Goal: Ask a question

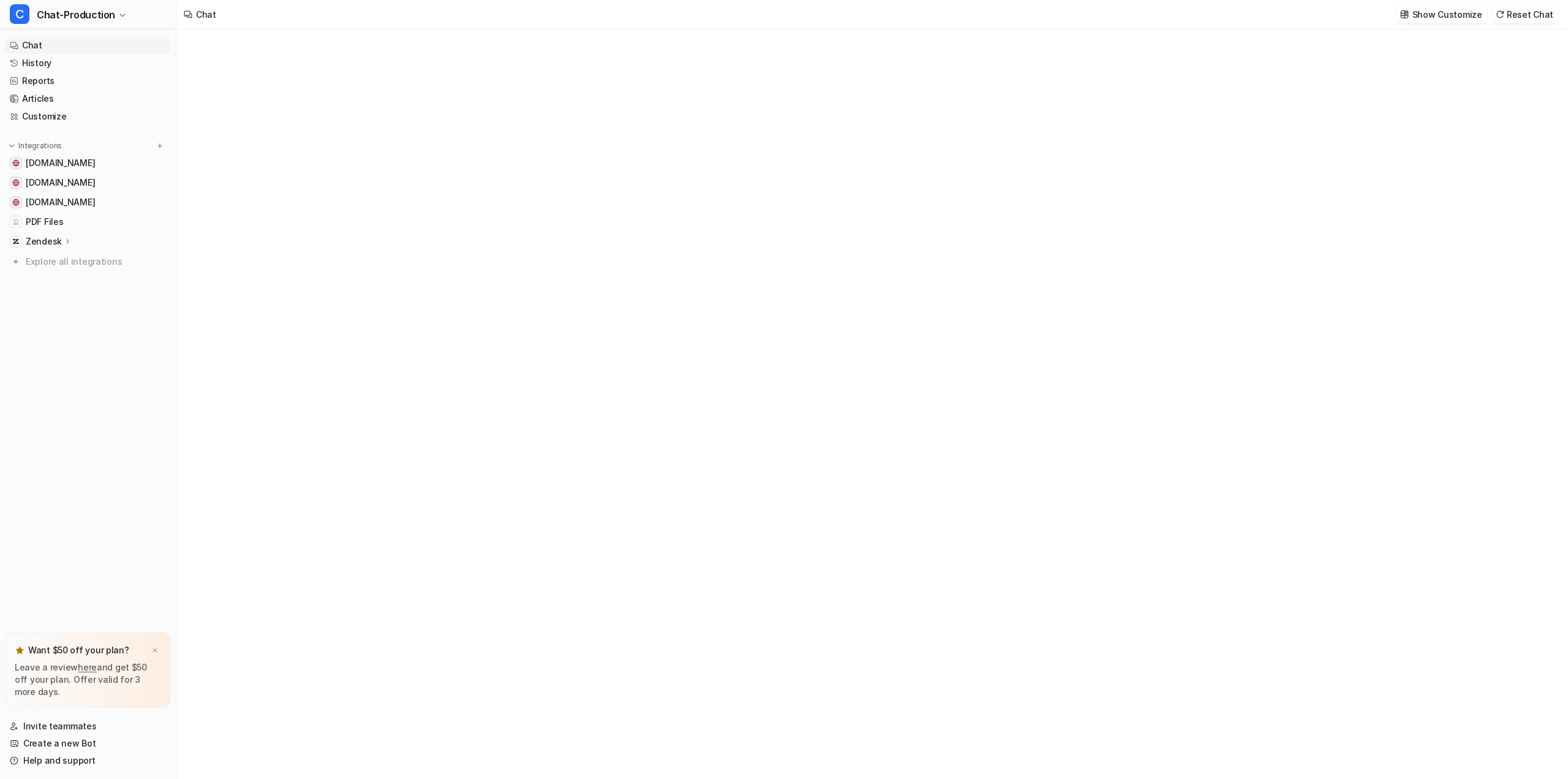
type textarea "**********"
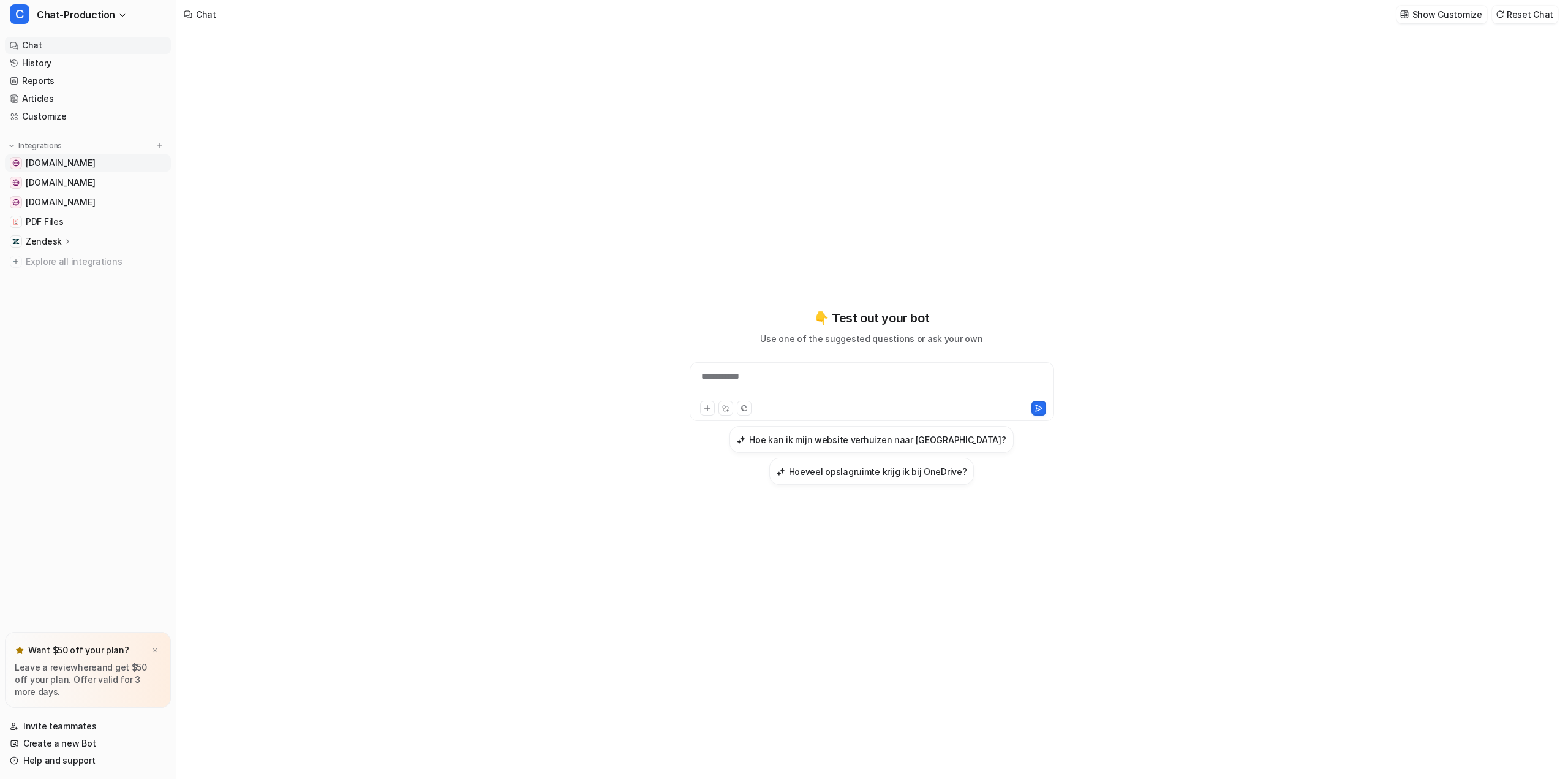
click at [61, 163] on span "[DOMAIN_NAME]" at bounding box center [60, 163] width 70 height 13
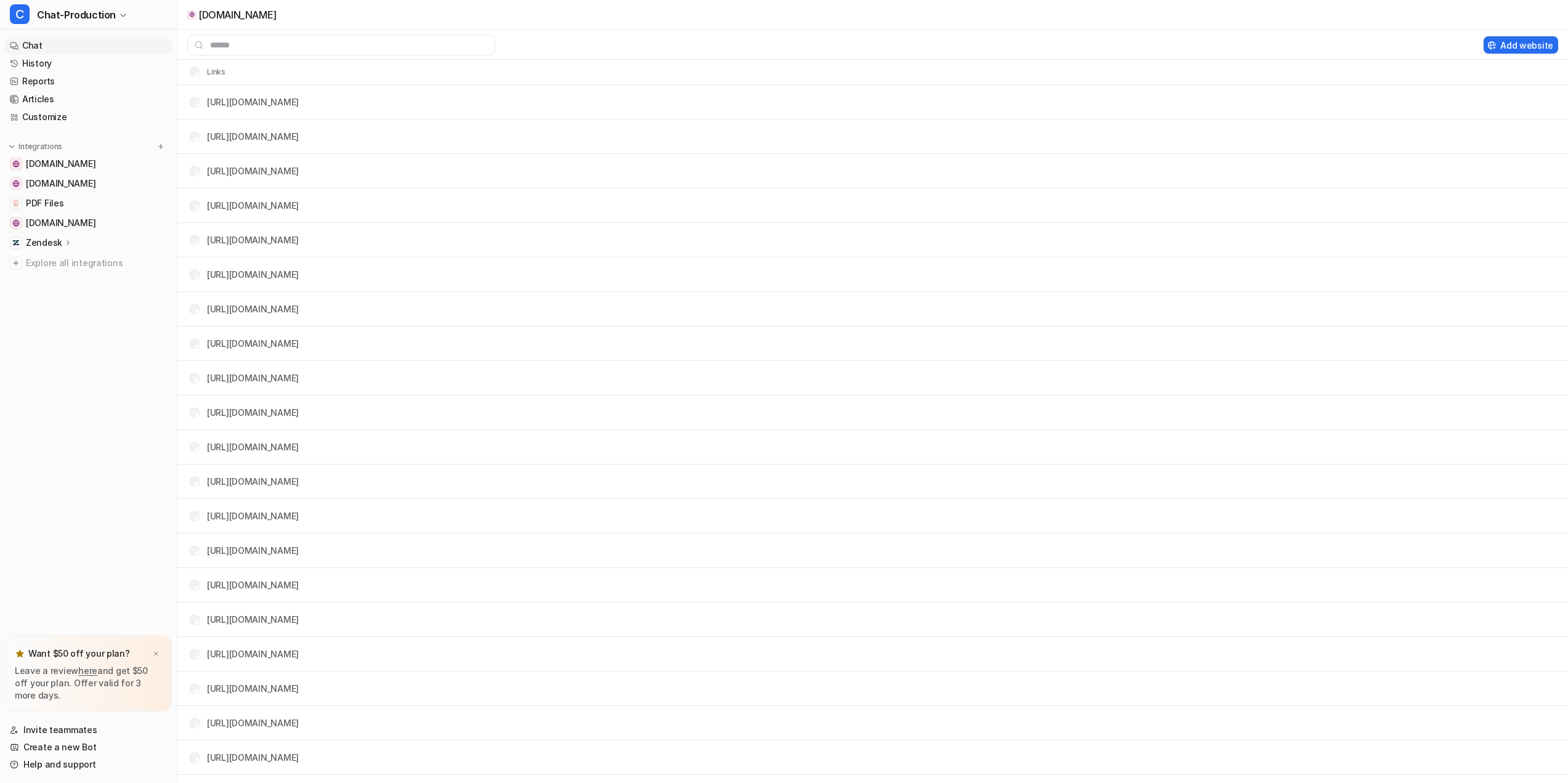
click at [35, 41] on link "Chat" at bounding box center [88, 46] width 167 height 17
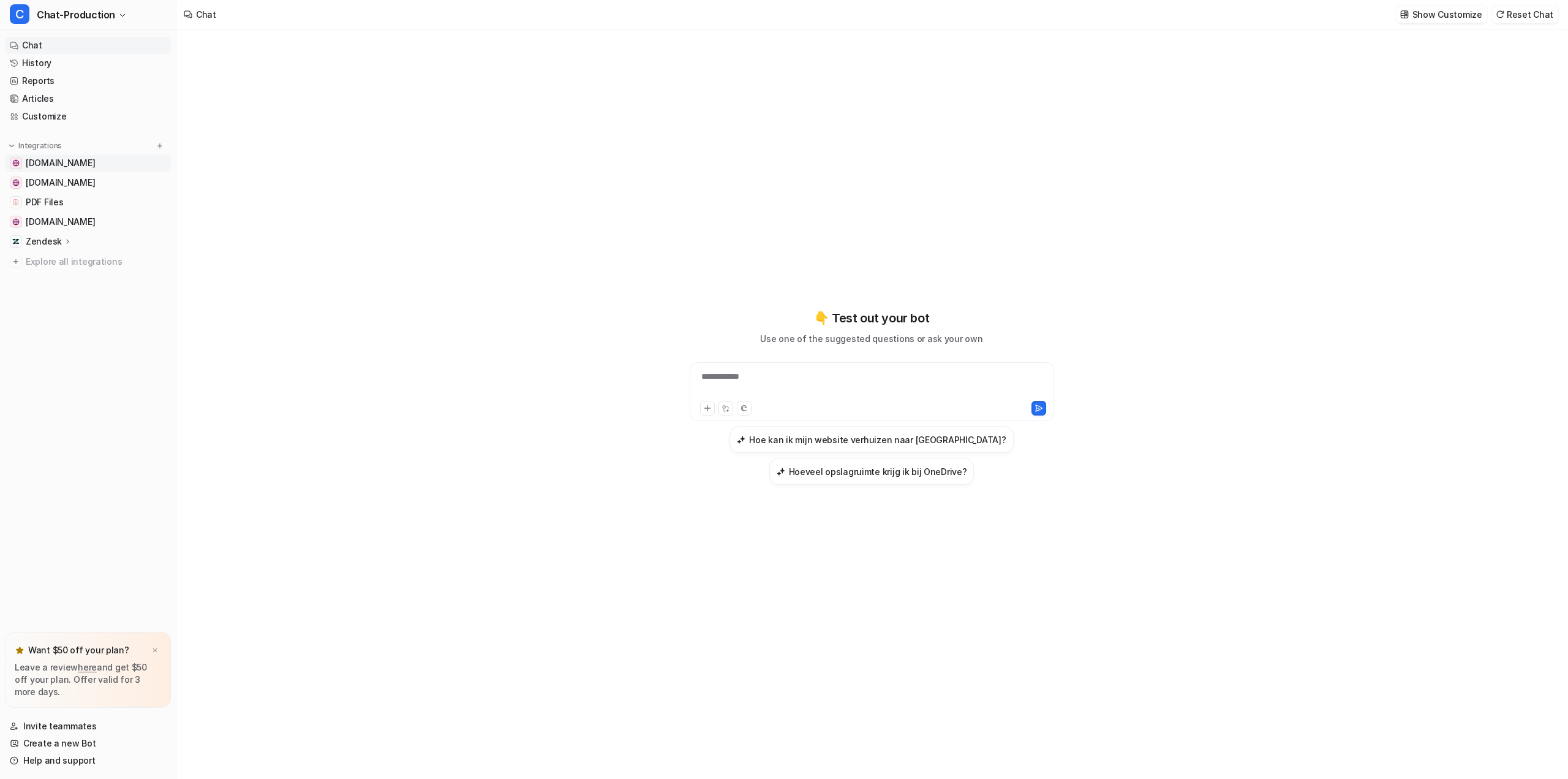
click at [41, 163] on span "[DOMAIN_NAME]" at bounding box center [60, 163] width 70 height 13
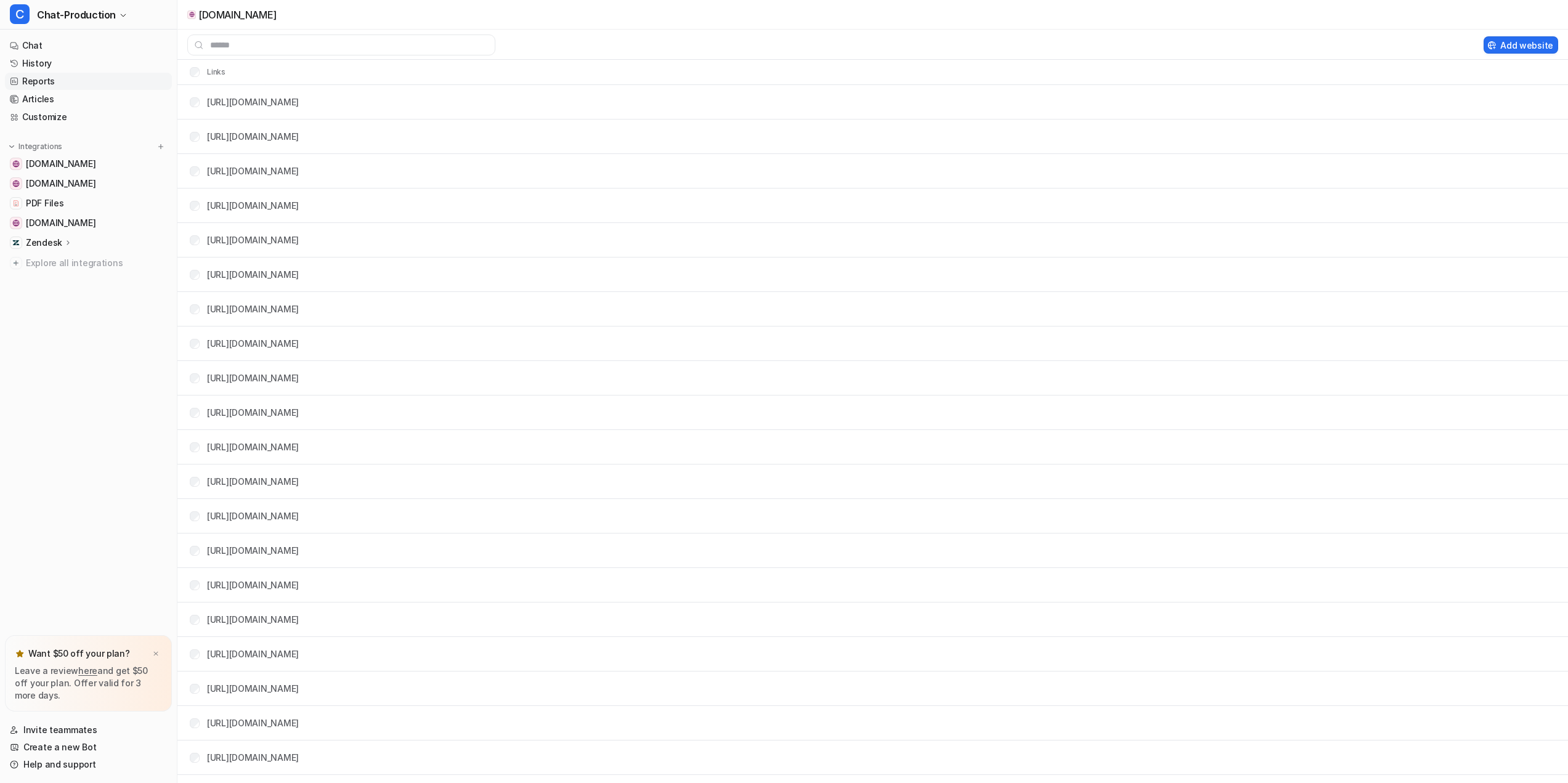
click at [35, 77] on link "Reports" at bounding box center [88, 81] width 167 height 17
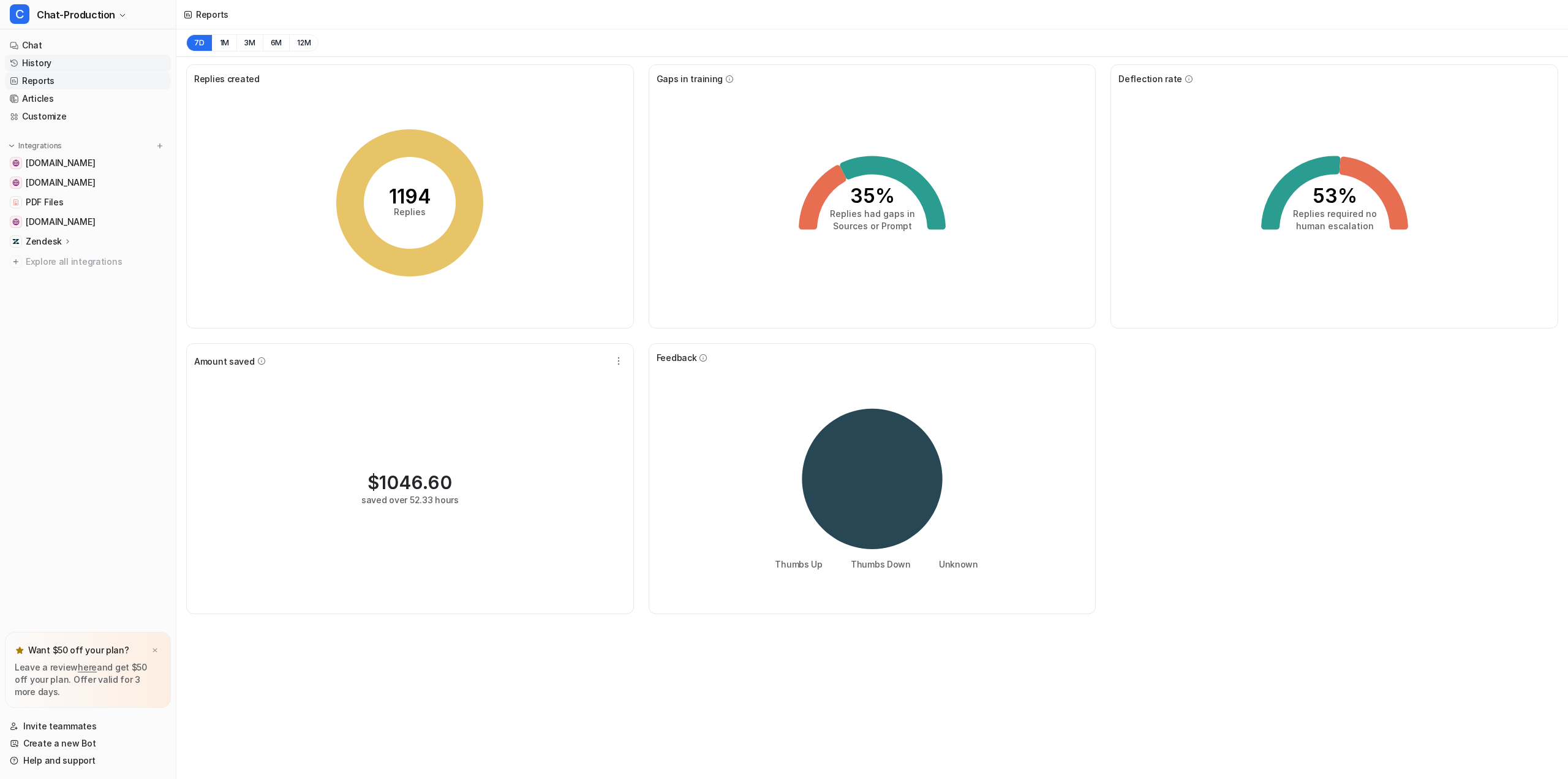
click at [49, 70] on link "History" at bounding box center [88, 63] width 166 height 17
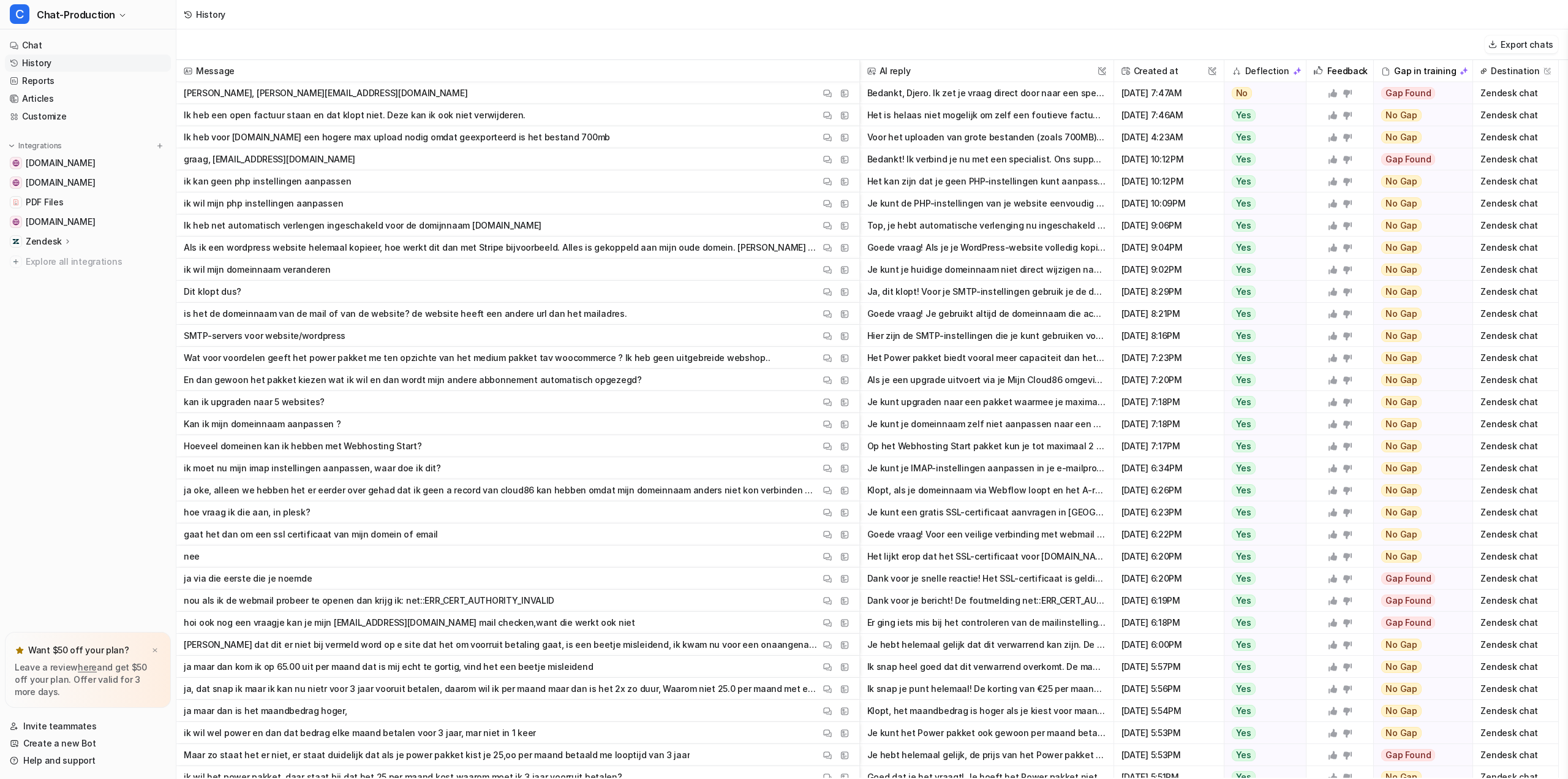
click at [590, 117] on span "Ik heb een open factuur staan en dat klopt niet. Deze kan ik ook niet verwijder…" at bounding box center [518, 115] width 673 height 22
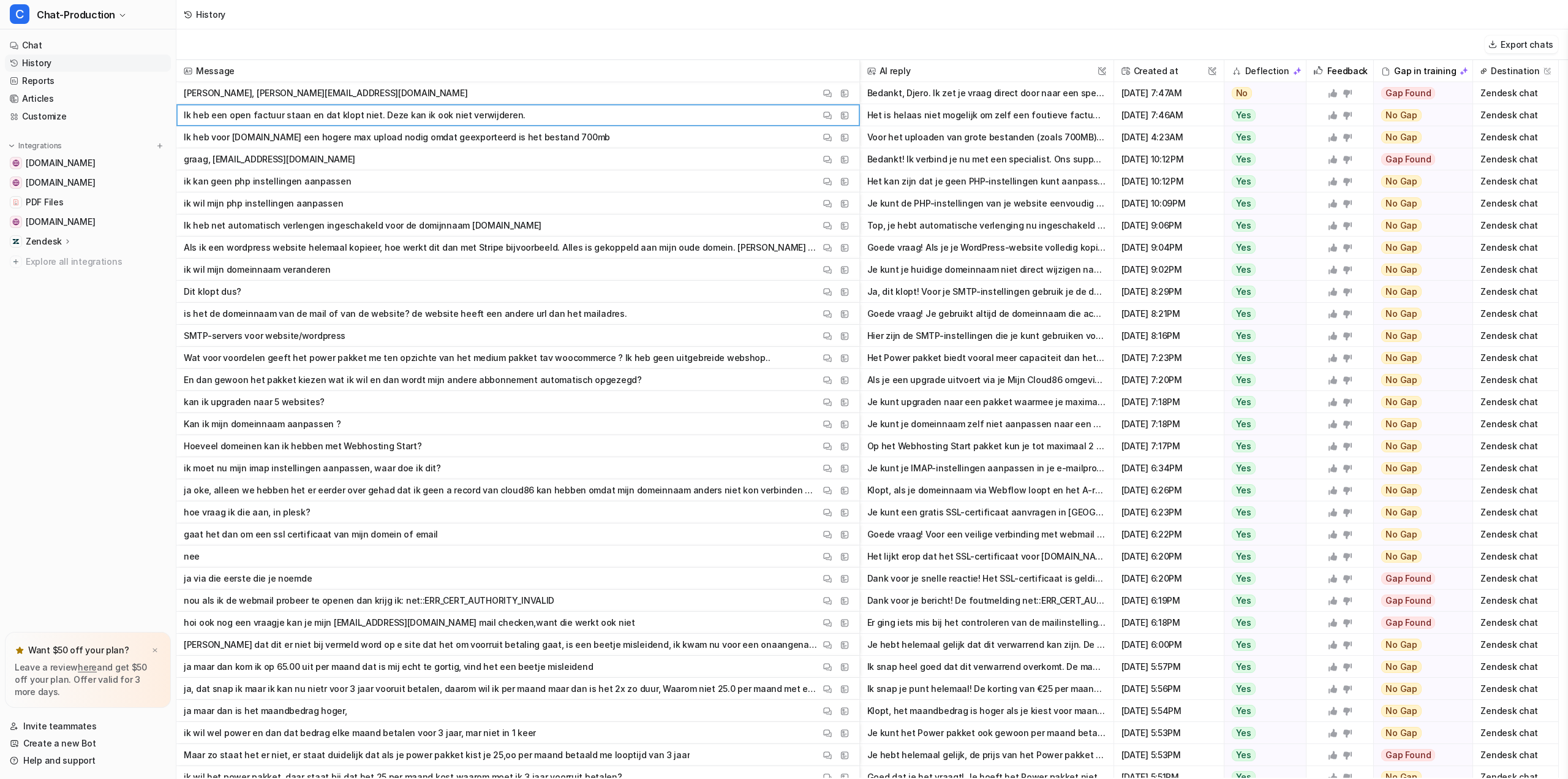
click at [696, 112] on span "Ik heb een open factuur staan en dat klopt niet. Deze kan ik ook niet verwijder…" at bounding box center [518, 115] width 673 height 22
click at [697, 116] on span "Ik heb een open factuur staan en dat klopt niet. Deze kan ik ook niet verwijder…" at bounding box center [518, 115] width 673 height 22
click at [827, 116] on img at bounding box center [827, 116] width 9 height 9
click at [633, 40] on div "Export chats" at bounding box center [873, 45] width 1392 height 31
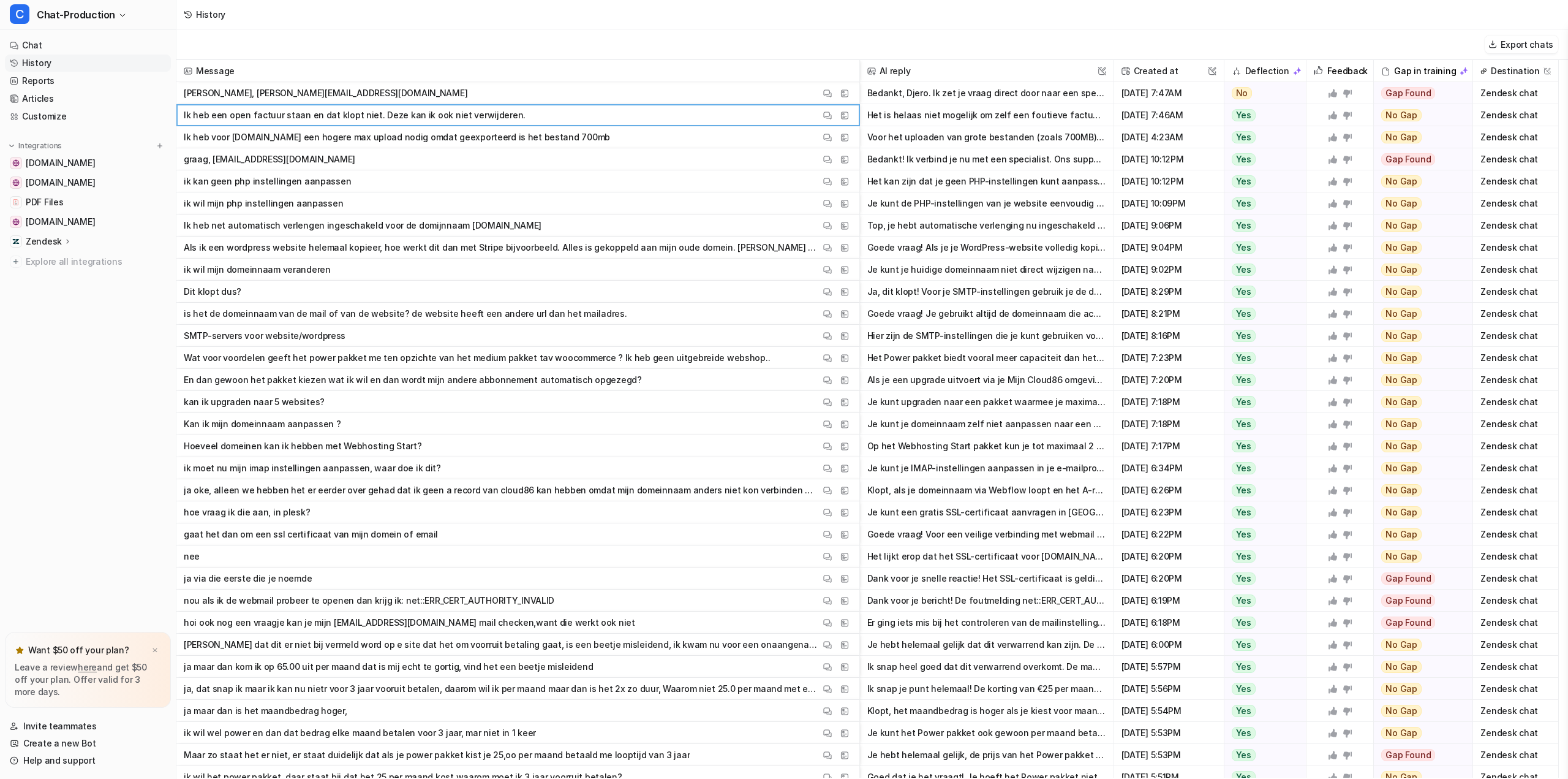
click at [651, 138] on span "Ik heb voor [DOMAIN_NAME] een hogere max upload nodig omdat geexporteerd is het…" at bounding box center [518, 137] width 673 height 22
click at [827, 137] on img at bounding box center [827, 138] width 9 height 9
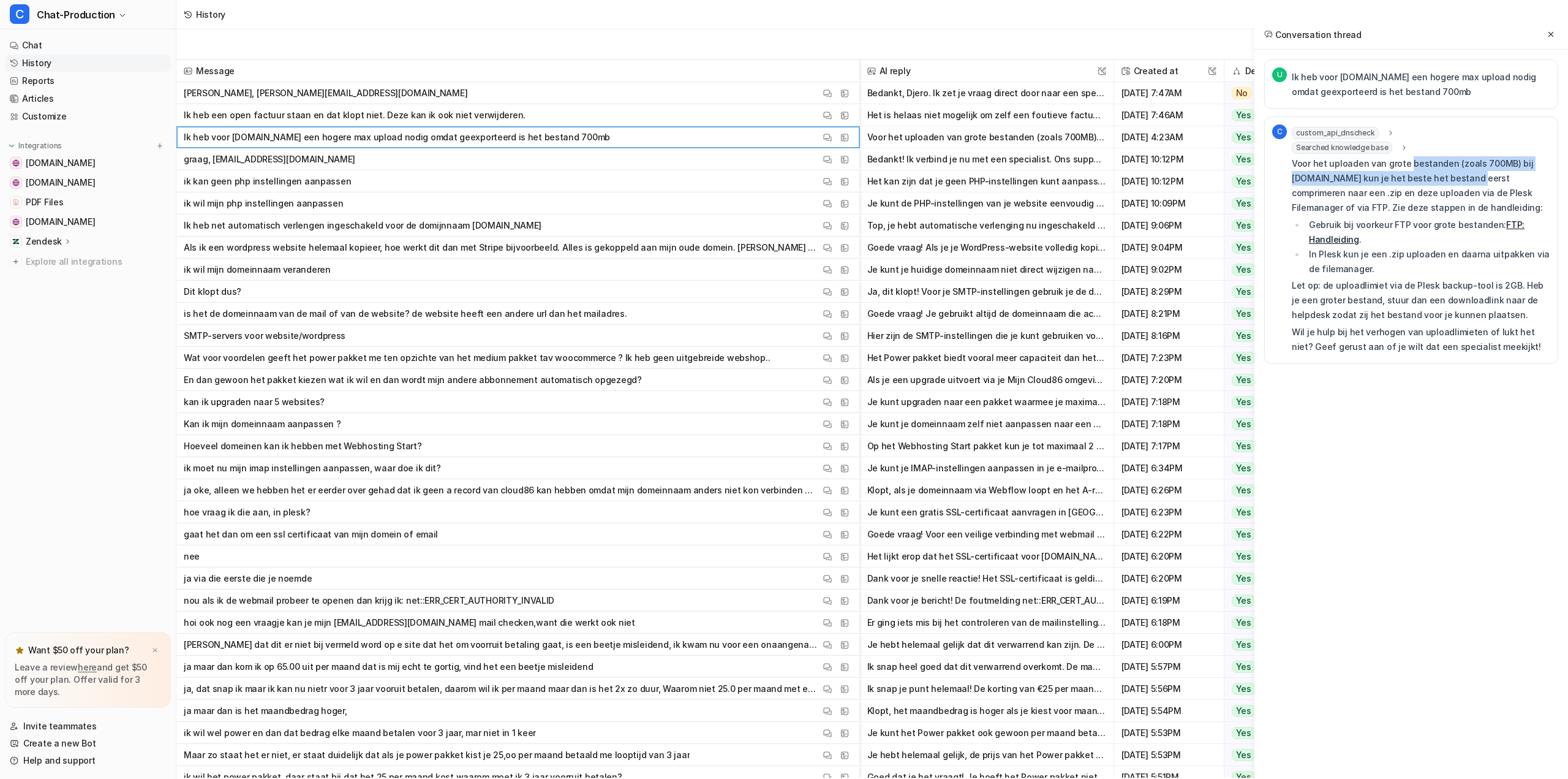
drag, startPoint x: 1407, startPoint y: 161, endPoint x: 1468, endPoint y: 185, distance: 65.6
click at [1468, 185] on p "Voor het uploaden van grote bestanden (zoals 700MB) bij [DOMAIN_NAME] kun je he…" at bounding box center [1421, 185] width 259 height 59
drag, startPoint x: 1344, startPoint y: 192, endPoint x: 1449, endPoint y: 191, distance: 105.0
click at [1438, 191] on p "Voor het uploaden van grote bestanden (zoals 700MB) bij [DOMAIN_NAME] kun je he…" at bounding box center [1421, 185] width 259 height 59
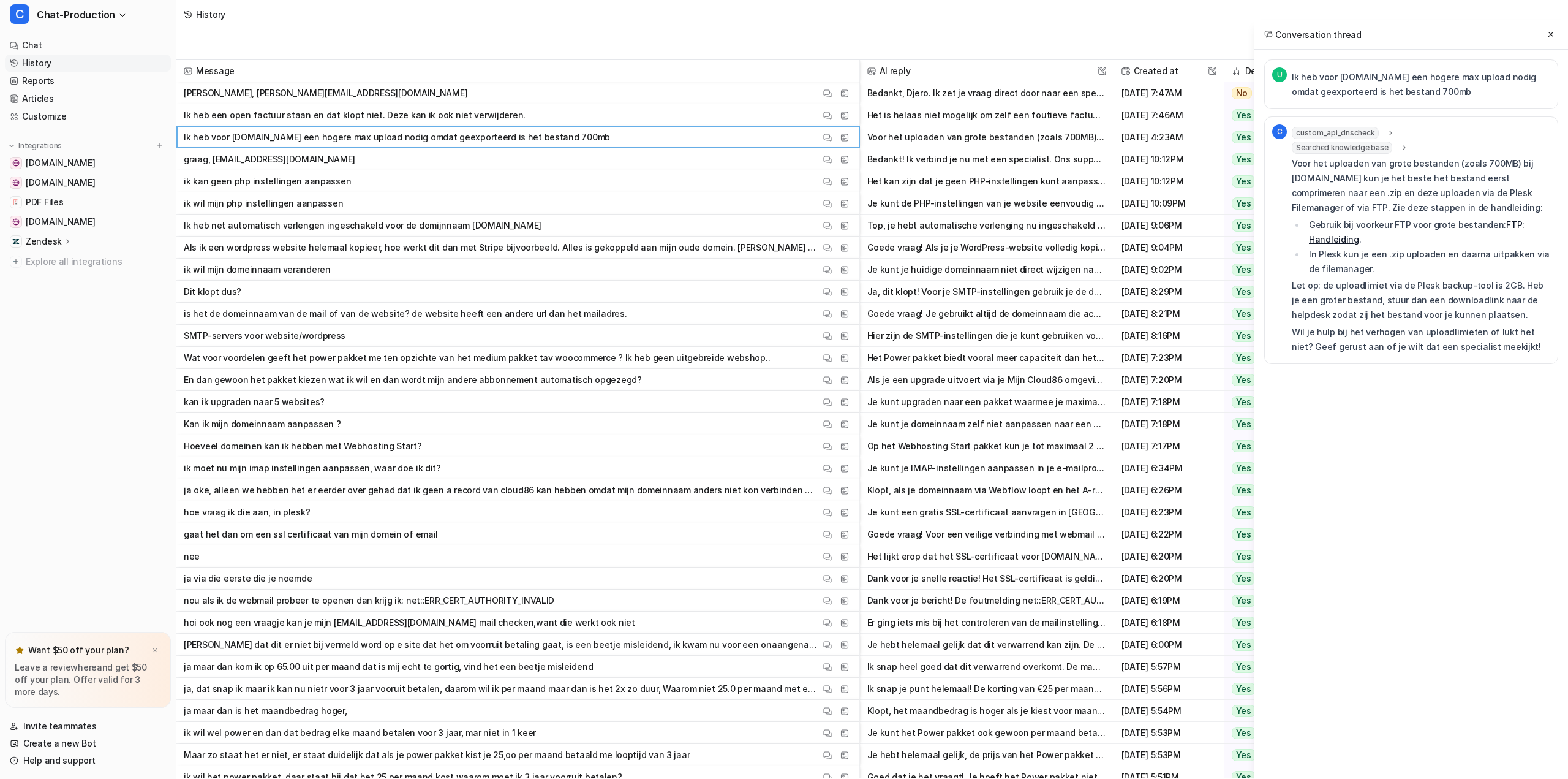
click at [1449, 191] on p "Voor het uploaden van grote bestanden (zoals 700MB) bij [DOMAIN_NAME] kun je he…" at bounding box center [1421, 185] width 259 height 59
drag, startPoint x: 1301, startPoint y: 205, endPoint x: 1416, endPoint y: 208, distance: 115.0
click at [1393, 206] on p "Voor het uploaden van grote bestanden (zoals 700MB) bij [DOMAIN_NAME] kun je he…" at bounding box center [1421, 185] width 259 height 59
drag, startPoint x: 1455, startPoint y: 208, endPoint x: 1516, endPoint y: 206, distance: 61.0
click at [1514, 206] on p "Voor het uploaden van grote bestanden (zoals 700MB) bij [DOMAIN_NAME] kun je he…" at bounding box center [1421, 185] width 259 height 59
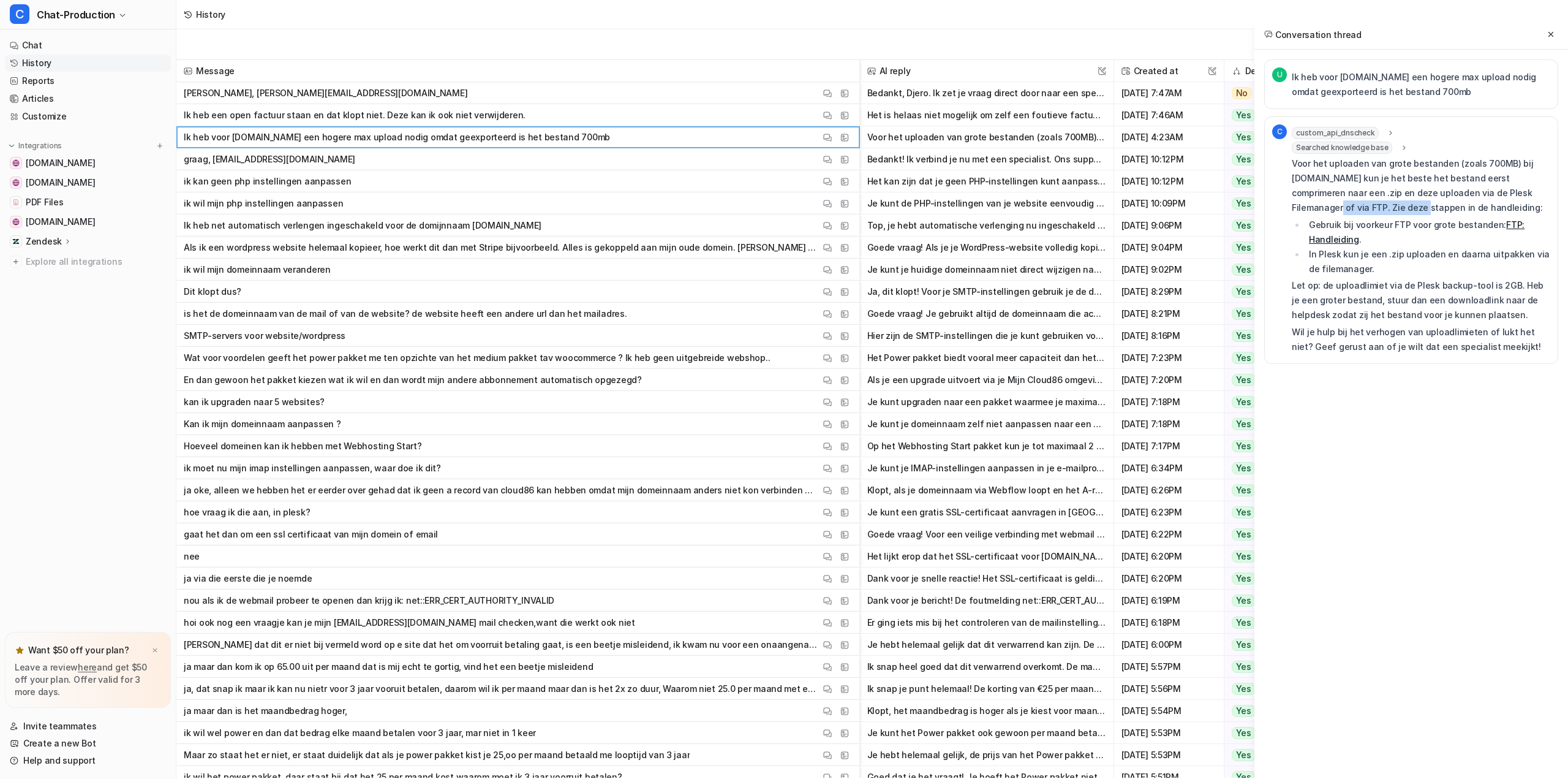
click at [1516, 206] on p "Voor het uploaden van grote bestanden (zoals 700MB) bij [DOMAIN_NAME] kun je he…" at bounding box center [1421, 185] width 259 height 59
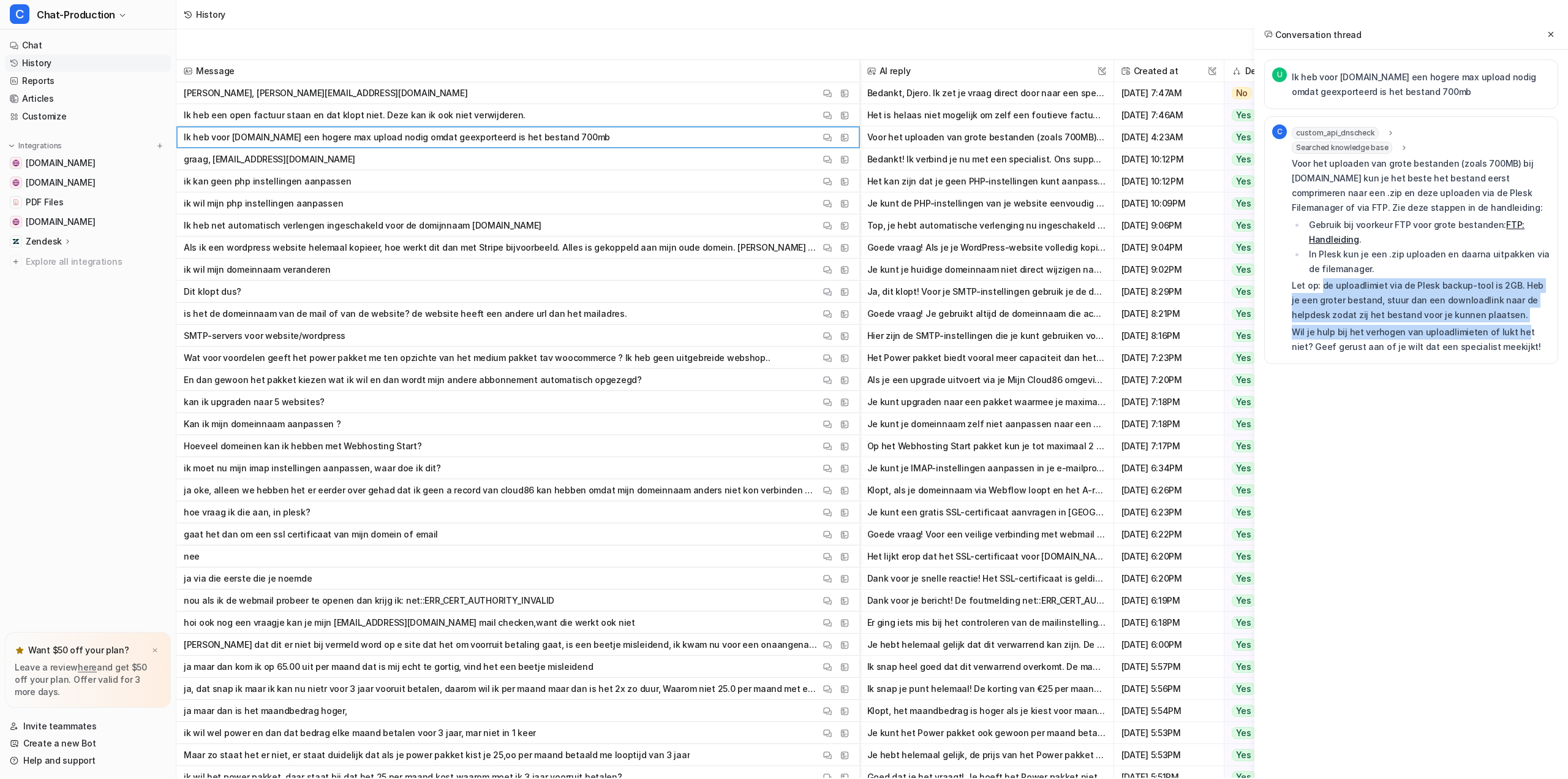
drag, startPoint x: 1353, startPoint y: 285, endPoint x: 1512, endPoint y: 335, distance: 166.7
click at [1512, 335] on div "Voor het uploaden van grote bestanden (zoals 700MB) bij [DOMAIN_NAME] kun je he…" at bounding box center [1421, 255] width 259 height 198
click at [1512, 335] on p "Wil je hulp bij het verhogen van uploadlimieten of lukt het niet? Geef gerust a…" at bounding box center [1421, 339] width 259 height 30
drag, startPoint x: 1366, startPoint y: 287, endPoint x: 1522, endPoint y: 341, distance: 165.1
click at [1522, 341] on div "Voor het uploaden van grote bestanden (zoals 700MB) bij [DOMAIN_NAME] kun je he…" at bounding box center [1421, 255] width 259 height 198
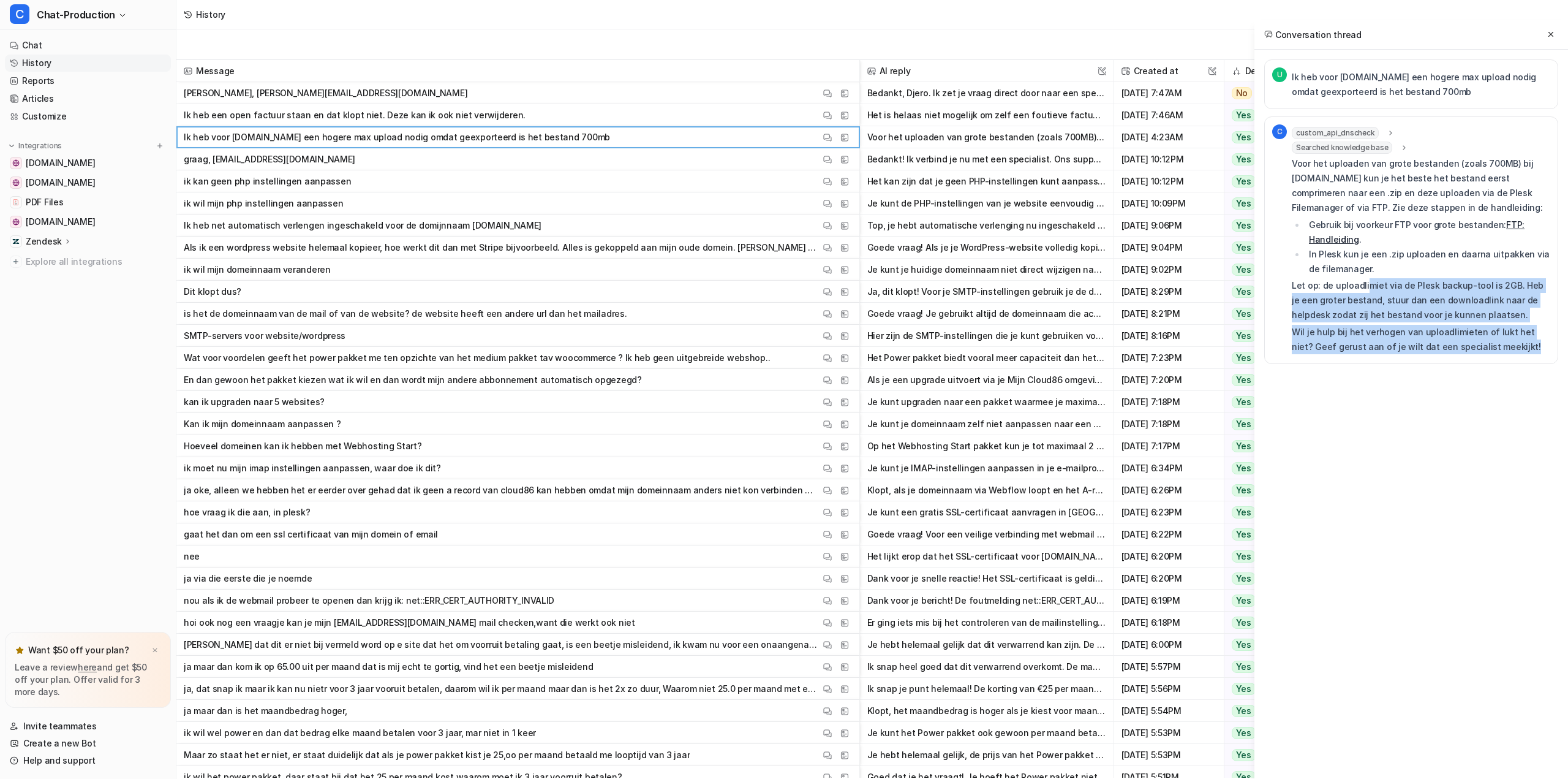
click at [1522, 341] on p "Wil je hulp bij het verhogen van uploadlimieten of lukt het niet? Geef gerust a…" at bounding box center [1421, 339] width 259 height 30
drag, startPoint x: 1534, startPoint y: 342, endPoint x: 1509, endPoint y: 336, distance: 25.7
click at [1509, 336] on p "Wil je hulp bij het verhogen van uploadlimieten of lukt het niet? Geef gerust a…" at bounding box center [1421, 339] width 259 height 30
drag, startPoint x: 1388, startPoint y: 81, endPoint x: 1494, endPoint y: 91, distance: 106.5
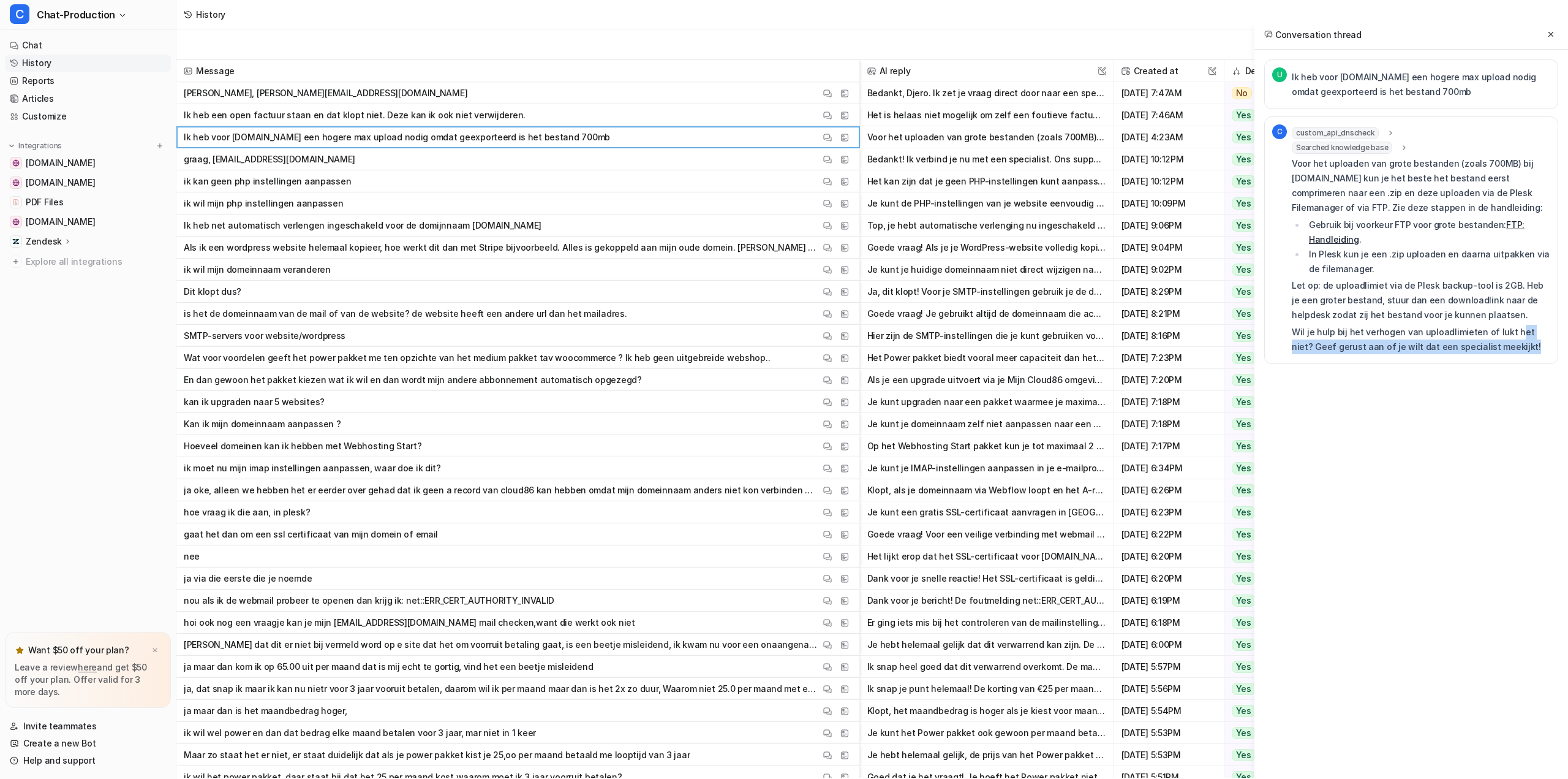
click at [1494, 91] on p "Ik heb voor [DOMAIN_NAME] een hogere max upload nodig omdat geexporteerd is het…" at bounding box center [1421, 84] width 259 height 30
drag, startPoint x: 1497, startPoint y: 92, endPoint x: 1294, endPoint y: 77, distance: 203.6
click at [1294, 77] on p "Ik heb voor [DOMAIN_NAME] een hogere max upload nodig omdat geexporteerd is het…" at bounding box center [1421, 84] width 259 height 30
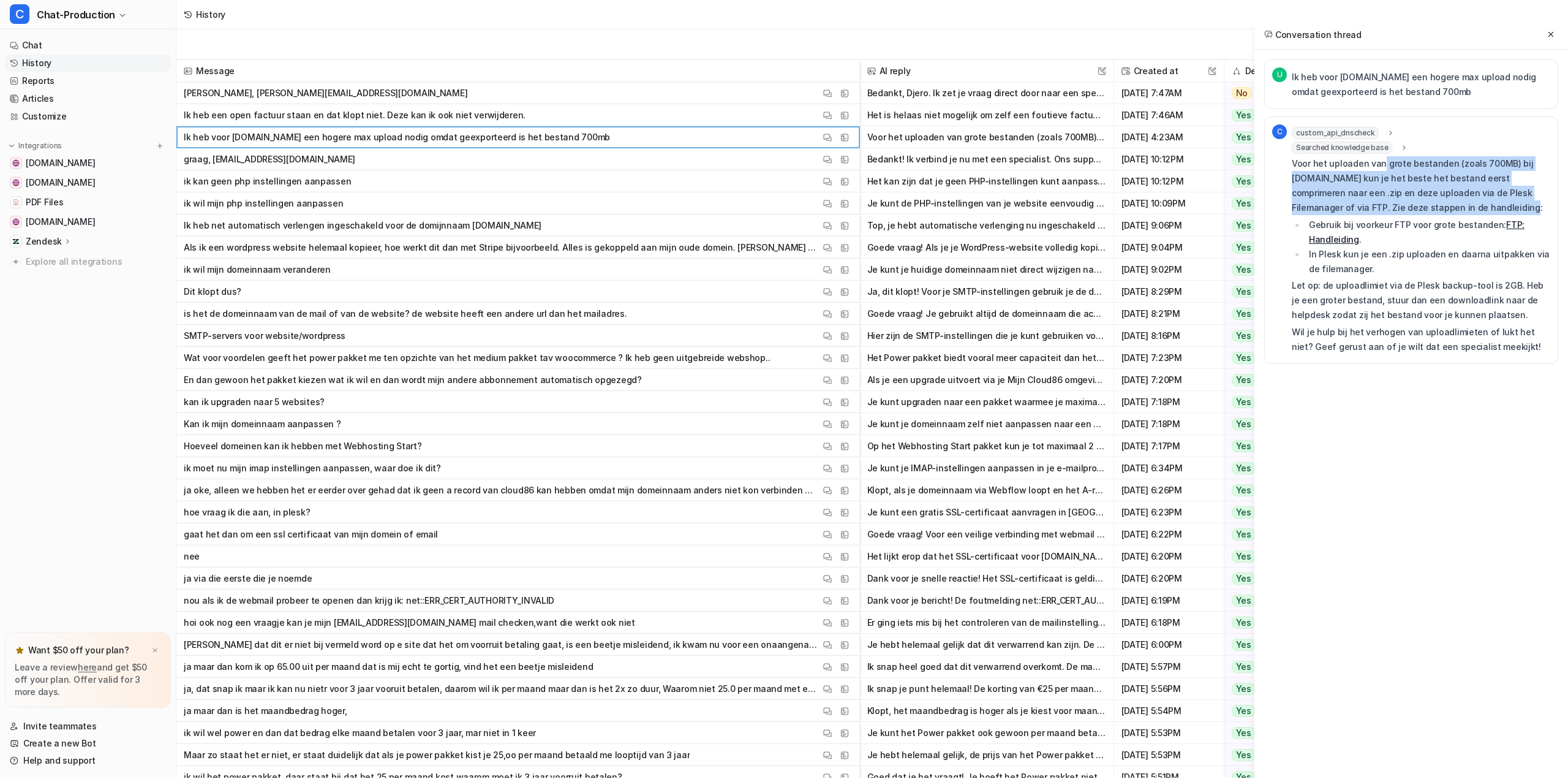
drag, startPoint x: 1390, startPoint y: 160, endPoint x: 1491, endPoint y: 212, distance: 113.6
click at [1491, 211] on p "Voor het uploaden van grote bestanden (zoals 700MB) bij [DOMAIN_NAME] kun je he…" at bounding box center [1421, 185] width 259 height 59
click at [1491, 212] on p "Voor het uploaden van grote bestanden (zoals 700MB) bij [DOMAIN_NAME] kun je he…" at bounding box center [1421, 185] width 259 height 59
drag, startPoint x: 1491, startPoint y: 212, endPoint x: 1430, endPoint y: 180, distance: 68.9
click at [1430, 180] on p "Voor het uploaden van grote bestanden (zoals 700MB) bij [DOMAIN_NAME] kun je he…" at bounding box center [1421, 185] width 259 height 59
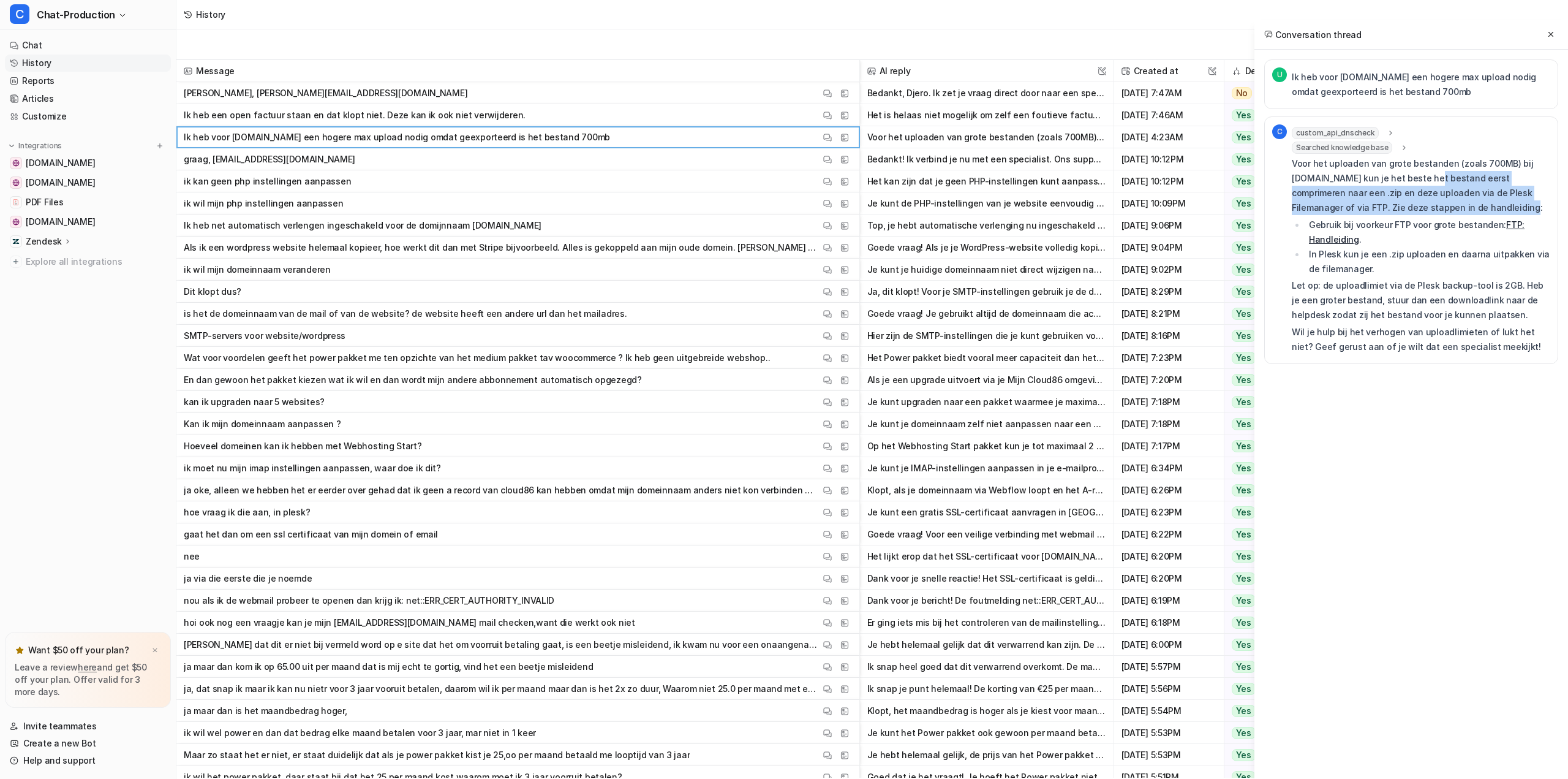
click at [1430, 180] on p "Voor het uploaden van grote bestanden (zoals 700MB) bij [DOMAIN_NAME] kun je he…" at bounding box center [1421, 185] width 259 height 59
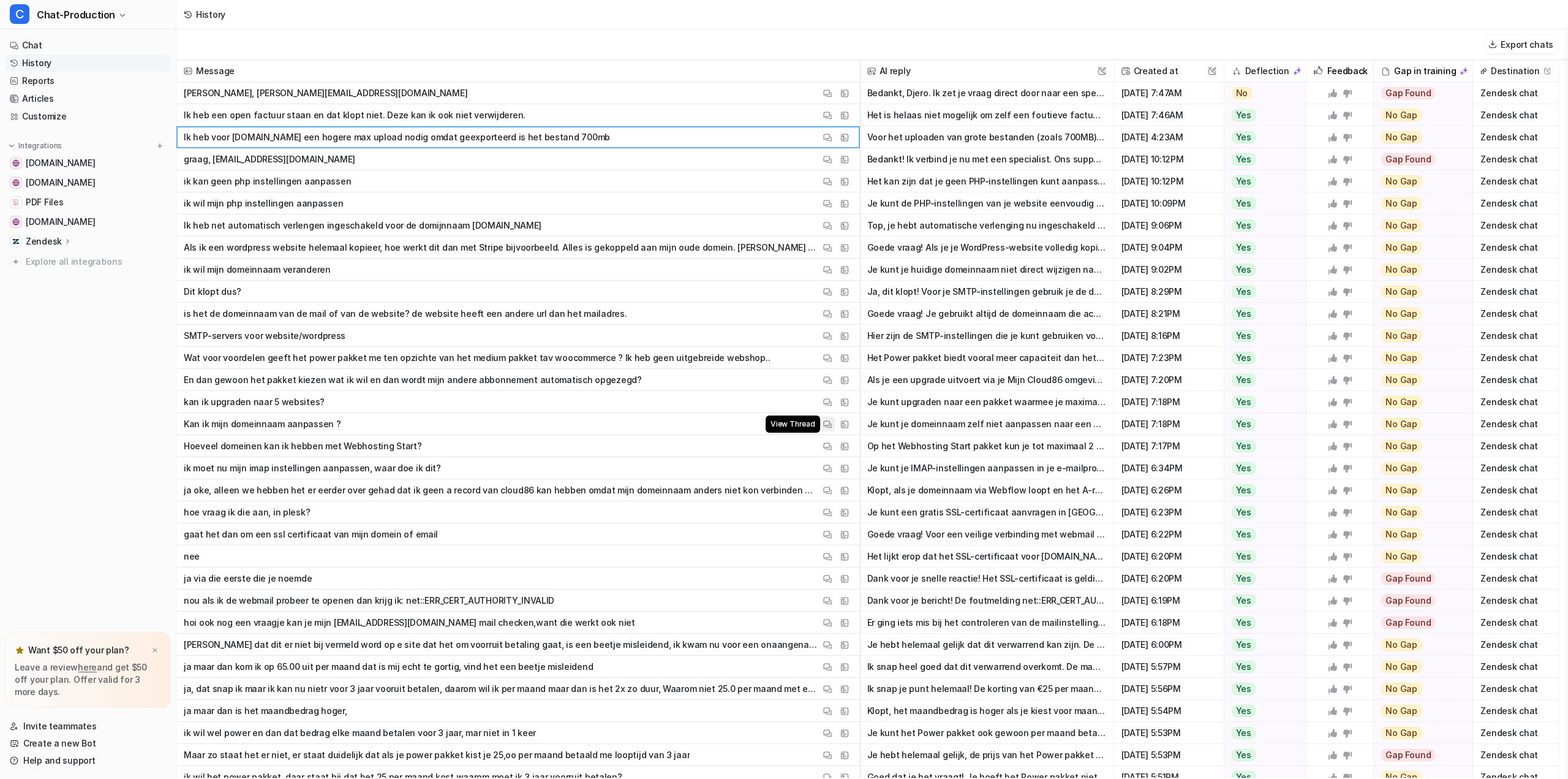
click at [823, 425] on img at bounding box center [827, 425] width 9 height 9
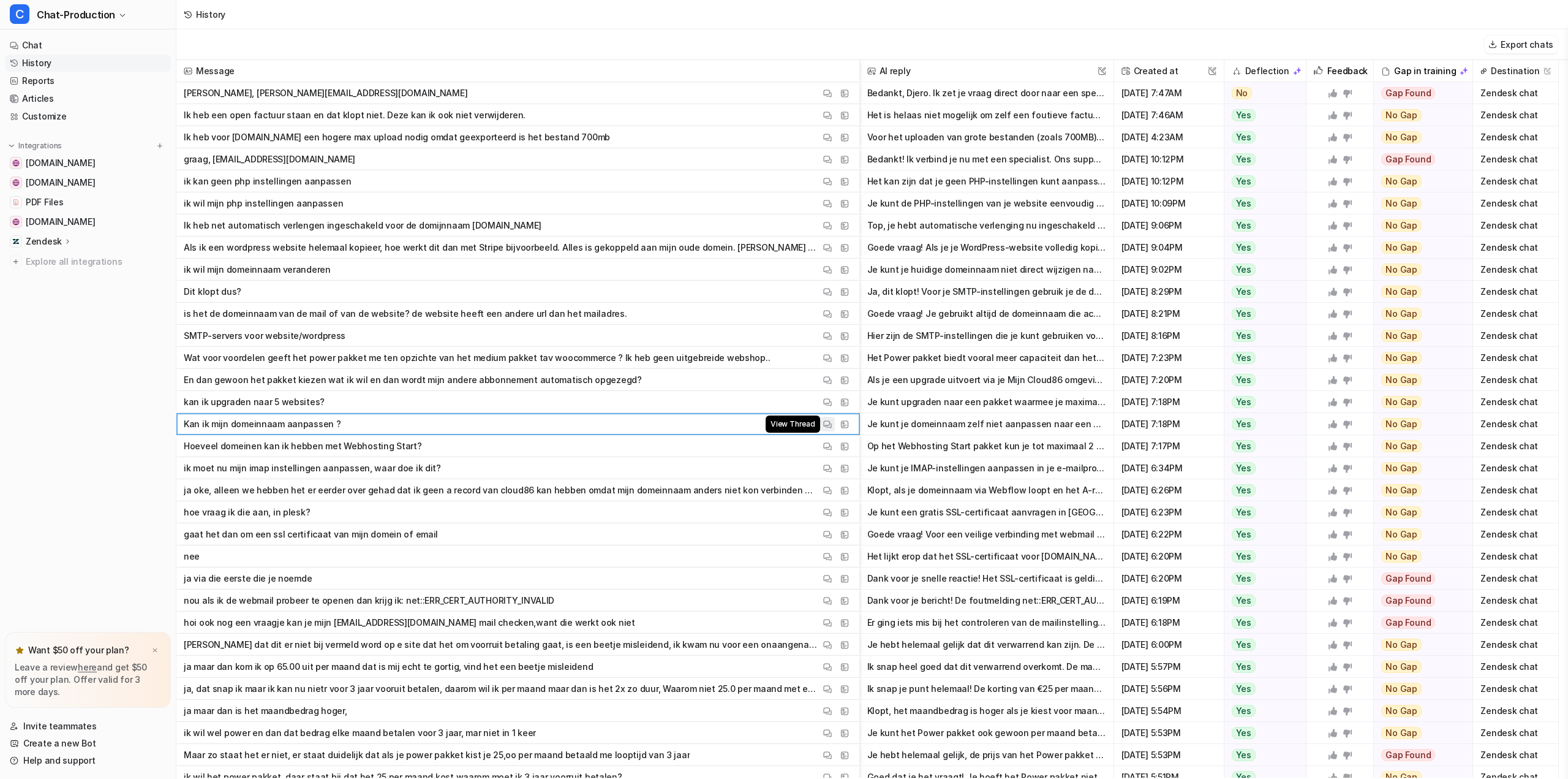
click at [809, 419] on span "View Thread" at bounding box center [792, 424] width 54 height 17
click at [824, 428] on img at bounding box center [827, 425] width 9 height 9
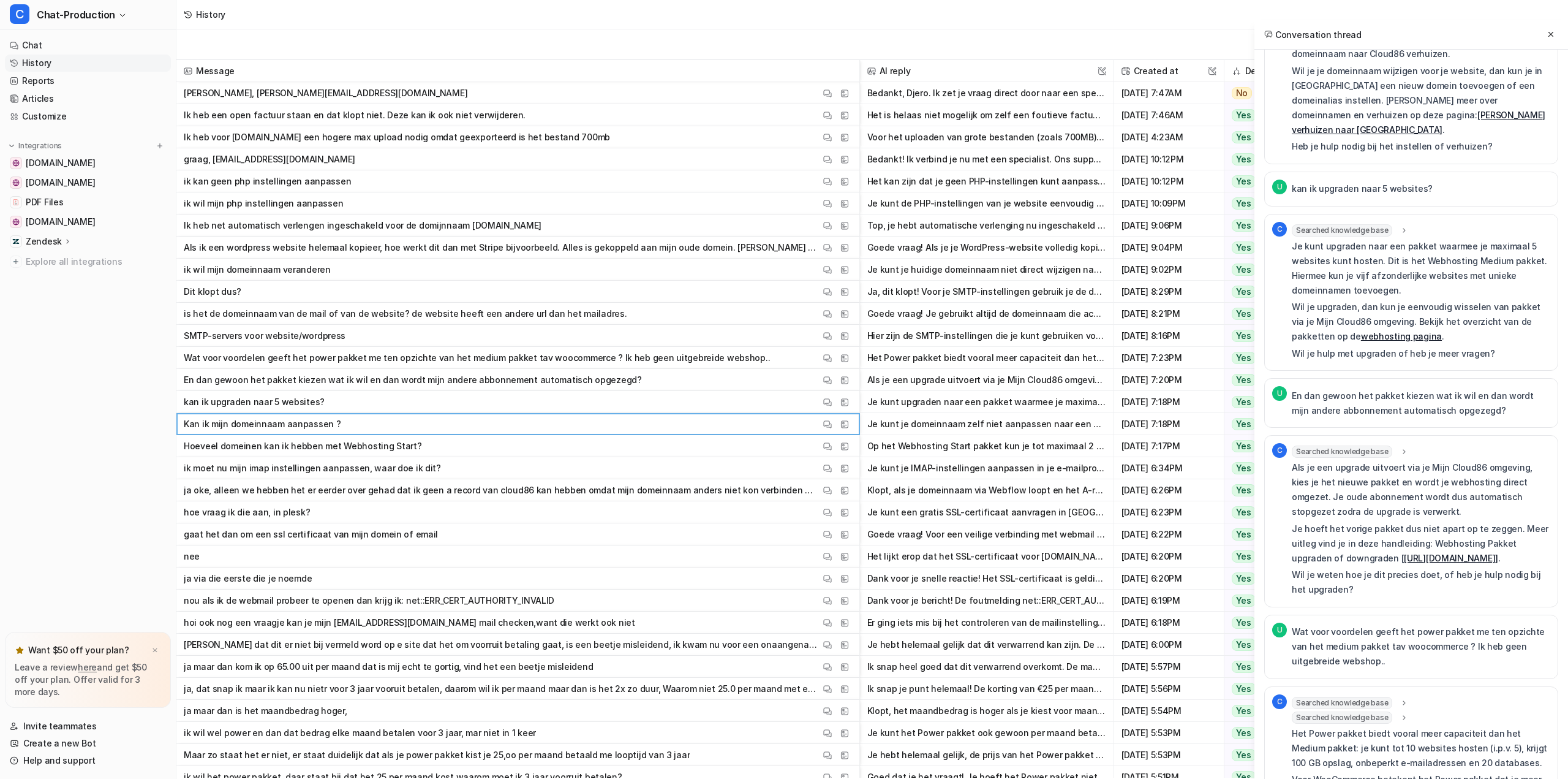
scroll to position [5646, 0]
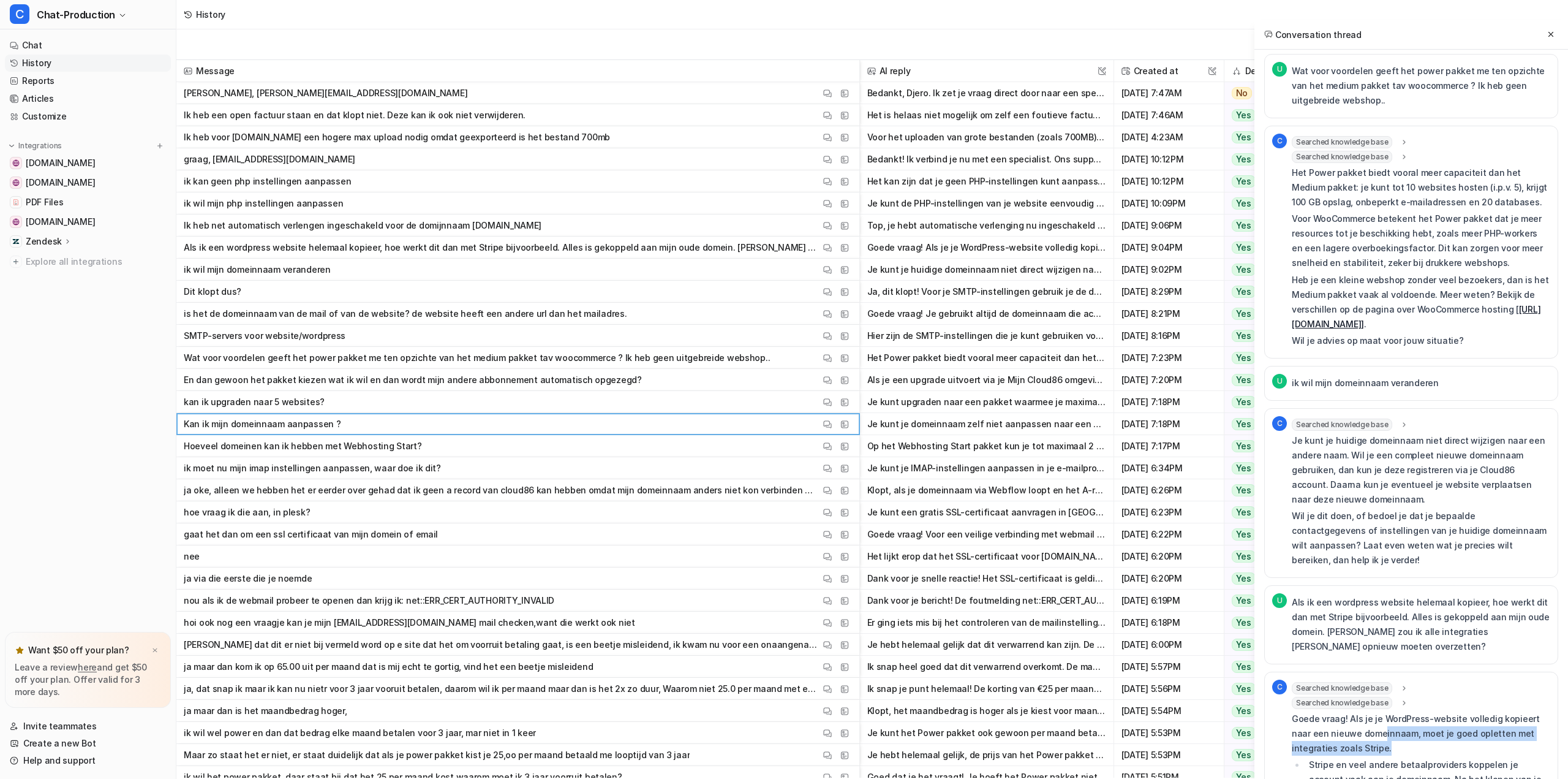
drag, startPoint x: 1365, startPoint y: 545, endPoint x: 1421, endPoint y: 561, distance: 58.2
click at [1417, 711] on p "Goede vraag! Als je je WordPress-website volledig kopieert naar een nieuwe dome…" at bounding box center [1421, 733] width 259 height 44
click at [1422, 711] on p "Goede vraag! Als je je WordPress-website volledig kopieert naar een nieuwe dome…" at bounding box center [1421, 733] width 259 height 44
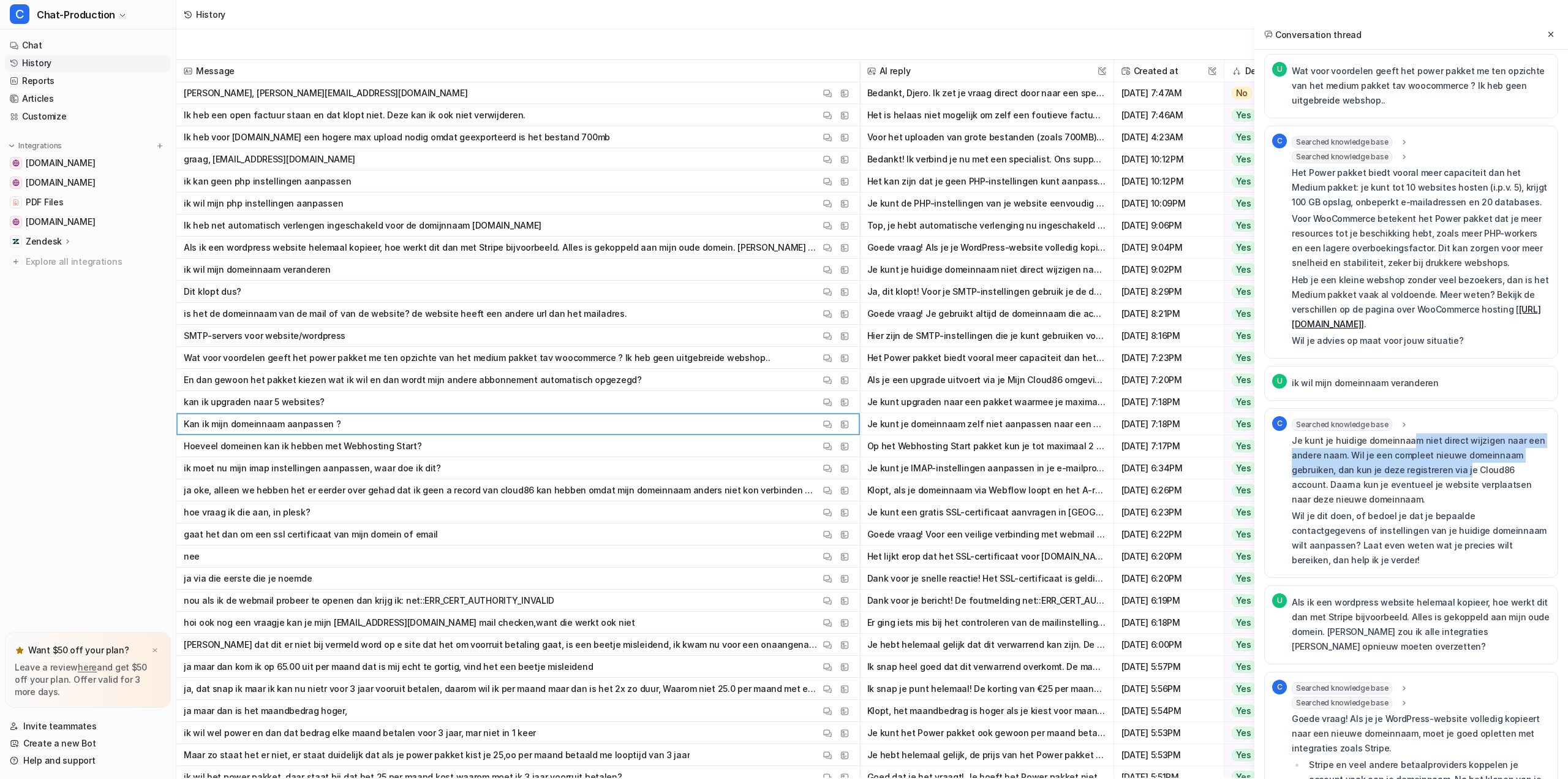
drag, startPoint x: 1407, startPoint y: 267, endPoint x: 1466, endPoint y: 290, distance: 63.3
click at [1462, 433] on p "Je kunt je huidige domeinnaam niet direct wijzigen naar een andere naam. Wil je…" at bounding box center [1421, 470] width 259 height 74
click at [1466, 433] on p "Je kunt je huidige domeinnaam niet direct wijzigen naar een andere naam. Wil je…" at bounding box center [1421, 470] width 259 height 74
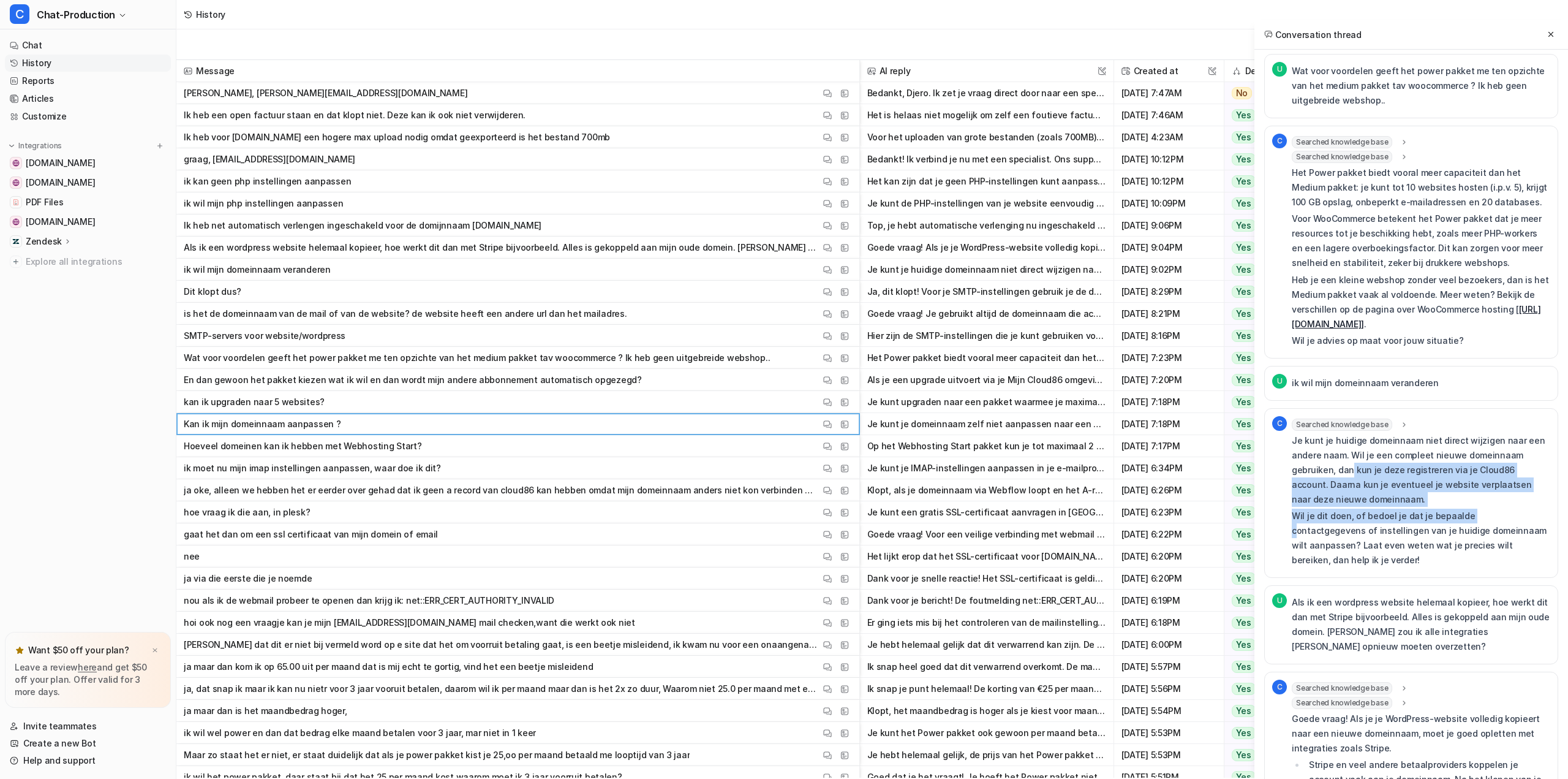
drag, startPoint x: 1351, startPoint y: 293, endPoint x: 1469, endPoint y: 338, distance: 126.3
click at [1469, 433] on div "Je kunt je huidige domeinnaam niet direct wijzigen naar een andere naam. Wil je…" at bounding box center [1421, 501] width 259 height 135
click at [1469, 508] on p "Wil je dit doen, of bedoel je dat je bepaalde contactgegevens of instellingen v…" at bounding box center [1421, 537] width 259 height 59
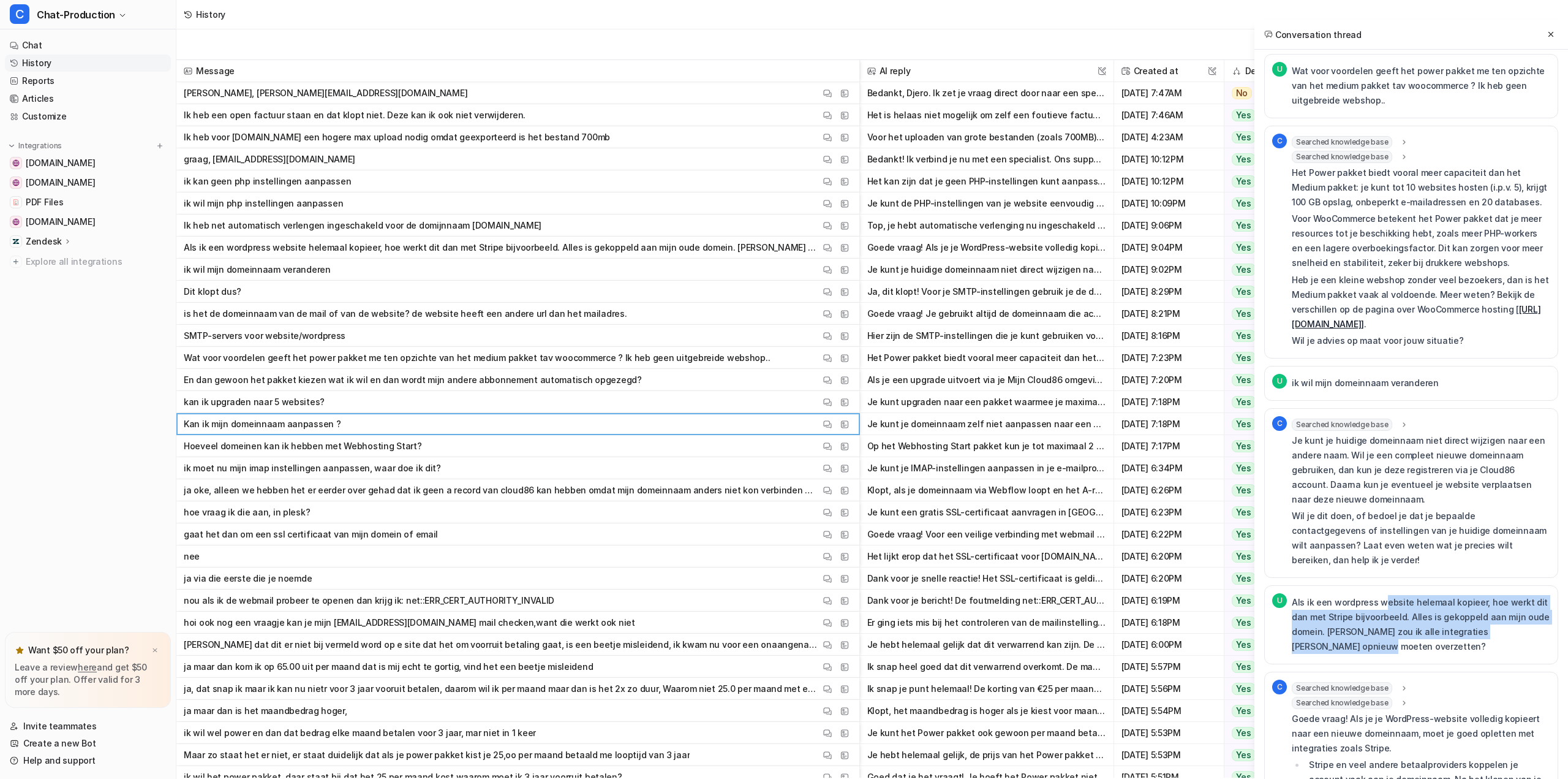
drag, startPoint x: 1381, startPoint y: 416, endPoint x: 1494, endPoint y: 452, distance: 118.6
click at [1494, 595] on p "Als ik een wordpress website helemaal kopieer, hoe werkt dit dan met Stripe bij…" at bounding box center [1421, 624] width 259 height 59
click at [1498, 595] on p "Als ik een wordpress website helemaal kopieer, hoe werkt dit dan met Stripe bij…" at bounding box center [1421, 624] width 259 height 59
click at [1498, 595] on p "Als ik een wordpress website helemaal kopieer, hoe werkt dit dan met Stripe bij…" at bounding box center [1421, 624] width 259 height 59
click at [1509, 595] on p "Als ik een wordpress website helemaal kopieer, hoe werkt dit dan met Stripe bij…" at bounding box center [1421, 624] width 259 height 59
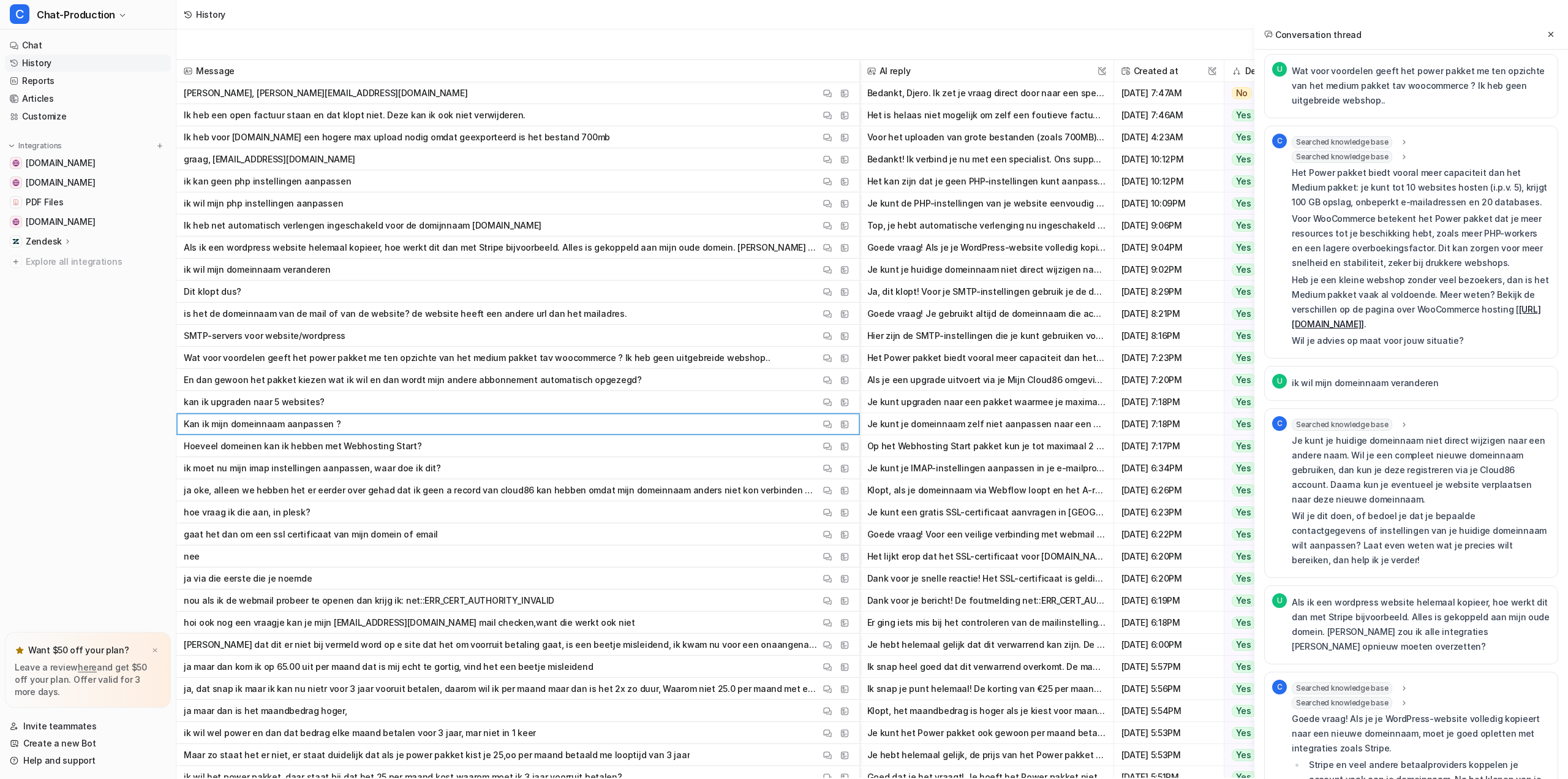
drag, startPoint x: 1512, startPoint y: 451, endPoint x: 1466, endPoint y: 453, distance: 46.0
click at [1462, 595] on p "Als ik een wordpress website helemaal kopieer, hoe werkt dit dan met Stripe bij…" at bounding box center [1421, 624] width 259 height 59
click at [1469, 595] on p "Als ik een wordpress website helemaal kopieer, hoe werkt dit dan met Stripe bij…" at bounding box center [1421, 624] width 259 height 59
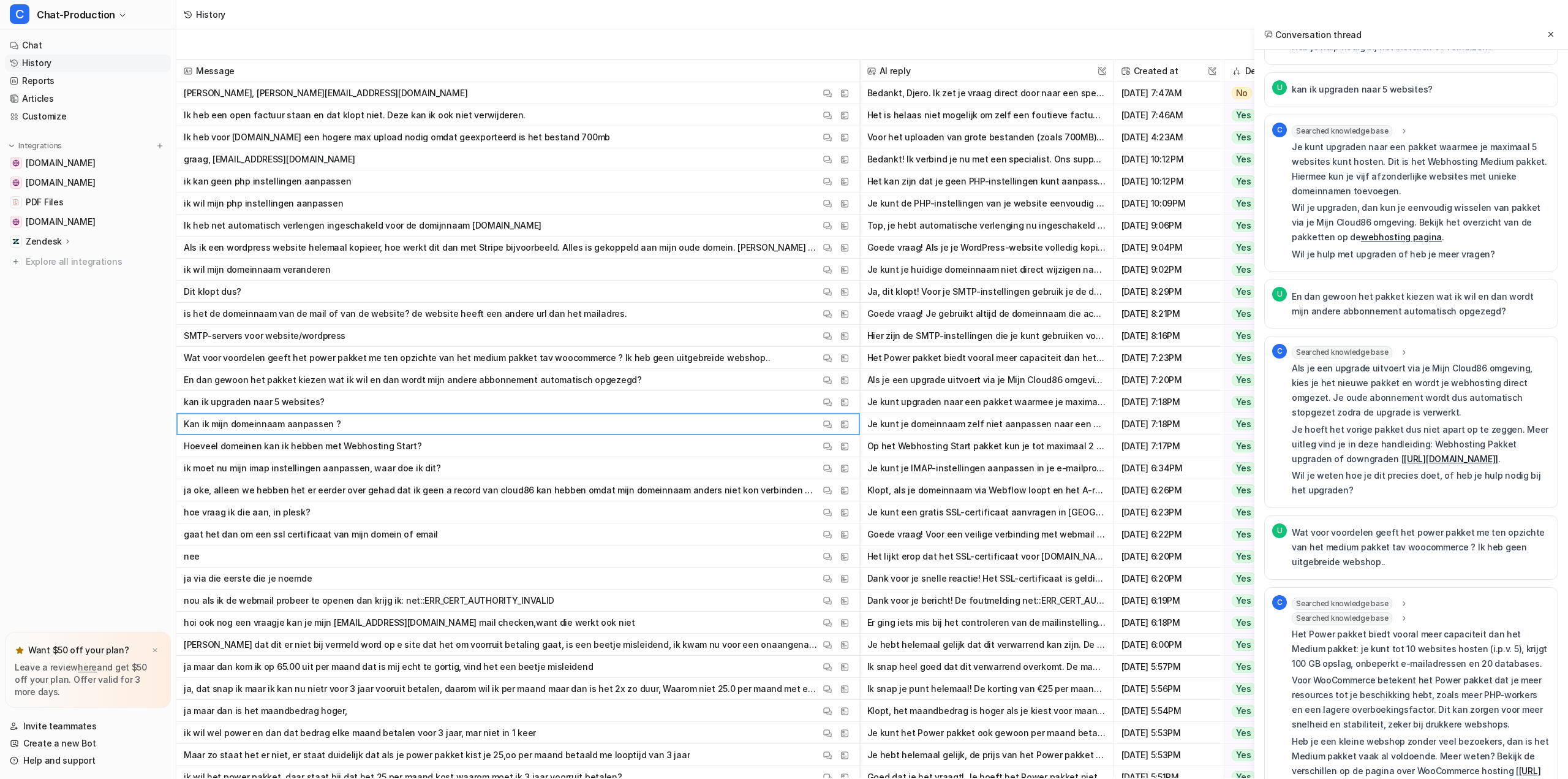
scroll to position [5156, 0]
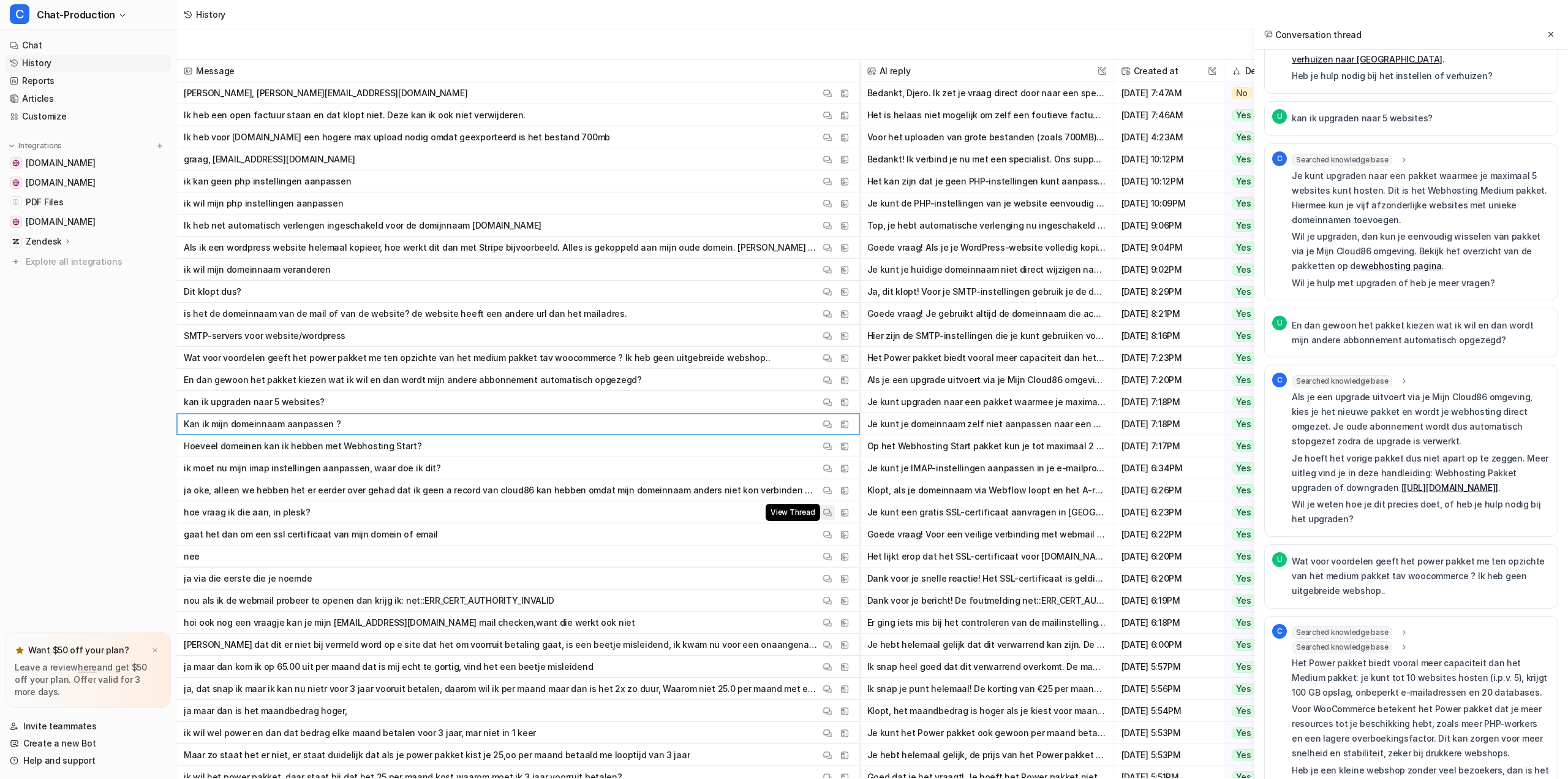
click at [823, 511] on img at bounding box center [827, 512] width 9 height 9
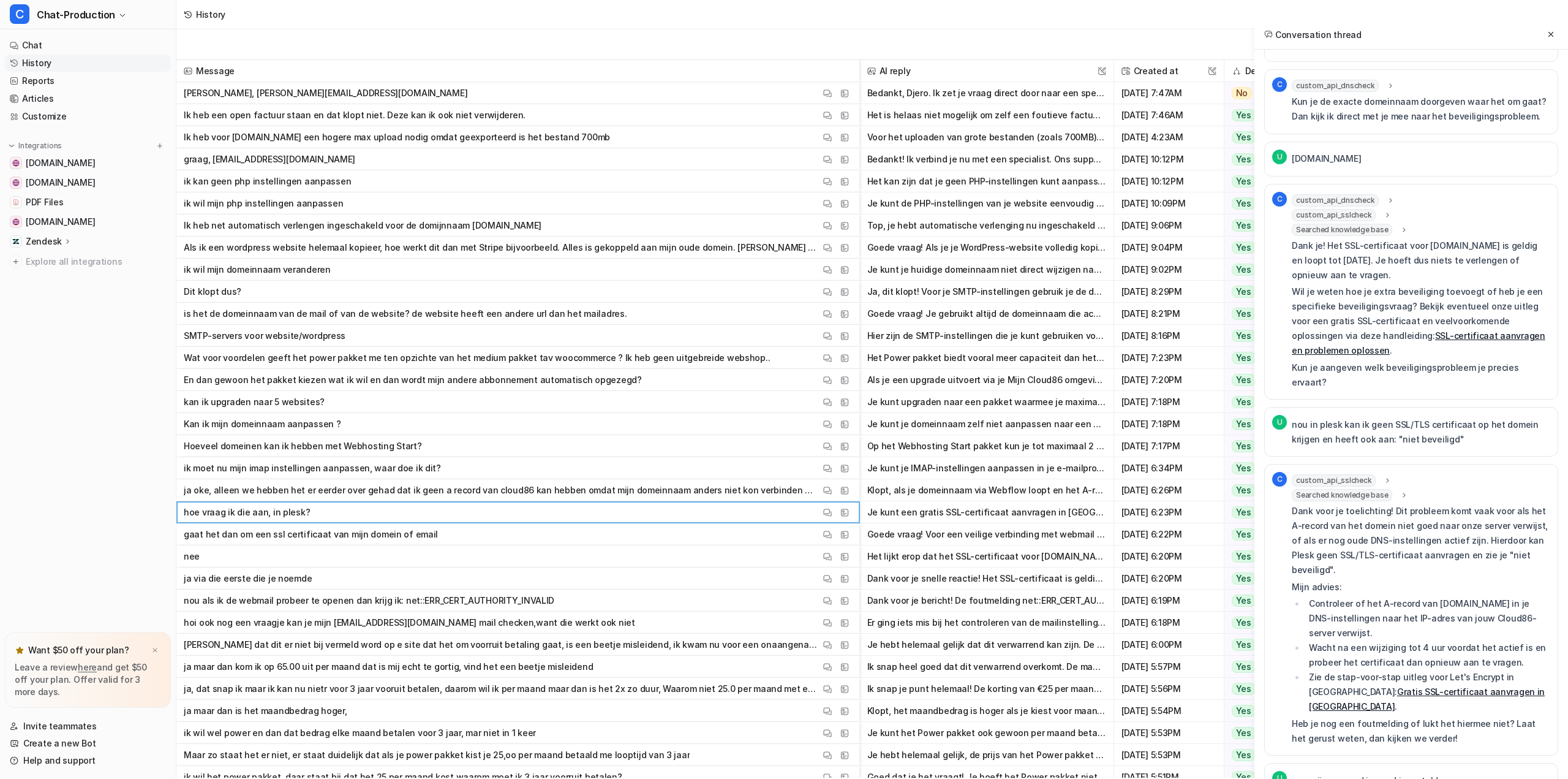
scroll to position [0, 0]
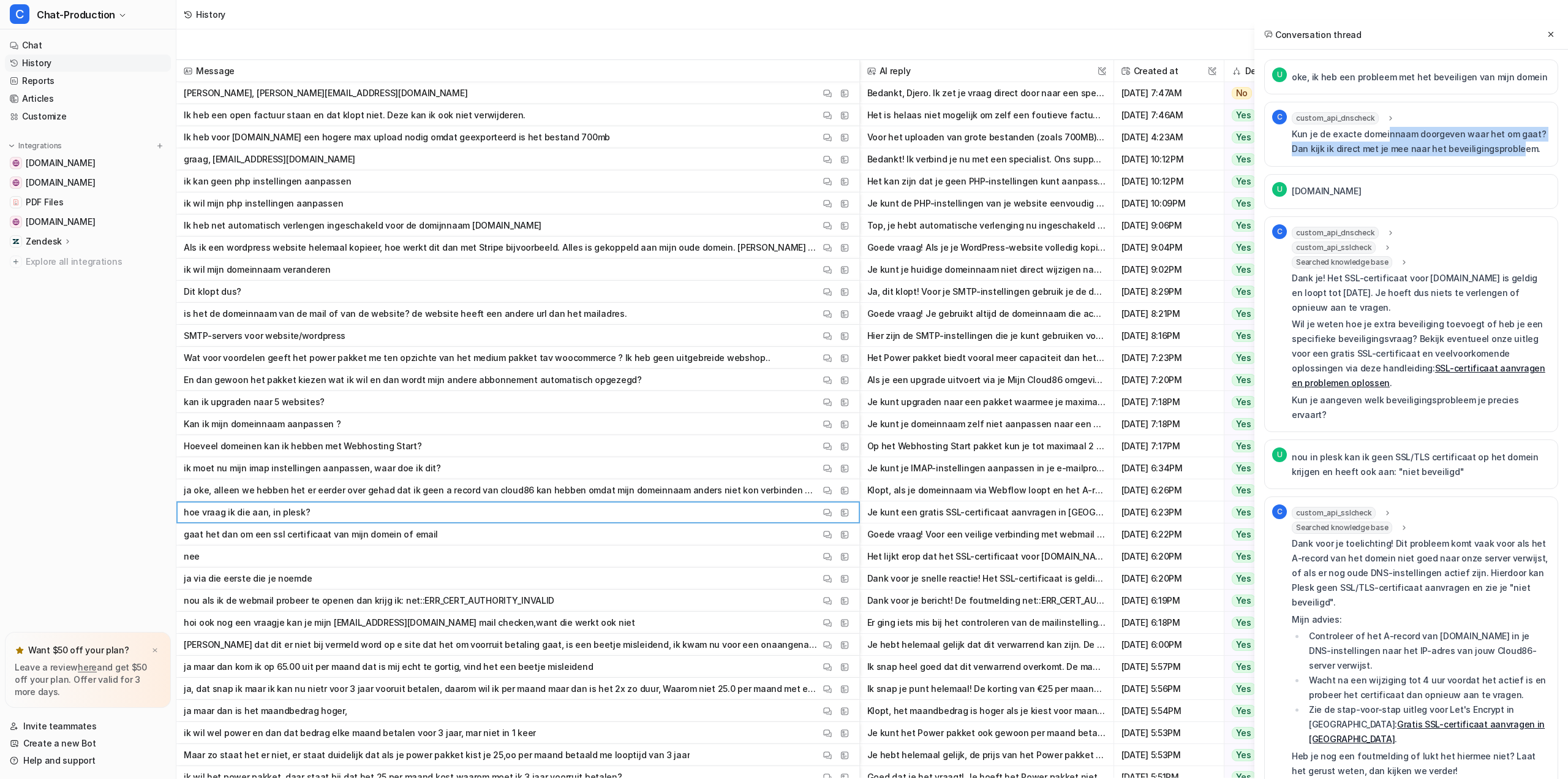
drag, startPoint x: 1383, startPoint y: 132, endPoint x: 1494, endPoint y: 142, distance: 111.4
click at [1493, 142] on p "Kun je de exacte domeinnaam doorgeven waar het om gaat? Dan kijk ik direct met …" at bounding box center [1421, 142] width 259 height 30
click at [1494, 142] on p "Kun je de exacte domeinnaam doorgeven waar het om gaat? Dan kijk ik direct met …" at bounding box center [1421, 142] width 259 height 30
drag, startPoint x: 1410, startPoint y: 451, endPoint x: 1502, endPoint y: 451, distance: 92.0
click at [1468, 454] on p "nou in plesk kan ik geen SSL/TLS certificaat op het domein krijgen en heeft ook…" at bounding box center [1421, 465] width 259 height 30
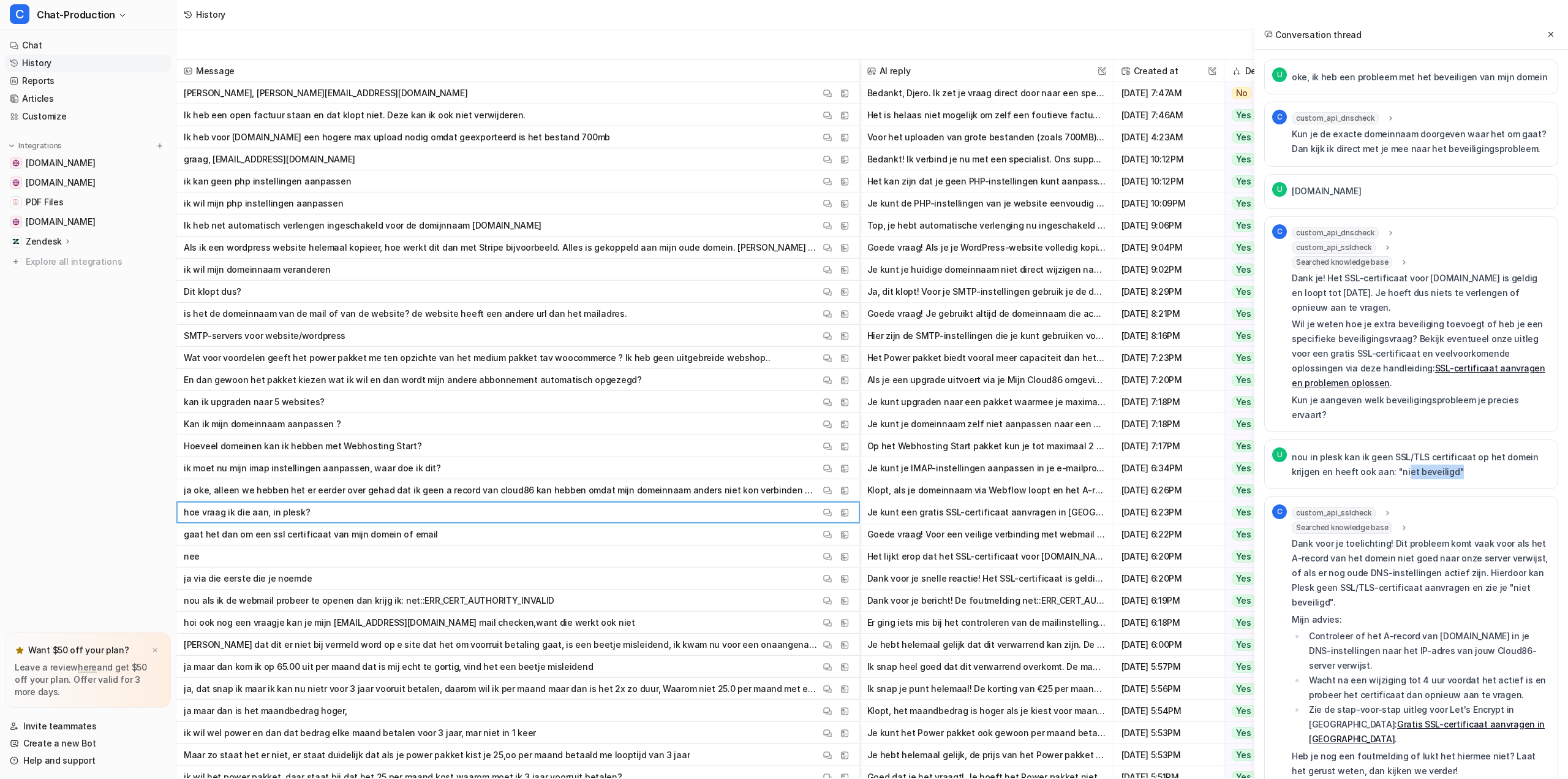
click at [1502, 451] on p "nou in plesk kan ik geen SSL/TLS certificaat op het domein krijgen en heeft ook…" at bounding box center [1421, 465] width 259 height 30
drag, startPoint x: 1505, startPoint y: 451, endPoint x: 1376, endPoint y: 448, distance: 129.0
click at [1376, 450] on p "nou in plesk kan ik geen SSL/TLS certificaat op het domein krijgen en heeft ook…" at bounding box center [1421, 465] width 259 height 30
click at [1374, 450] on p "nou in plesk kan ik geen SSL/TLS certificaat op het domein krijgen en heeft ook…" at bounding box center [1421, 465] width 259 height 30
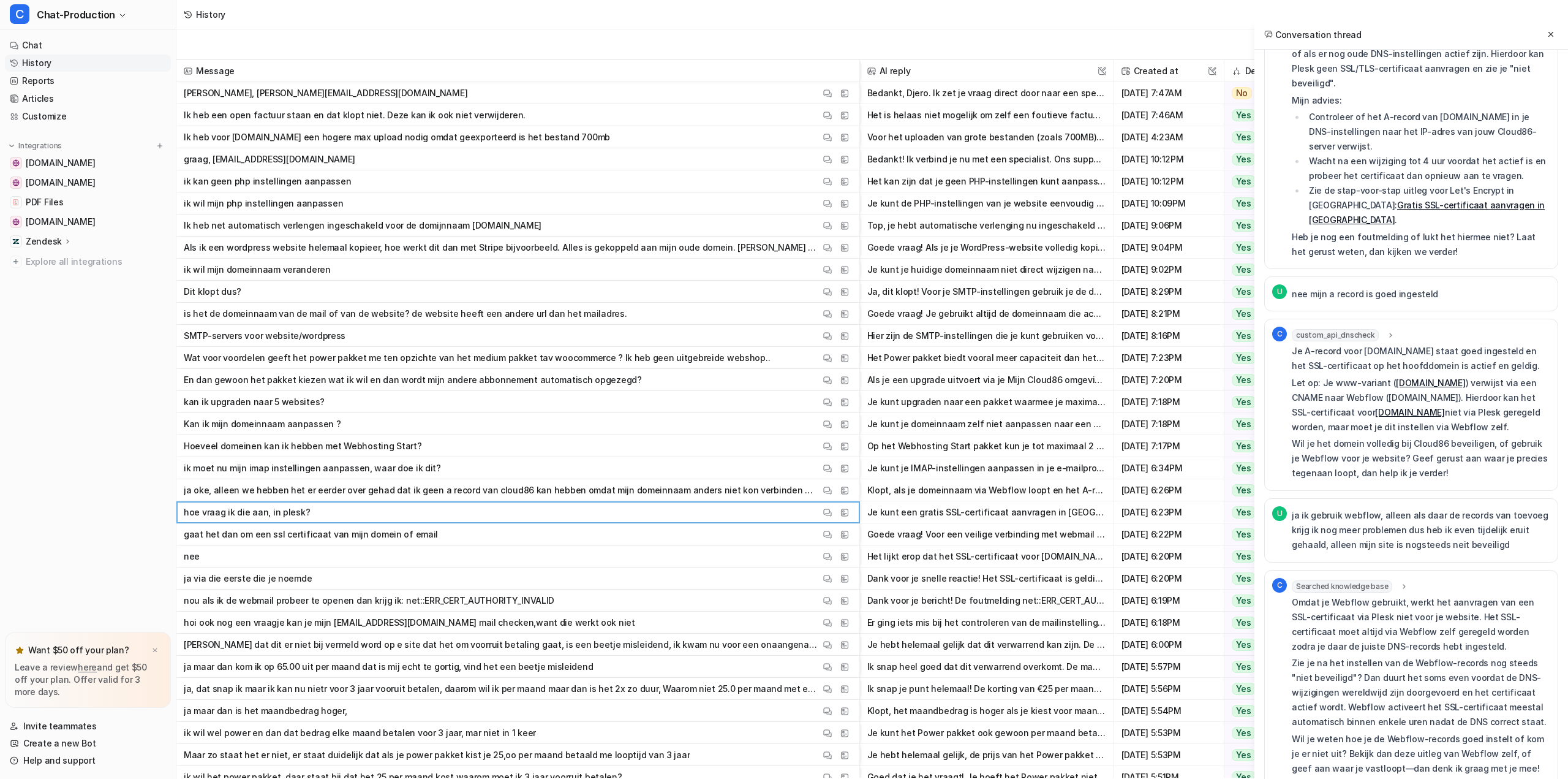
scroll to position [551, 0]
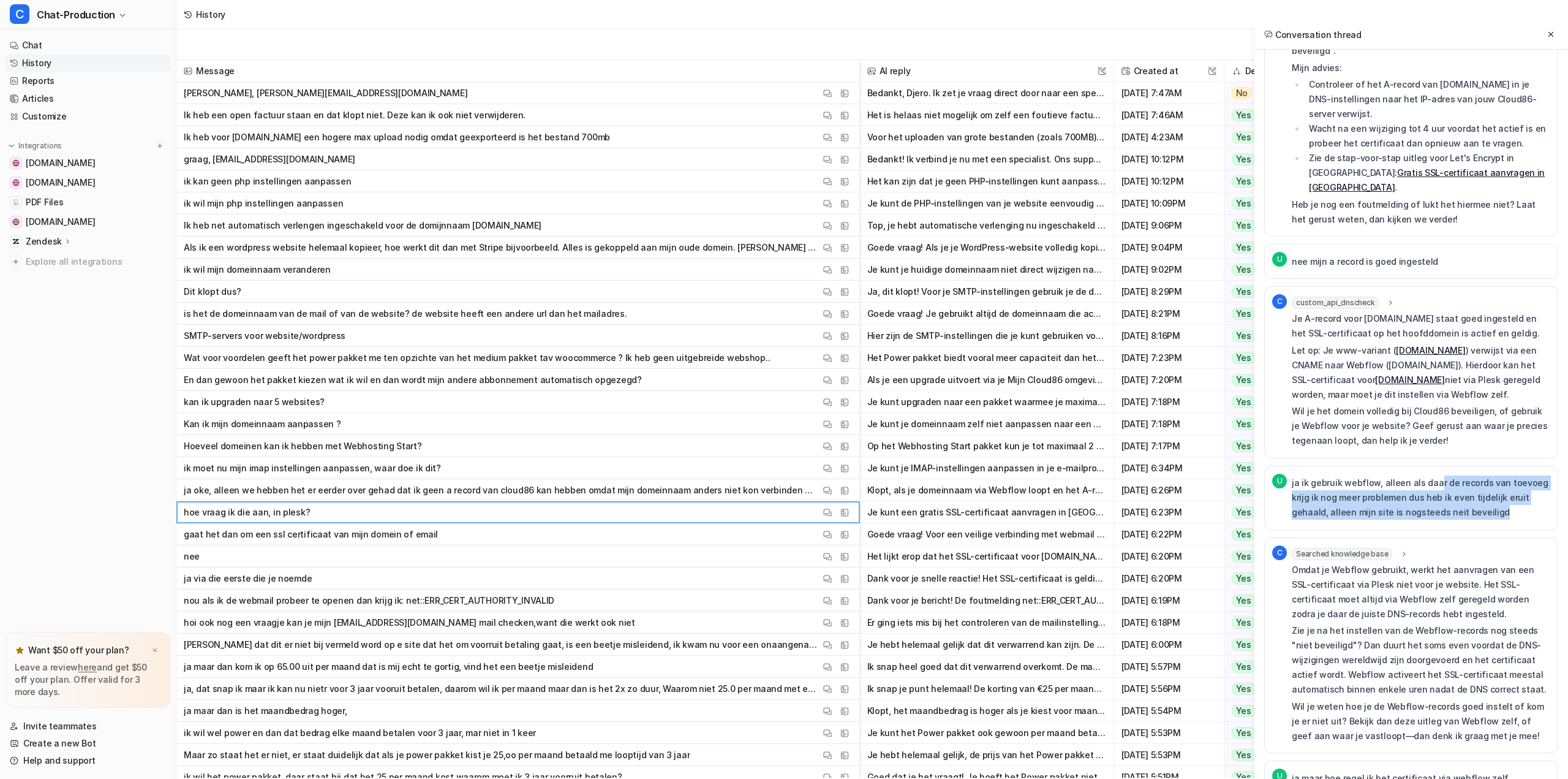
drag, startPoint x: 1431, startPoint y: 434, endPoint x: 1472, endPoint y: 461, distance: 49.1
click at [1472, 476] on p "ja ik gebruik webflow, alleen als daar de records van toevoeg krijg ik nog meer…" at bounding box center [1421, 497] width 259 height 44
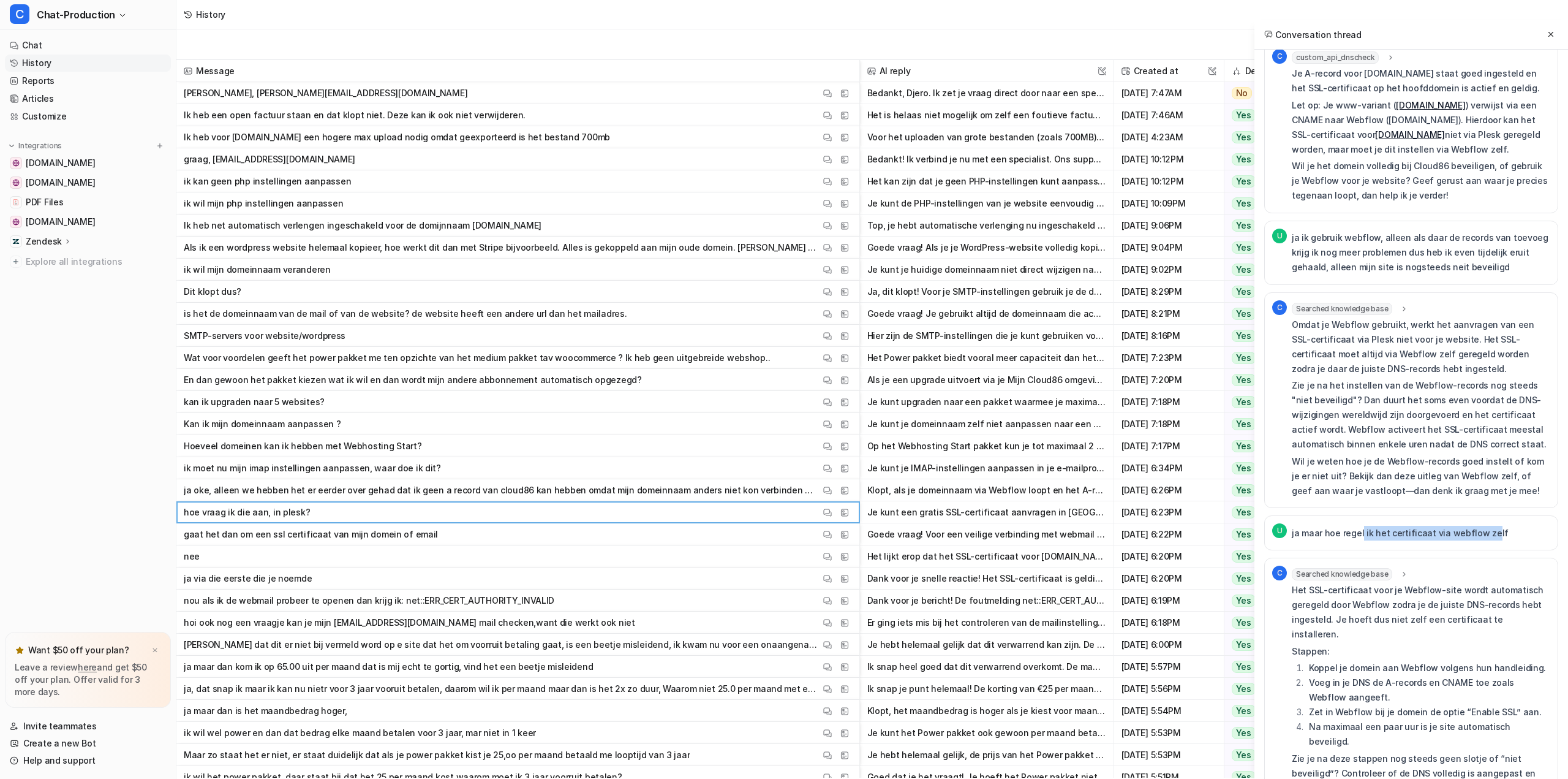
drag, startPoint x: 1360, startPoint y: 483, endPoint x: 1489, endPoint y: 486, distance: 129.0
click at [1489, 526] on p "ja maar hoe regel ik het certificaat via webflow zelf" at bounding box center [1400, 533] width 217 height 15
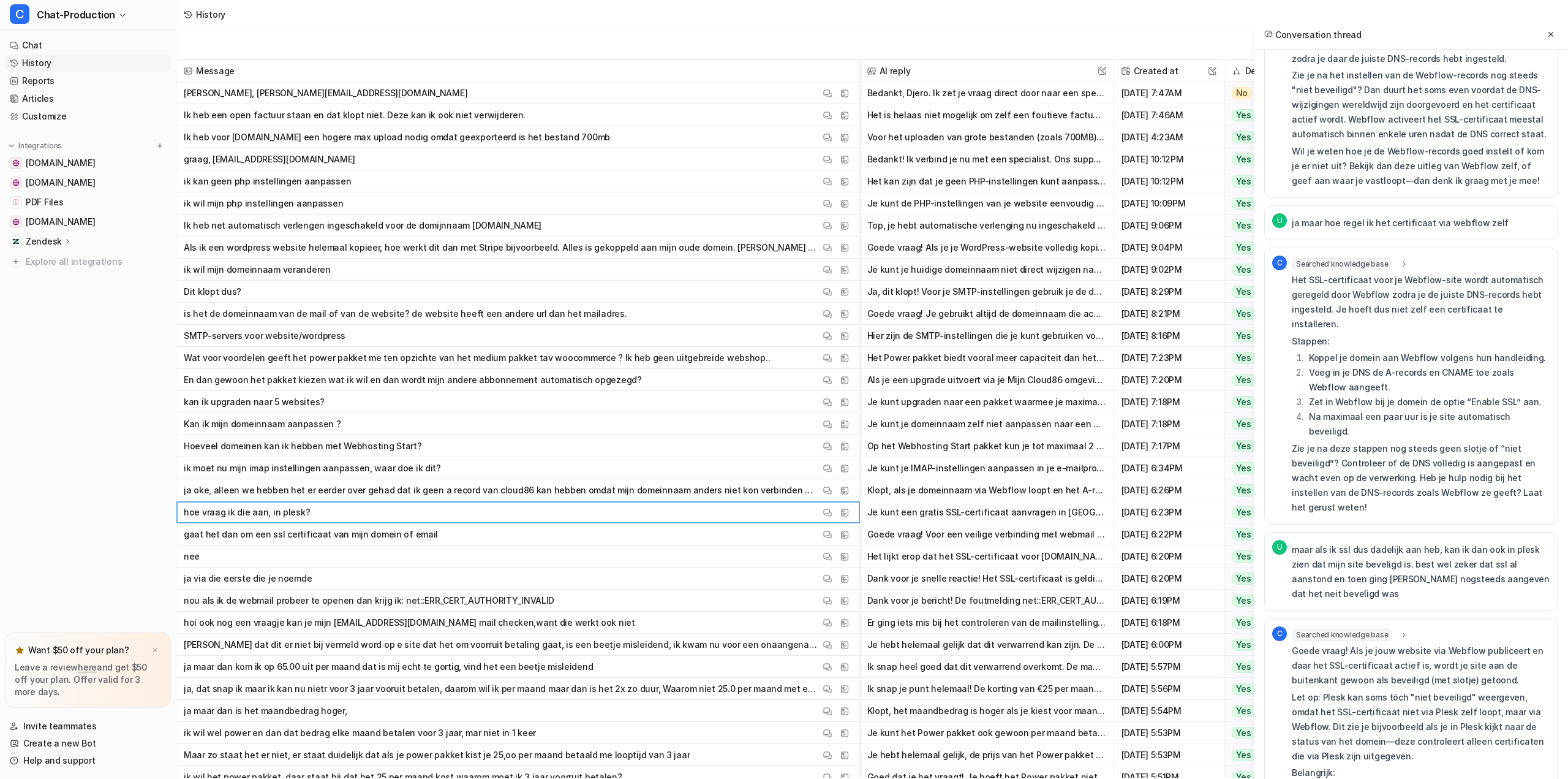
scroll to position [1226, 0]
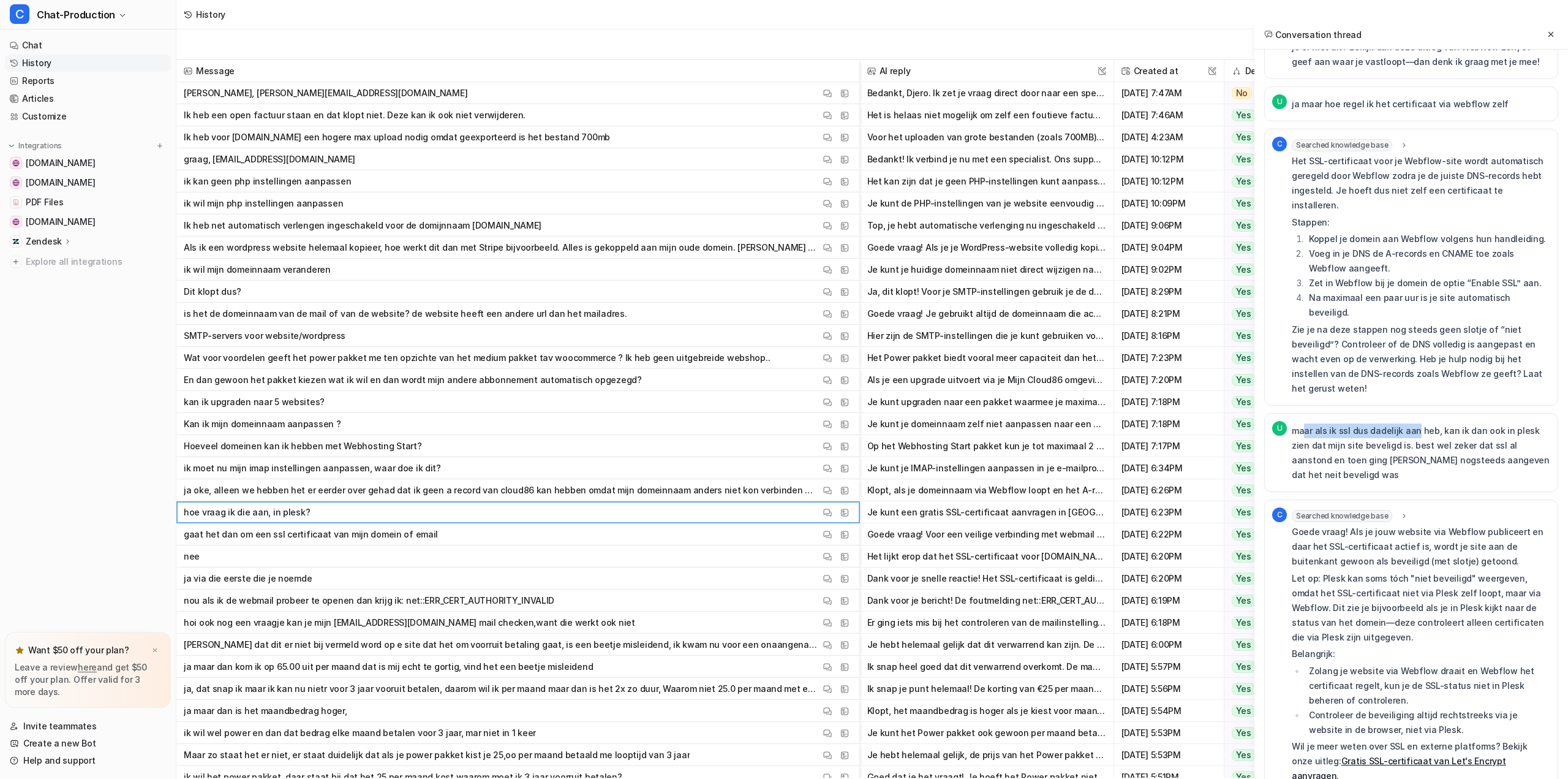
drag, startPoint x: 1304, startPoint y: 339, endPoint x: 1418, endPoint y: 343, distance: 114.1
click at [1416, 423] on p "maar als ik ssl dus dadelijk aan heb, kan ik dan ook in plesk zien dat mijn sit…" at bounding box center [1421, 452] width 259 height 59
drag, startPoint x: 1446, startPoint y: 343, endPoint x: 1480, endPoint y: 353, distance: 35.4
click at [1480, 423] on p "maar als ik ssl dus dadelijk aan heb, kan ik dan ook in plesk zien dat mijn sit…" at bounding box center [1421, 452] width 259 height 59
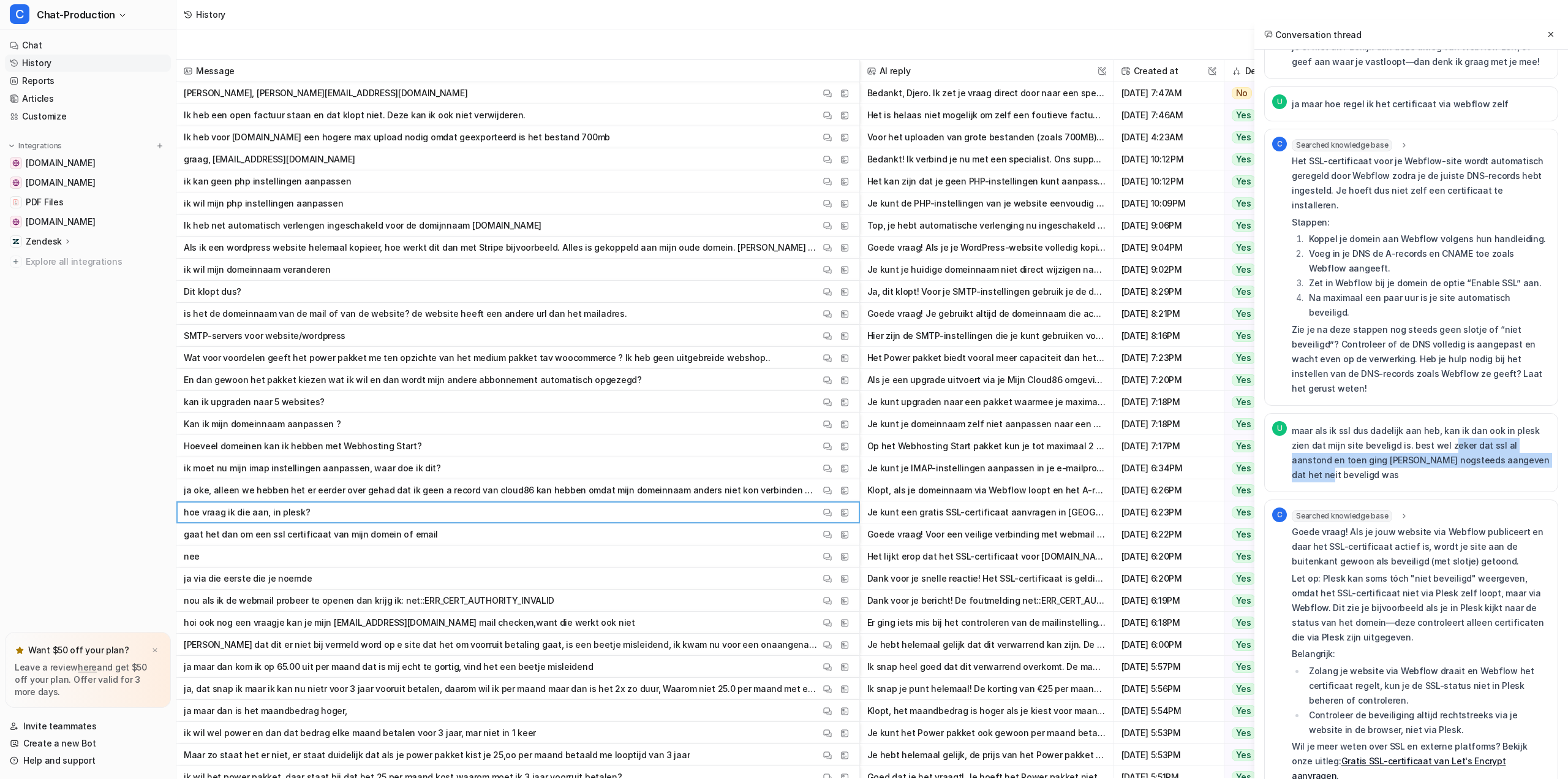
drag, startPoint x: 1427, startPoint y: 355, endPoint x: 1508, endPoint y: 369, distance: 82.2
click at [1508, 423] on p "maar als ik ssl dus dadelijk aan heb, kan ik dan ook in plesk zien dat mijn sit…" at bounding box center [1421, 452] width 259 height 59
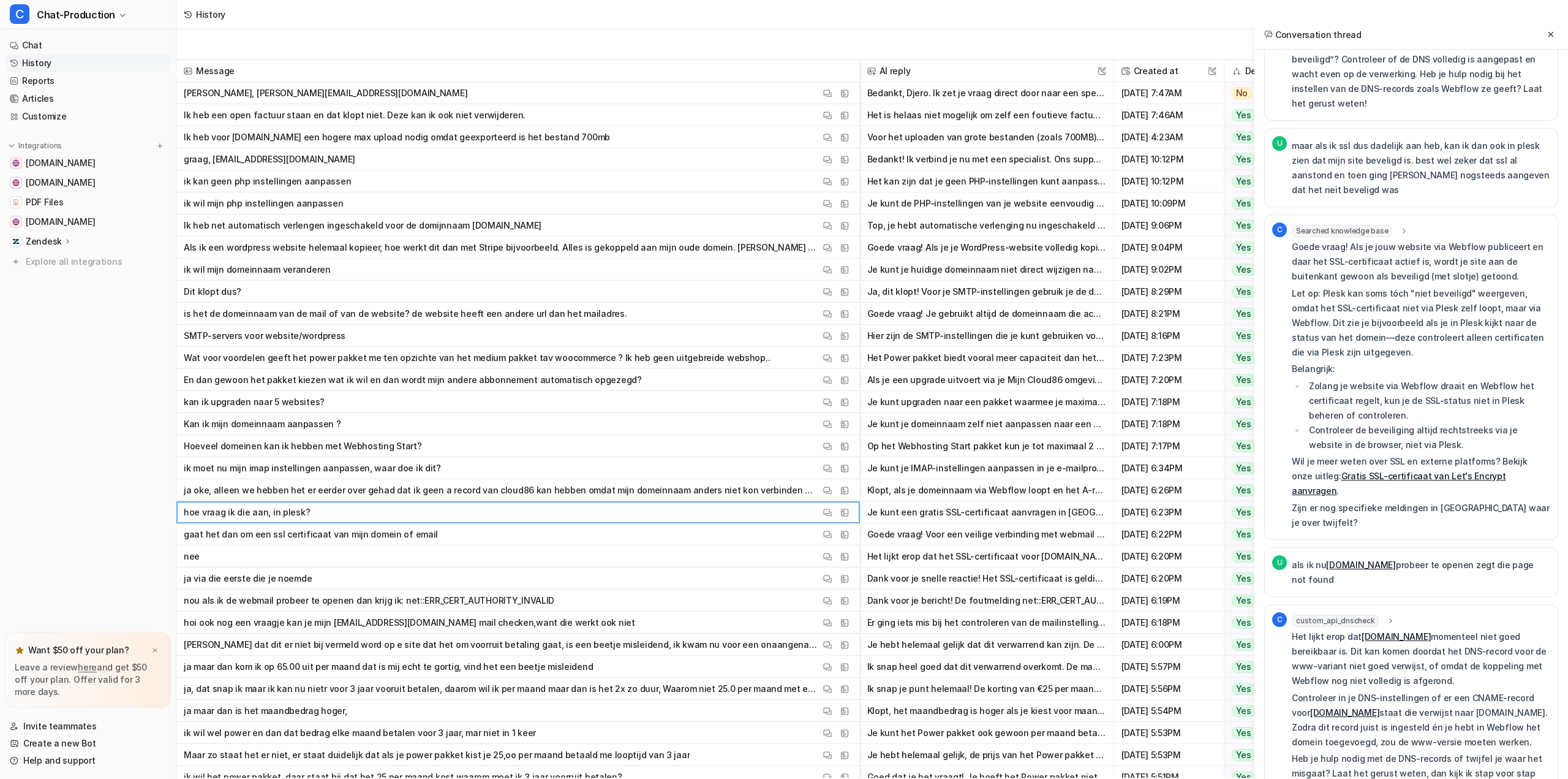
scroll to position [1531, 0]
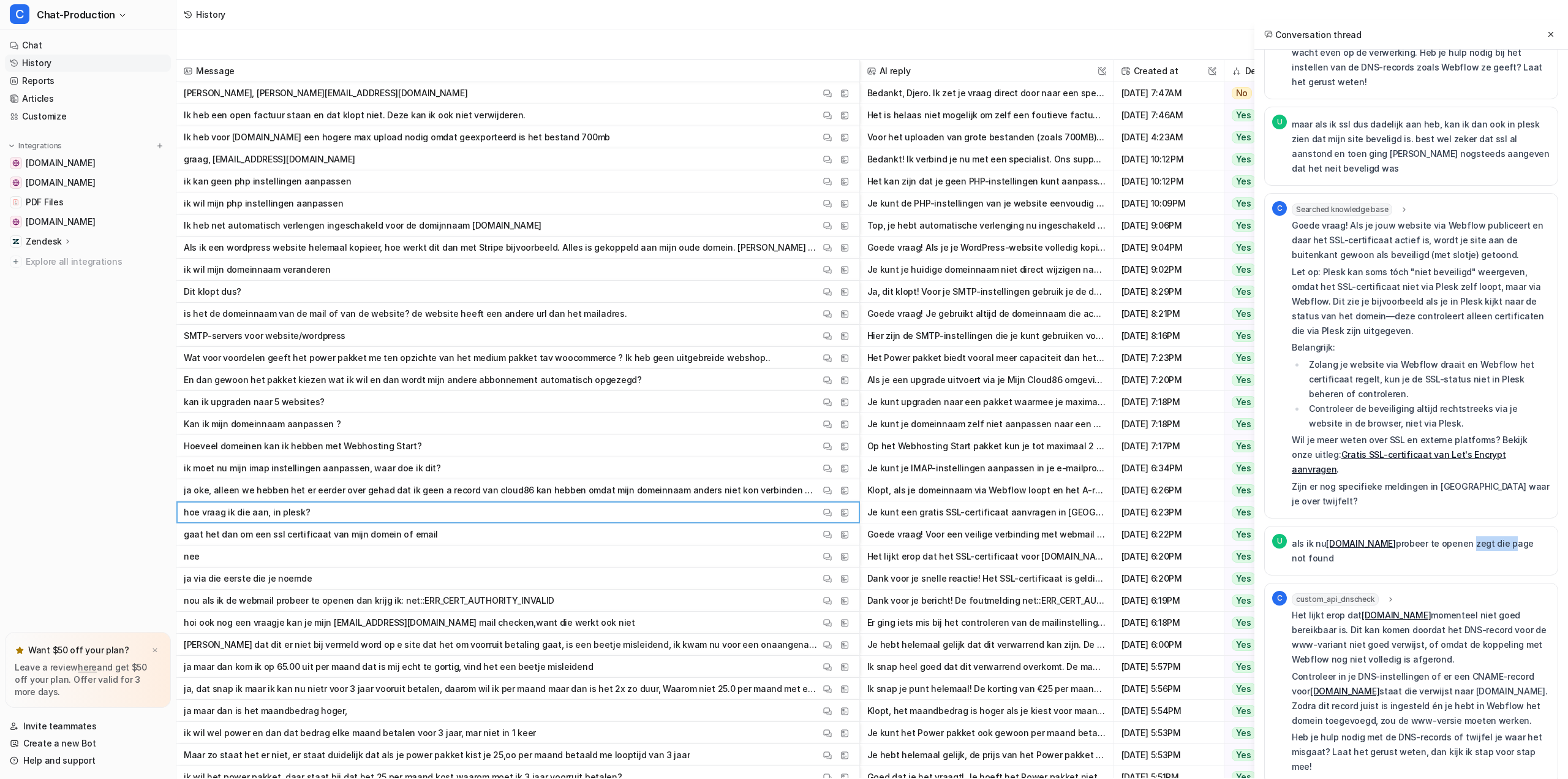
drag, startPoint x: 1464, startPoint y: 409, endPoint x: 1509, endPoint y: 412, distance: 45.1
click at [1505, 536] on p "als ik nu [DOMAIN_NAME] probeer te openen zegt die page not found" at bounding box center [1421, 551] width 259 height 30
click at [1509, 536] on p "als ik nu [DOMAIN_NAME] probeer te openen zegt die page not found" at bounding box center [1421, 551] width 259 height 30
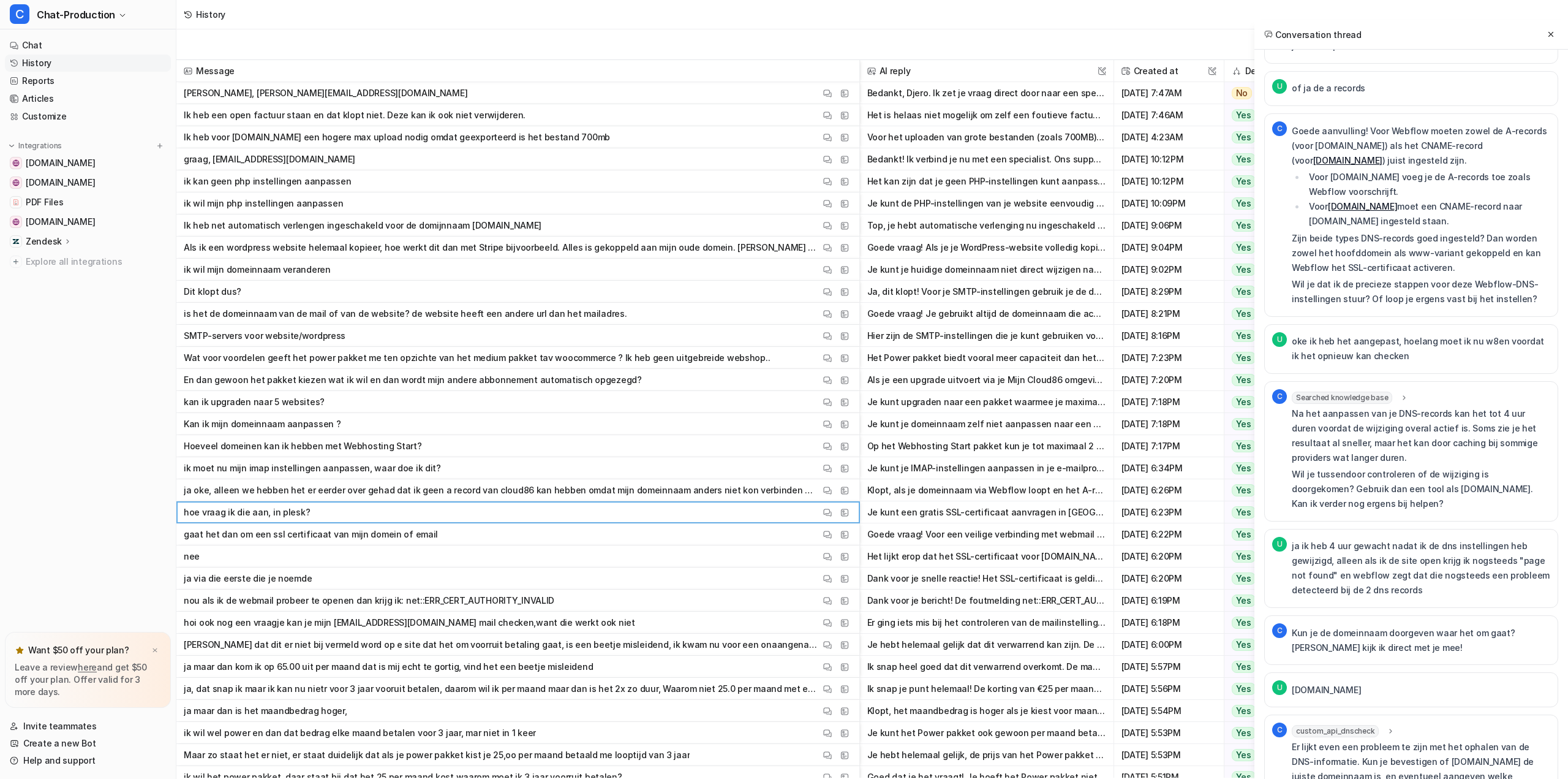
scroll to position [2634, 0]
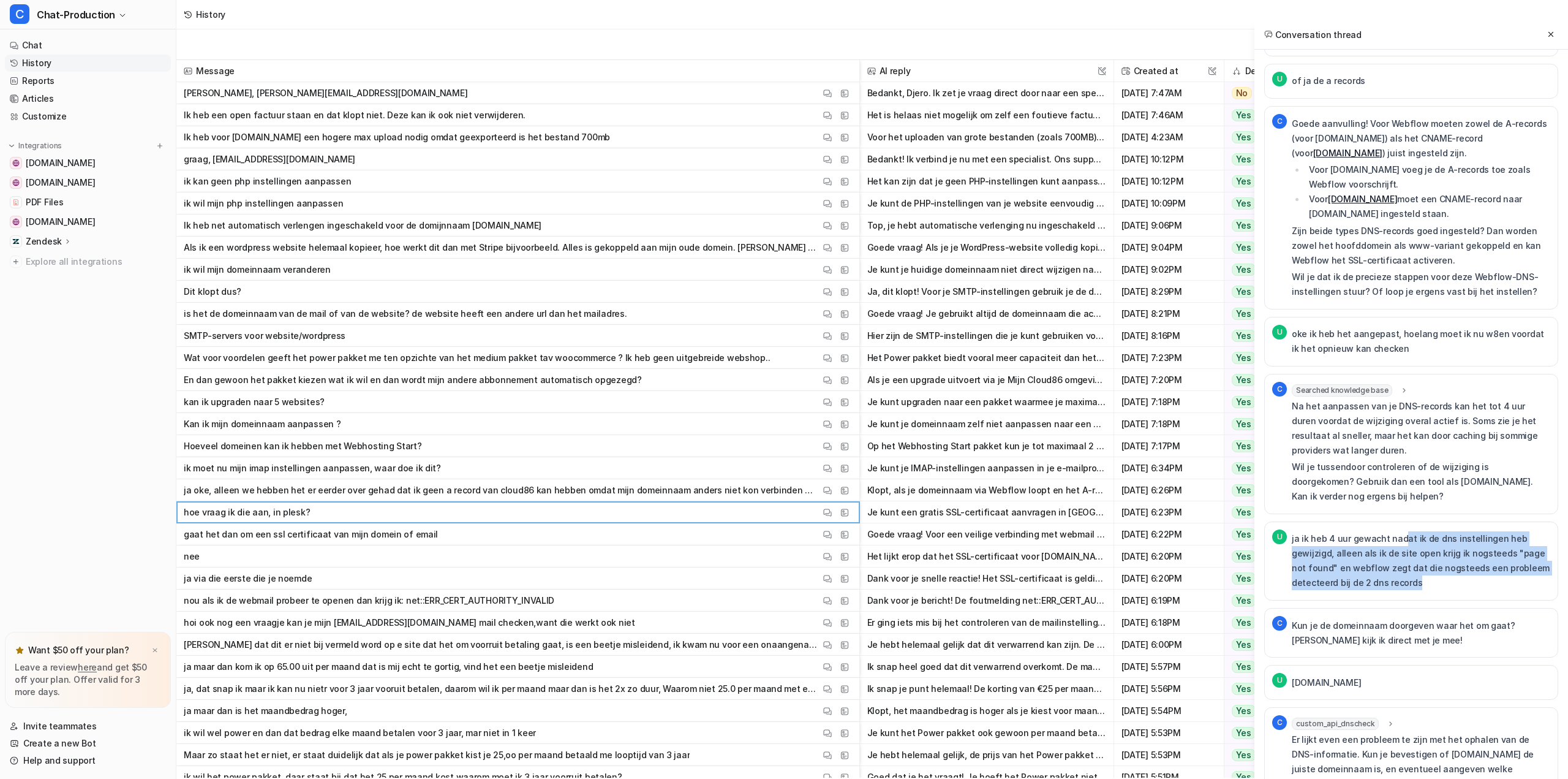
drag, startPoint x: 1399, startPoint y: 388, endPoint x: 1432, endPoint y: 436, distance: 58.2
click at [1432, 531] on p "ja ik heb 4 uur gewacht nadat ik de dns instellingen heb gewijzigd, alleen als …" at bounding box center [1421, 560] width 259 height 59
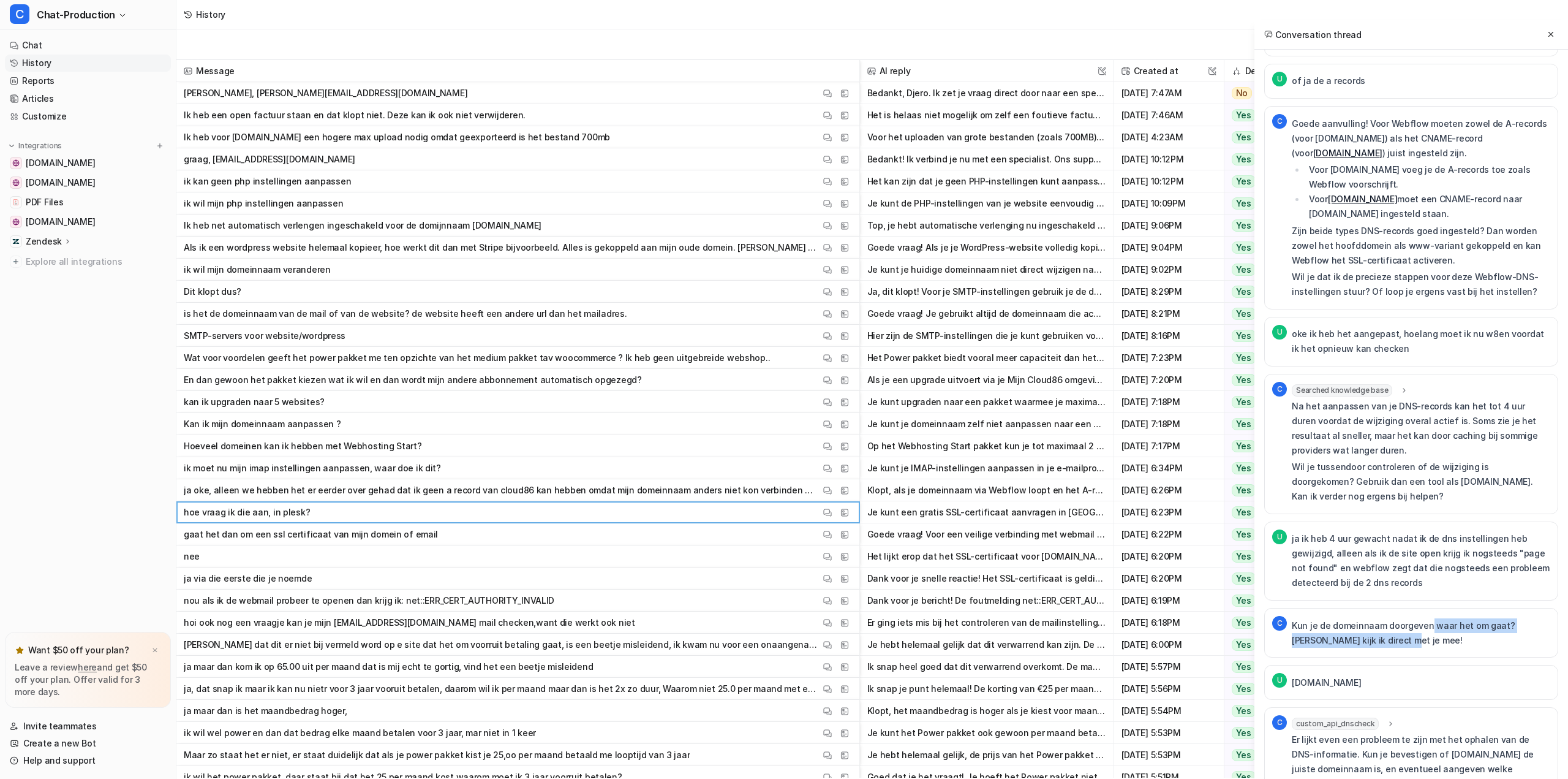
drag, startPoint x: 1426, startPoint y: 477, endPoint x: 1448, endPoint y: 490, distance: 25.6
click at [1448, 618] on p "Kun je de domeinnaam doorgeven waar het om gaat? [PERSON_NAME] kijk ik direct m…" at bounding box center [1421, 633] width 259 height 30
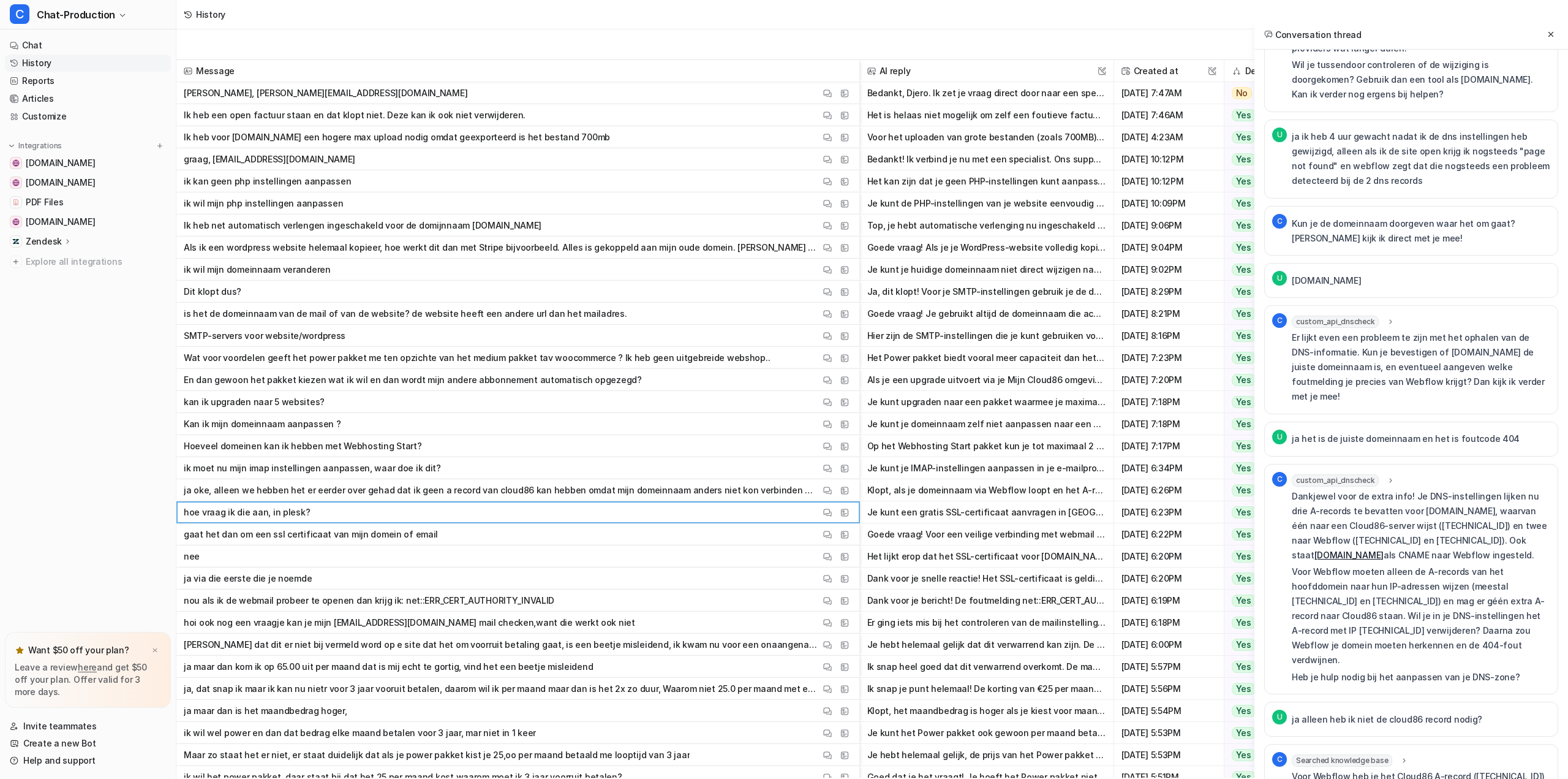
scroll to position [3125, 0]
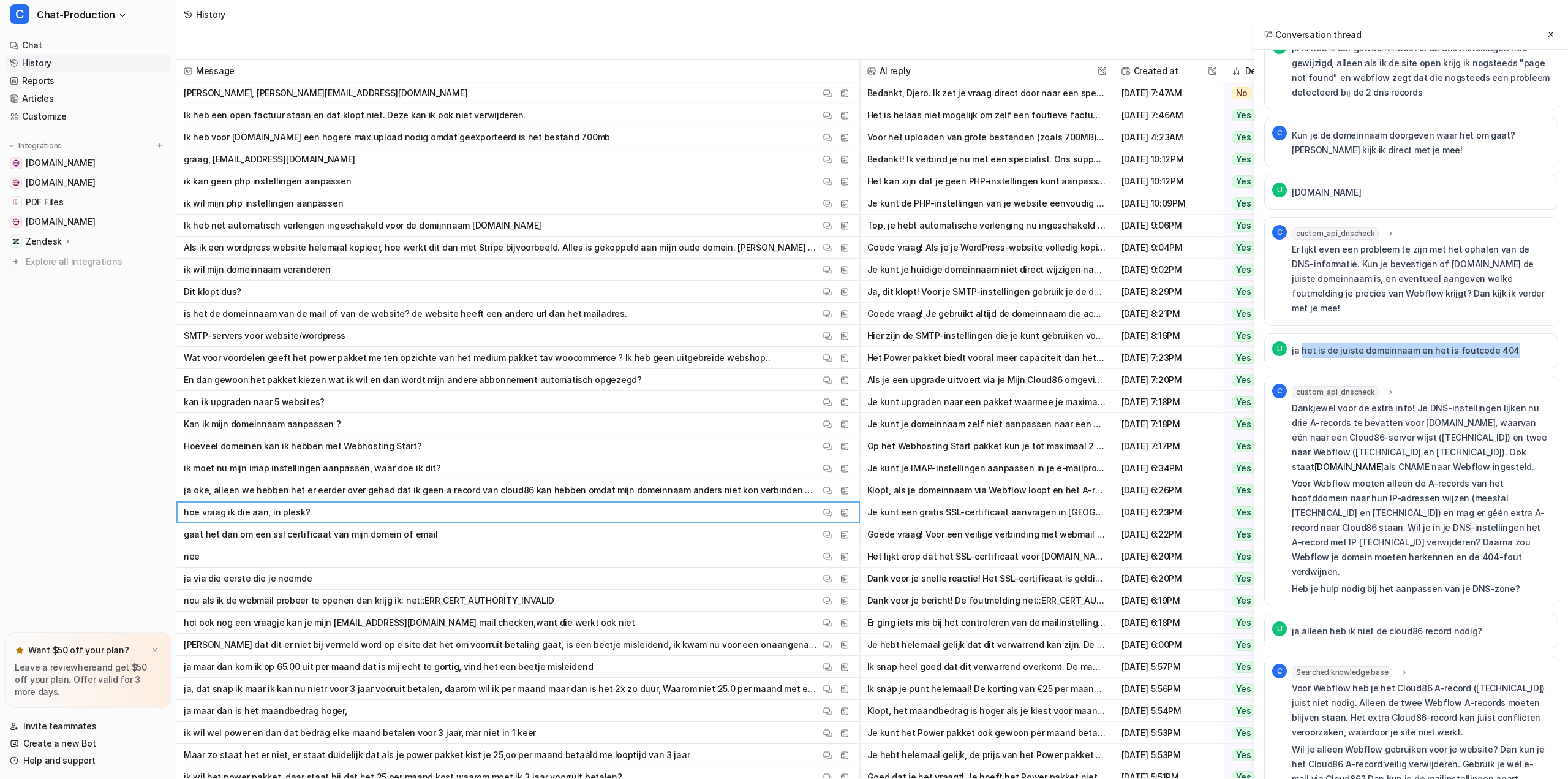
drag, startPoint x: 1303, startPoint y: 190, endPoint x: 1502, endPoint y: 191, distance: 199.0
click at [1502, 333] on div "U ja het is de juiste domeinnaam en het is foutcode 404" at bounding box center [1412, 350] width 294 height 35
drag, startPoint x: 1509, startPoint y: 191, endPoint x: 1301, endPoint y: 185, distance: 208.1
click at [1301, 333] on div "U ja het is de juiste domeinnaam en het is foutcode 404" at bounding box center [1412, 350] width 294 height 35
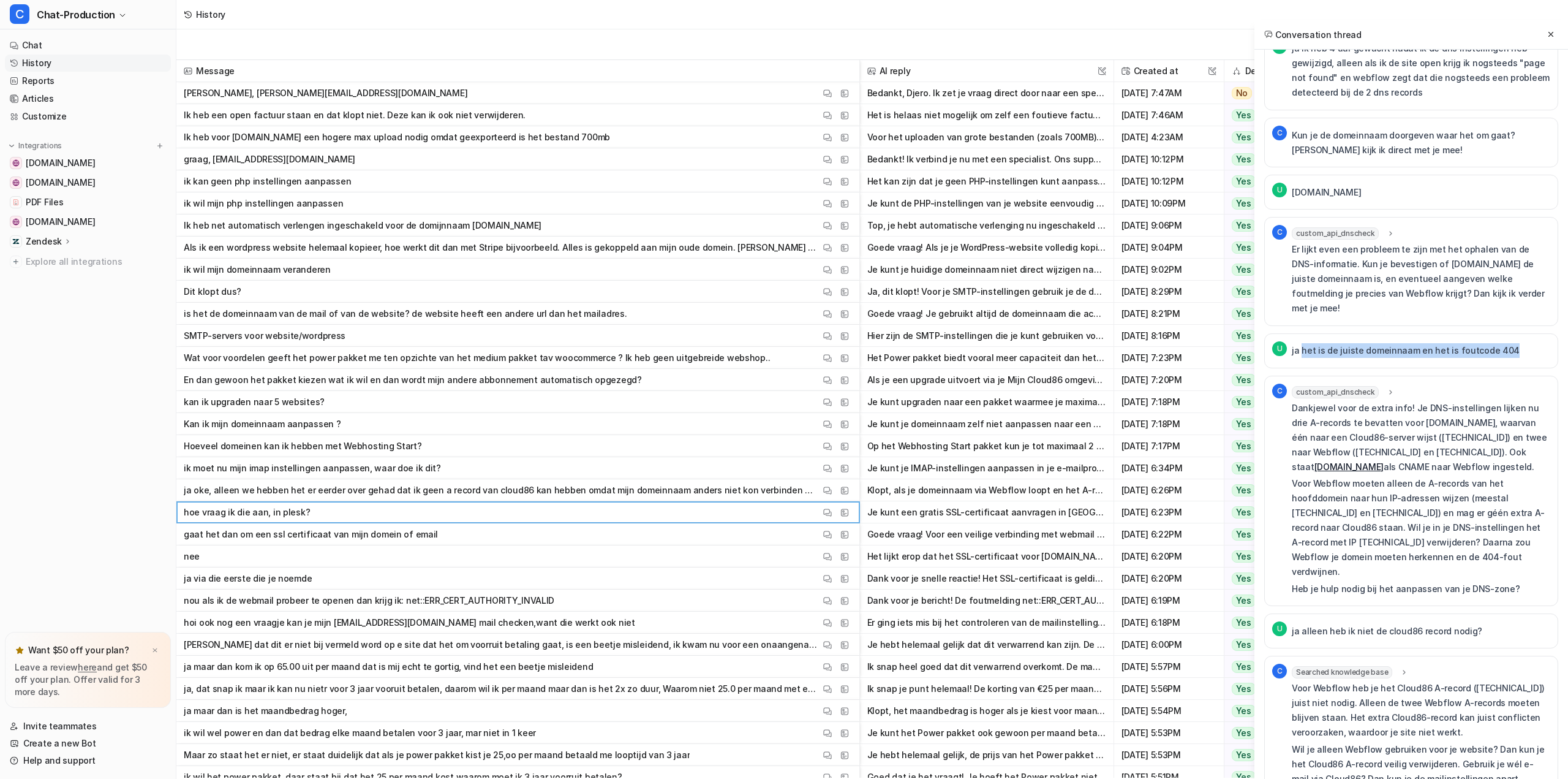
click at [1301, 343] on p "ja het is de juiste domeinnaam en het is foutcode 404" at bounding box center [1405, 350] width 228 height 15
drag, startPoint x: 1301, startPoint y: 185, endPoint x: 1503, endPoint y: 189, distance: 202.0
click at [1503, 333] on div "U ja het is de juiste domeinnaam en het is foutcode 404" at bounding box center [1412, 350] width 294 height 35
drag, startPoint x: 1503, startPoint y: 189, endPoint x: 1411, endPoint y: 182, distance: 92.3
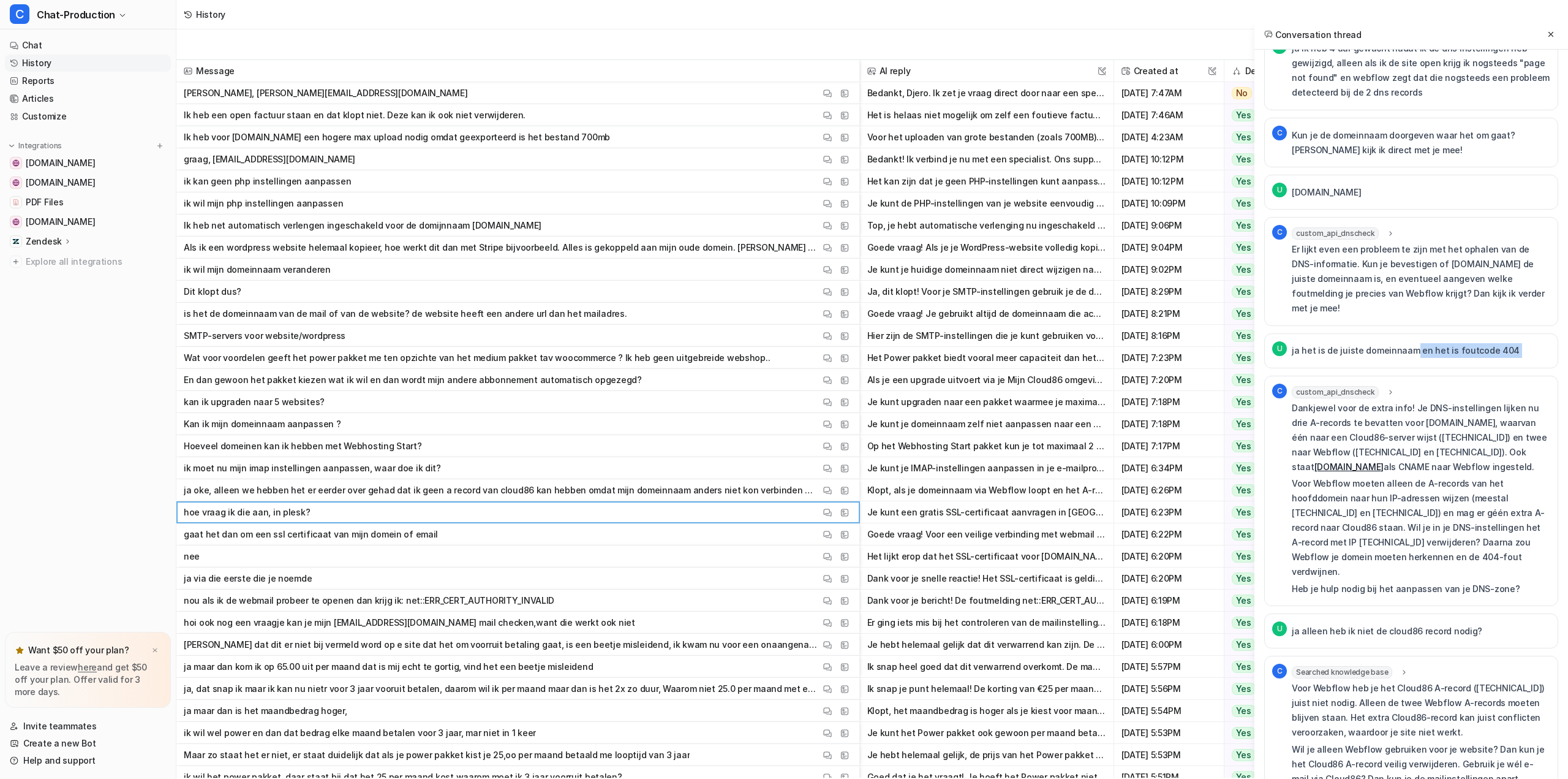
click at [1411, 333] on div "U ja het is de juiste domeinnaam en het is foutcode 404" at bounding box center [1412, 350] width 294 height 35
click at [1411, 343] on p "ja het is de juiste domeinnaam en het is foutcode 404" at bounding box center [1405, 350] width 228 height 15
drag, startPoint x: 1411, startPoint y: 182, endPoint x: 1528, endPoint y: 191, distance: 117.3
click at [1526, 333] on div "U ja het is de juiste domeinnaam en het is foutcode 404" at bounding box center [1412, 350] width 294 height 35
click at [1528, 333] on div "U ja het is de juiste domeinnaam en het is foutcode 404" at bounding box center [1412, 350] width 294 height 35
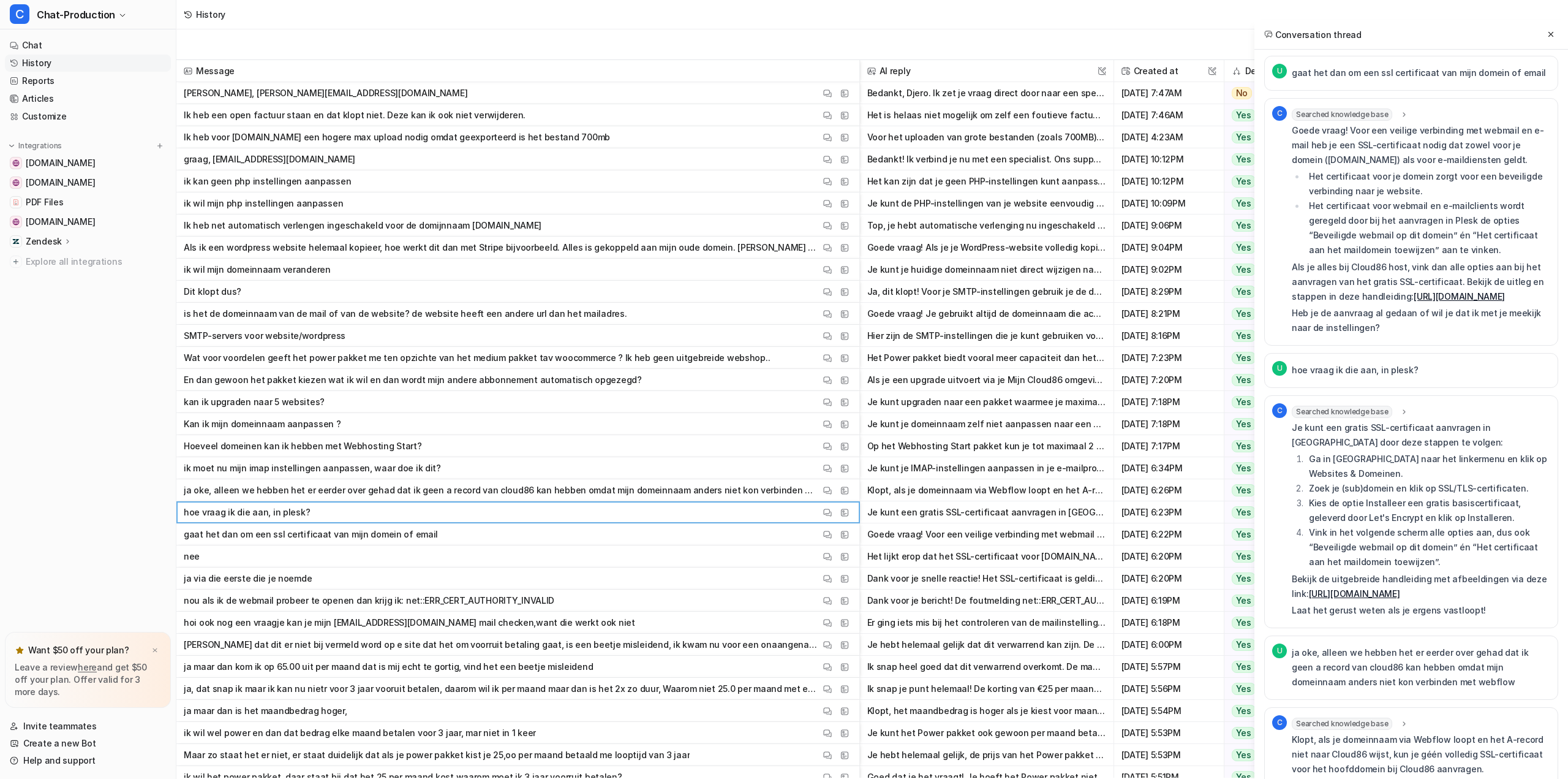
scroll to position [5142, 0]
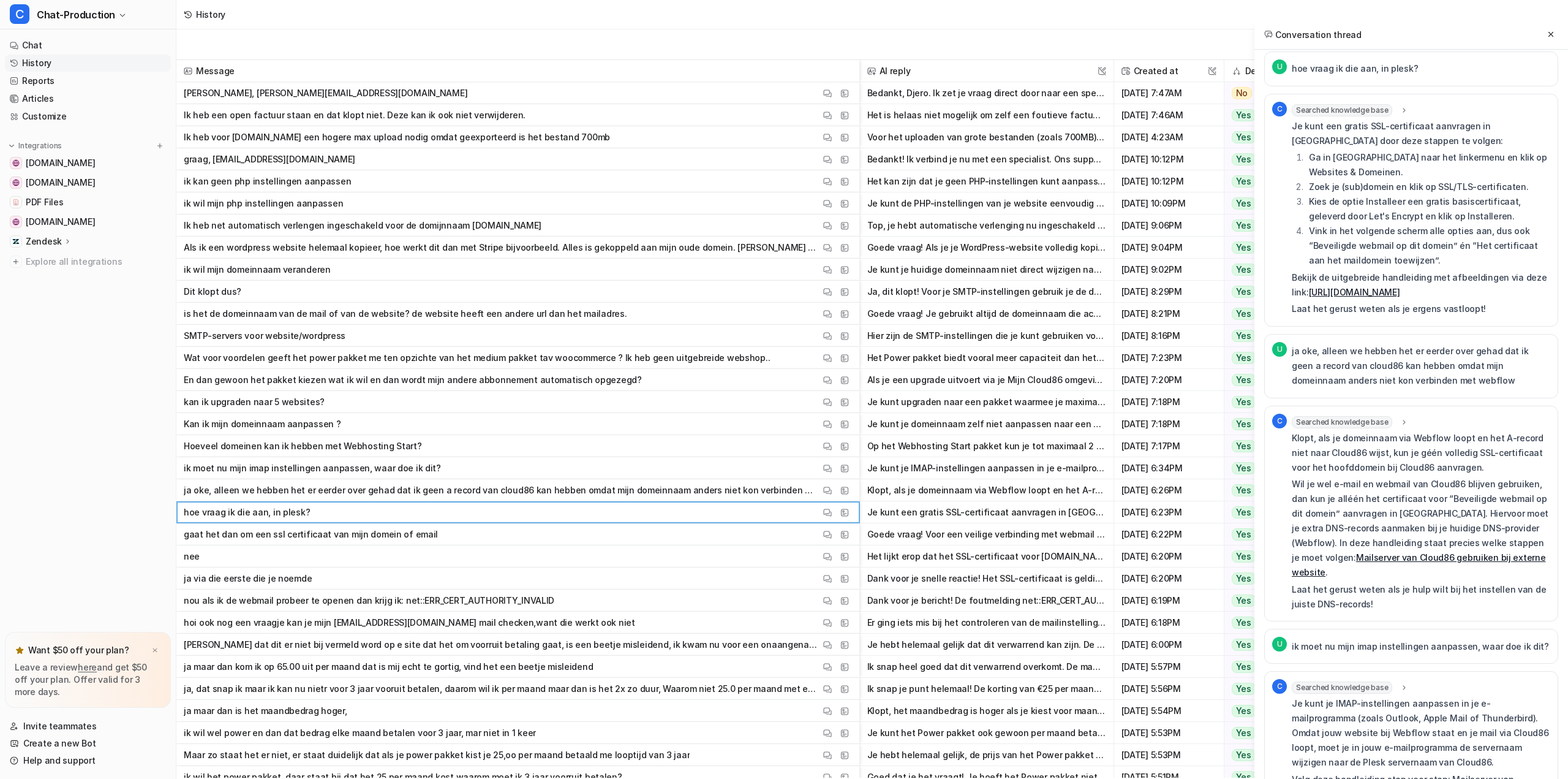
click at [738, 41] on div "Export chats" at bounding box center [873, 45] width 1392 height 31
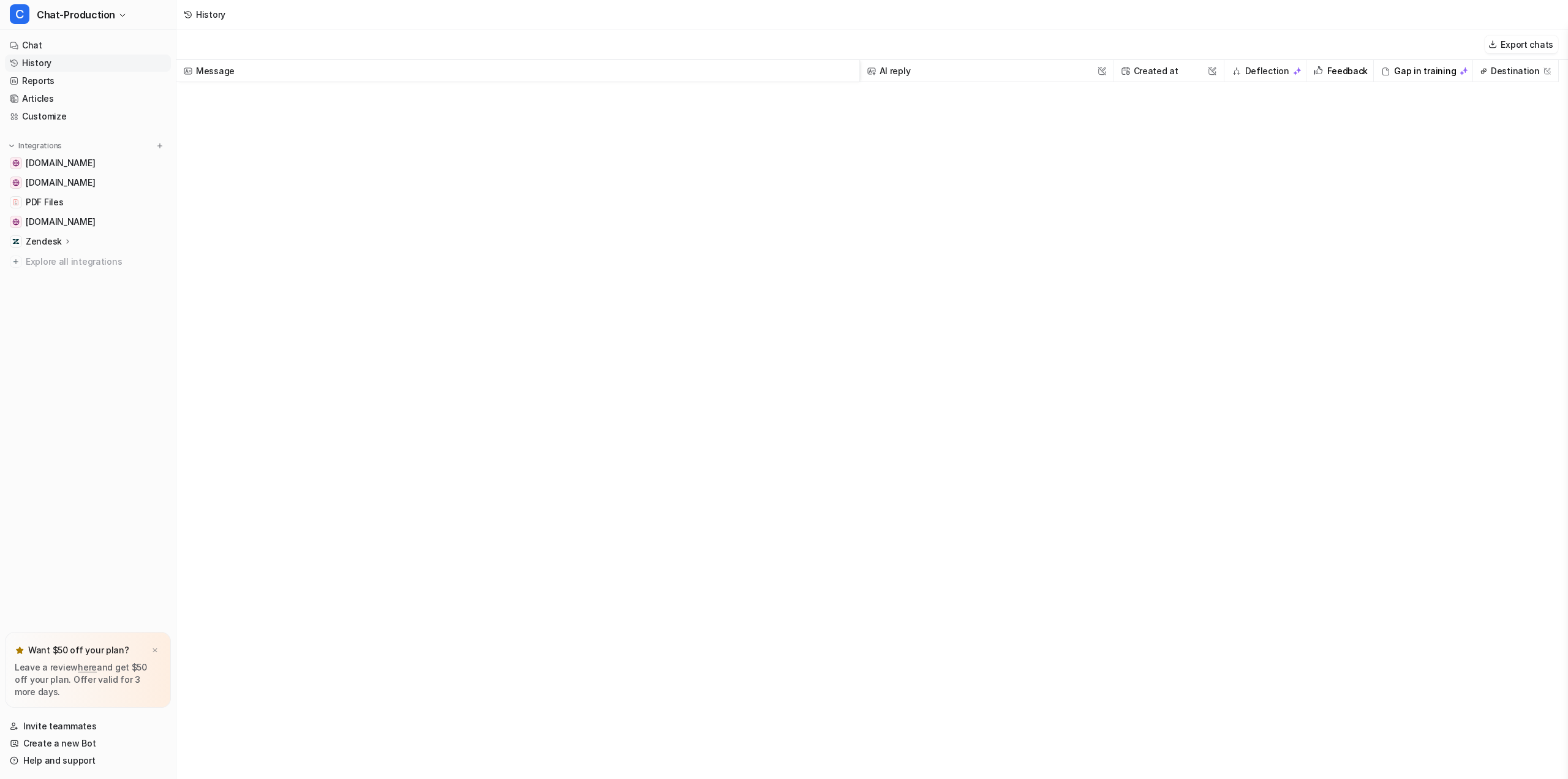
scroll to position [0, 0]
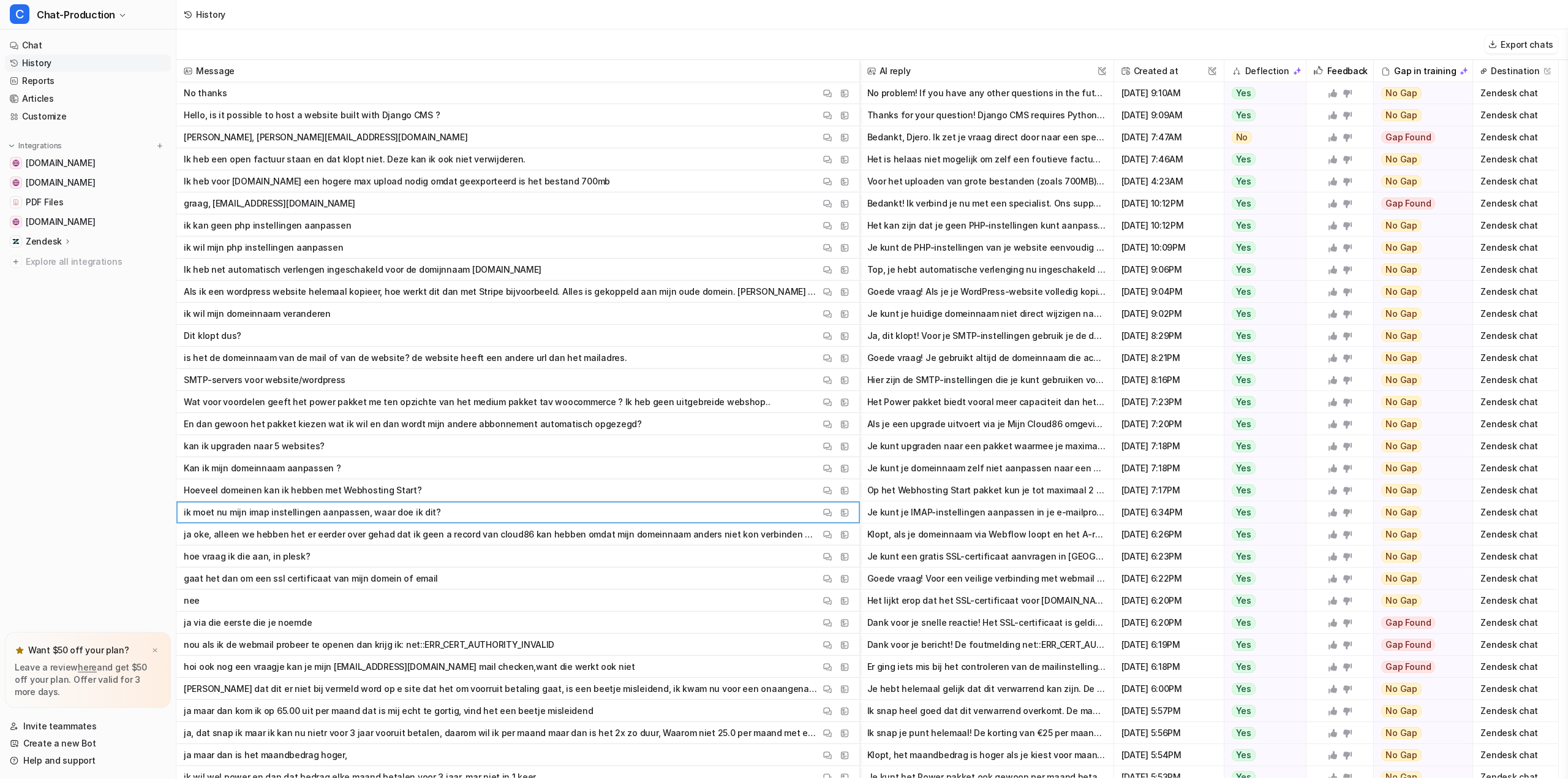
click at [850, 32] on div "Export chats" at bounding box center [873, 45] width 1392 height 31
click at [829, 94] on img at bounding box center [827, 94] width 9 height 9
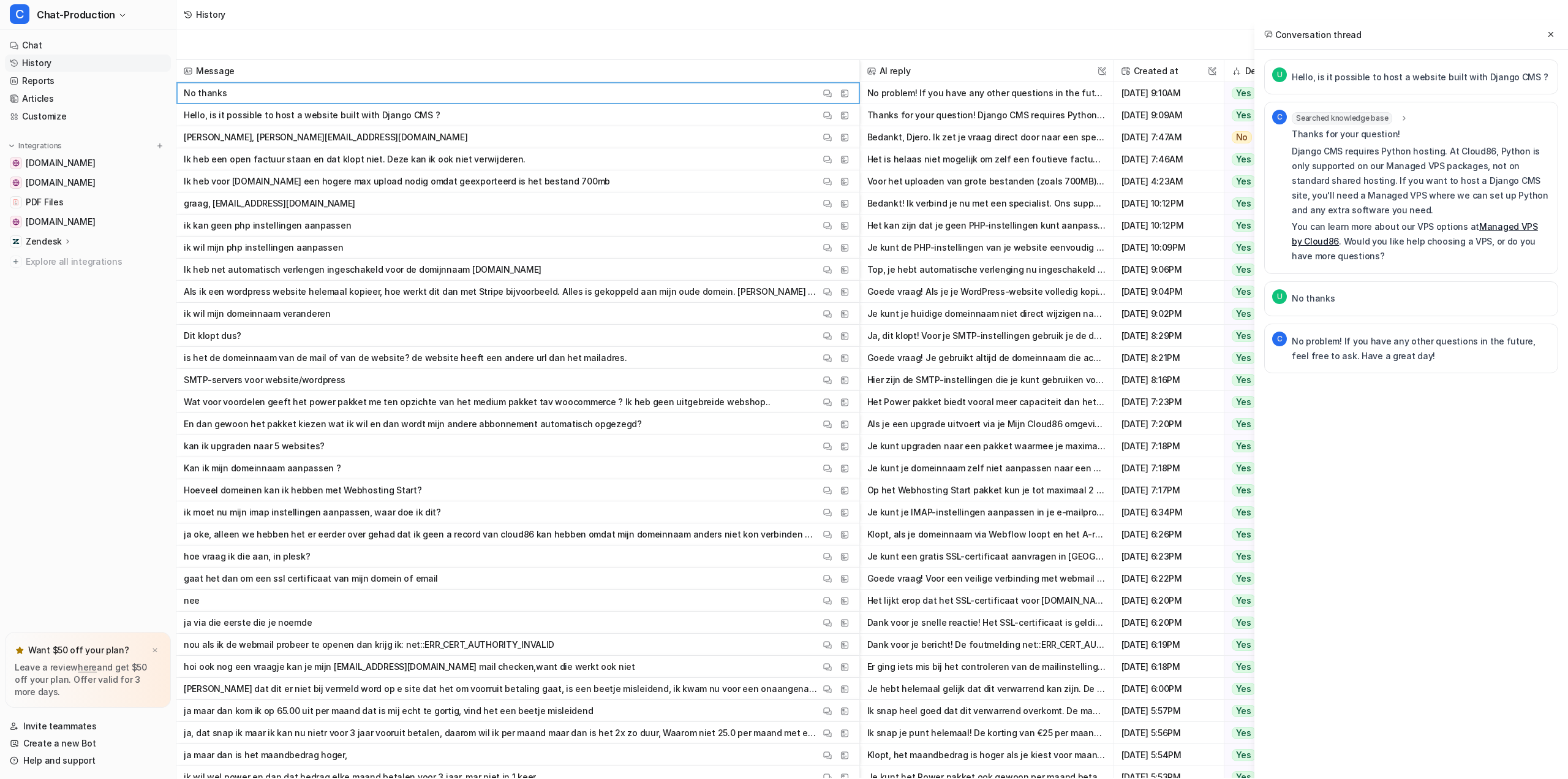
click at [41, 57] on link "History" at bounding box center [88, 63] width 166 height 17
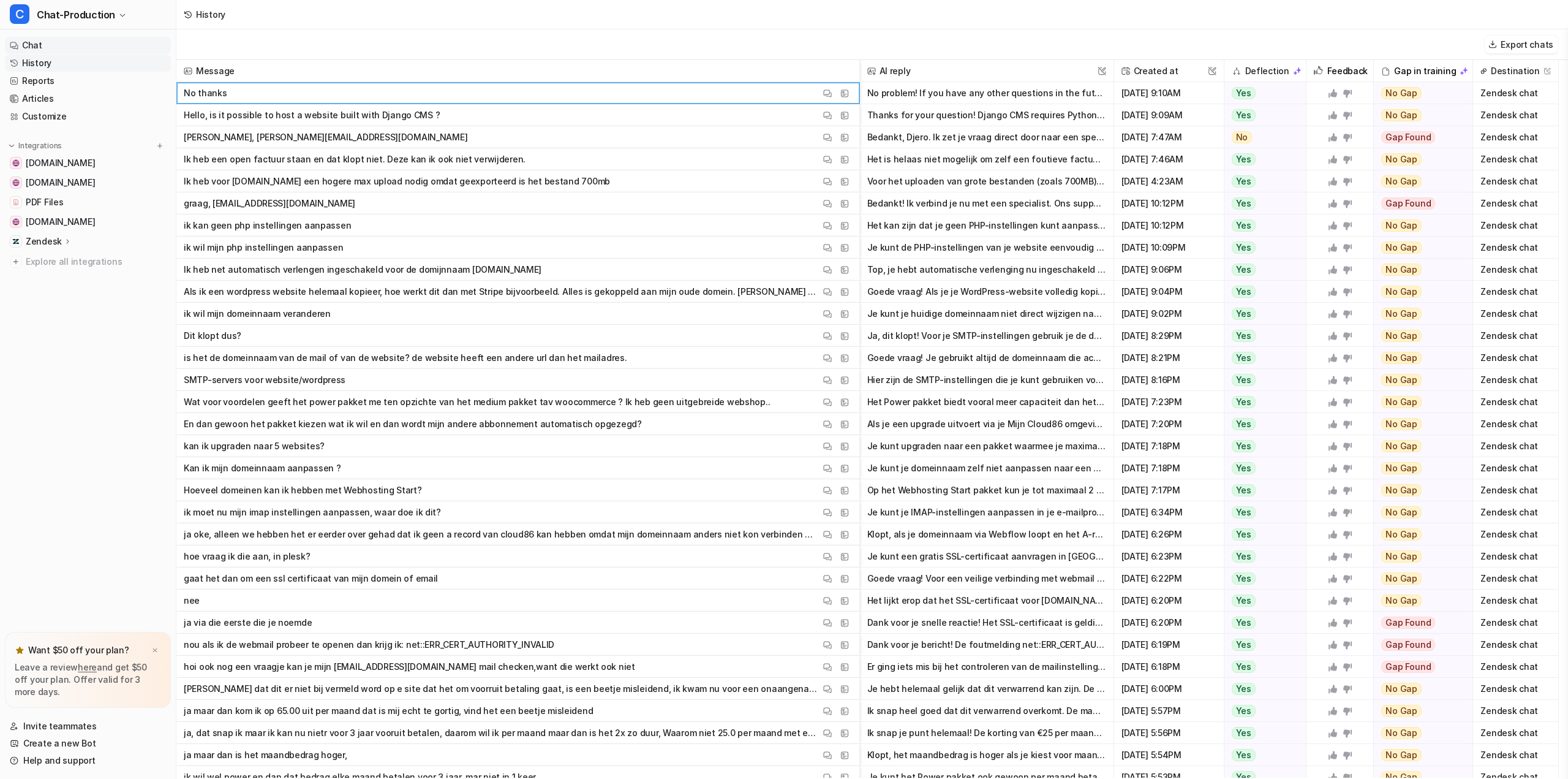
click at [41, 46] on link "Chat" at bounding box center [88, 45] width 166 height 17
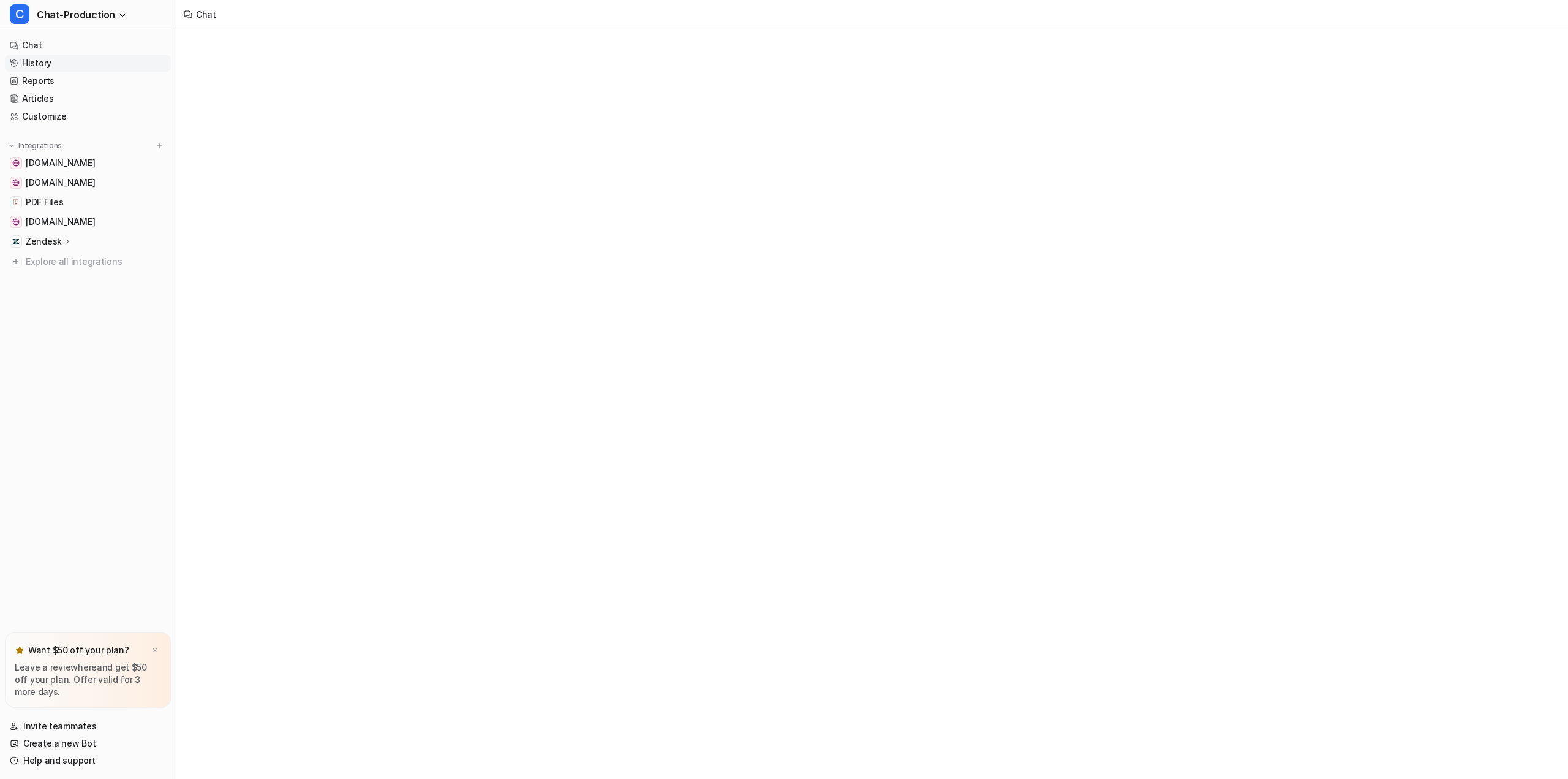
click at [45, 62] on link "History" at bounding box center [88, 63] width 166 height 17
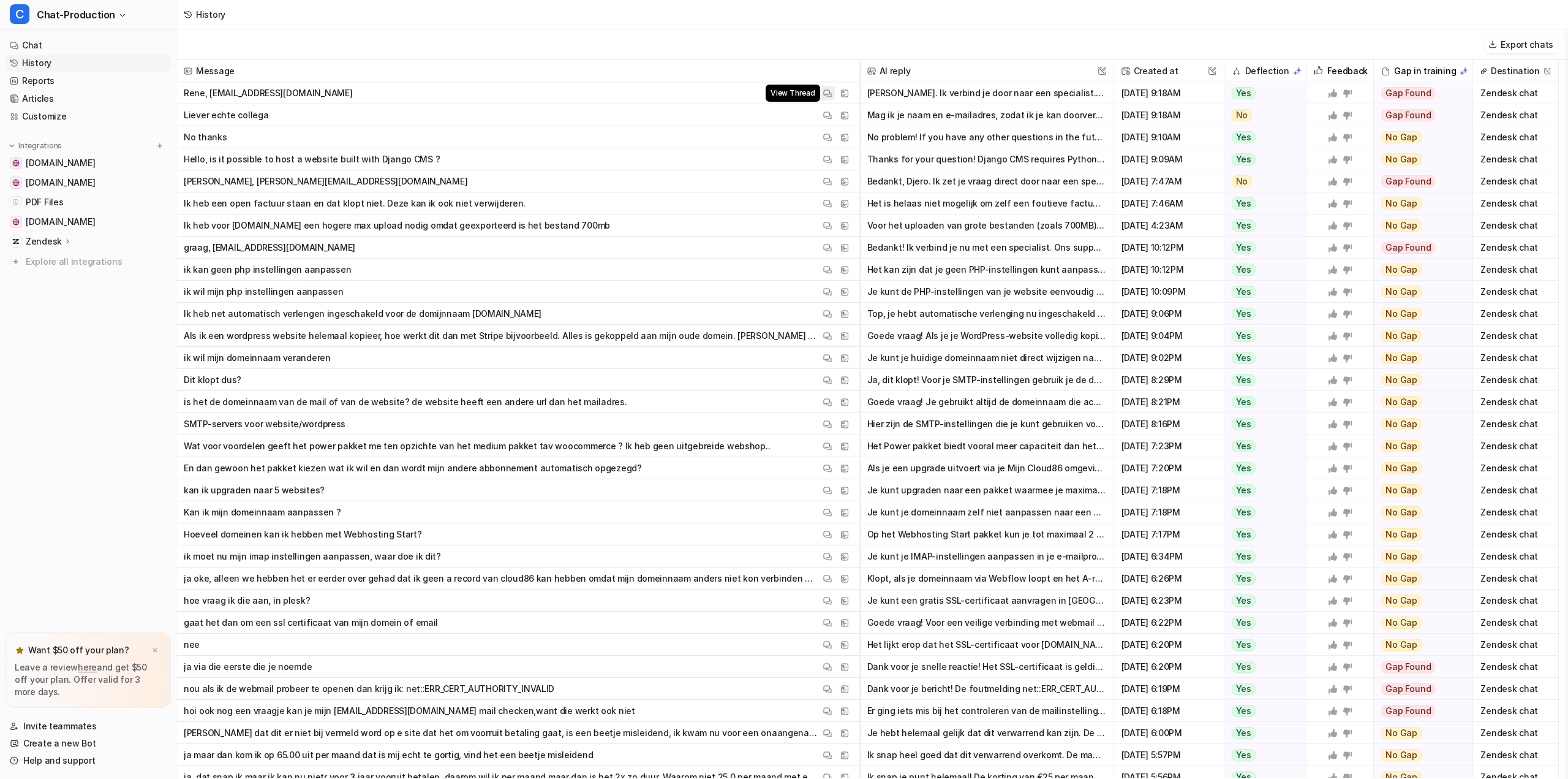
click at [821, 93] on button "View Thread" at bounding box center [827, 93] width 15 height 15
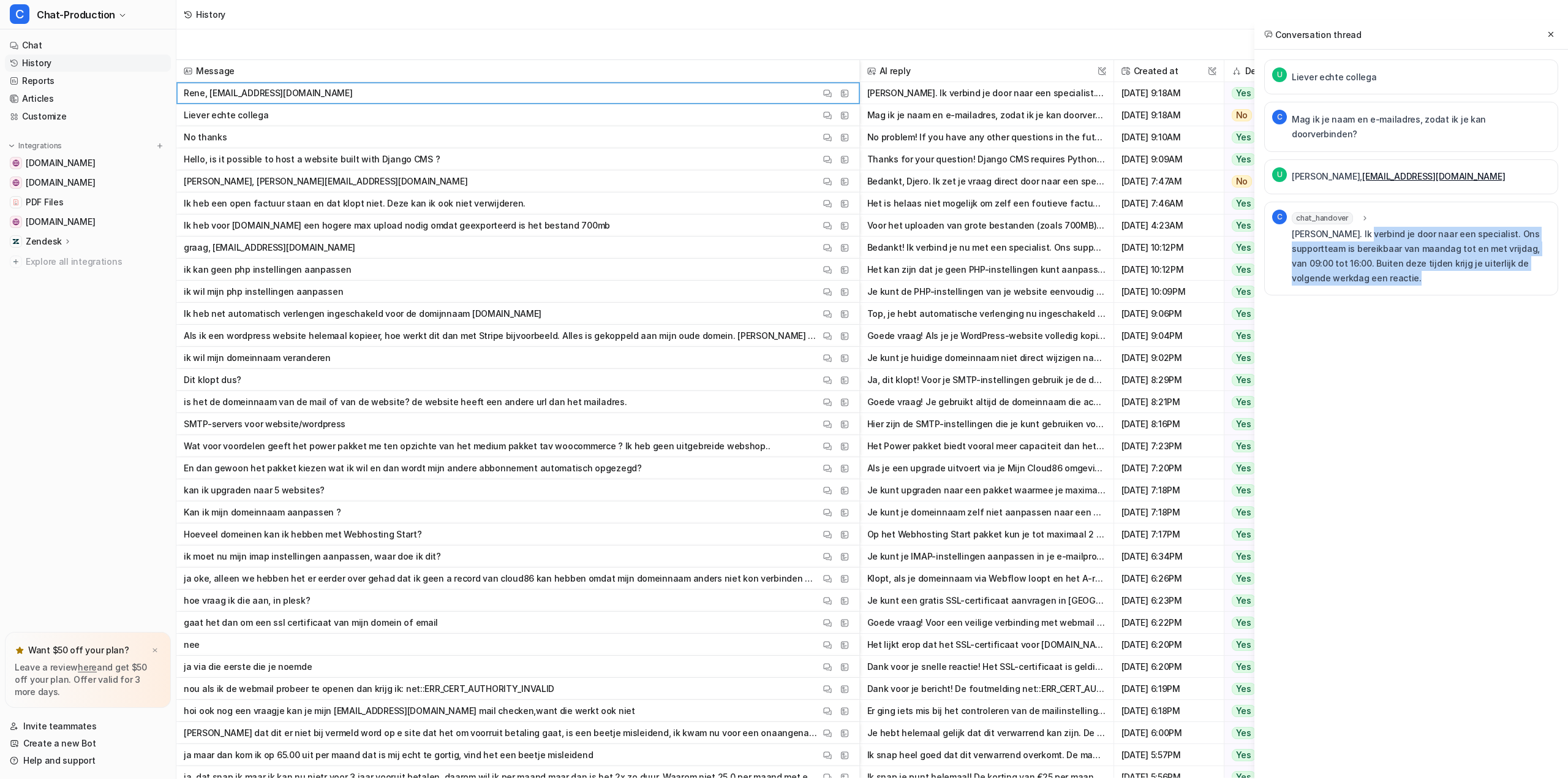
drag, startPoint x: 1367, startPoint y: 217, endPoint x: 1466, endPoint y: 269, distance: 111.8
click at [1466, 269] on p "[PERSON_NAME]. Ik verbind je door naar een specialist. Ons supportteam is berei…" at bounding box center [1421, 256] width 259 height 59
drag, startPoint x: 1469, startPoint y: 269, endPoint x: 1294, endPoint y: 224, distance: 180.7
click at [1294, 227] on p "[PERSON_NAME]. Ik verbind je door naar een specialist. Ons supportteam is berei…" at bounding box center [1421, 256] width 259 height 59
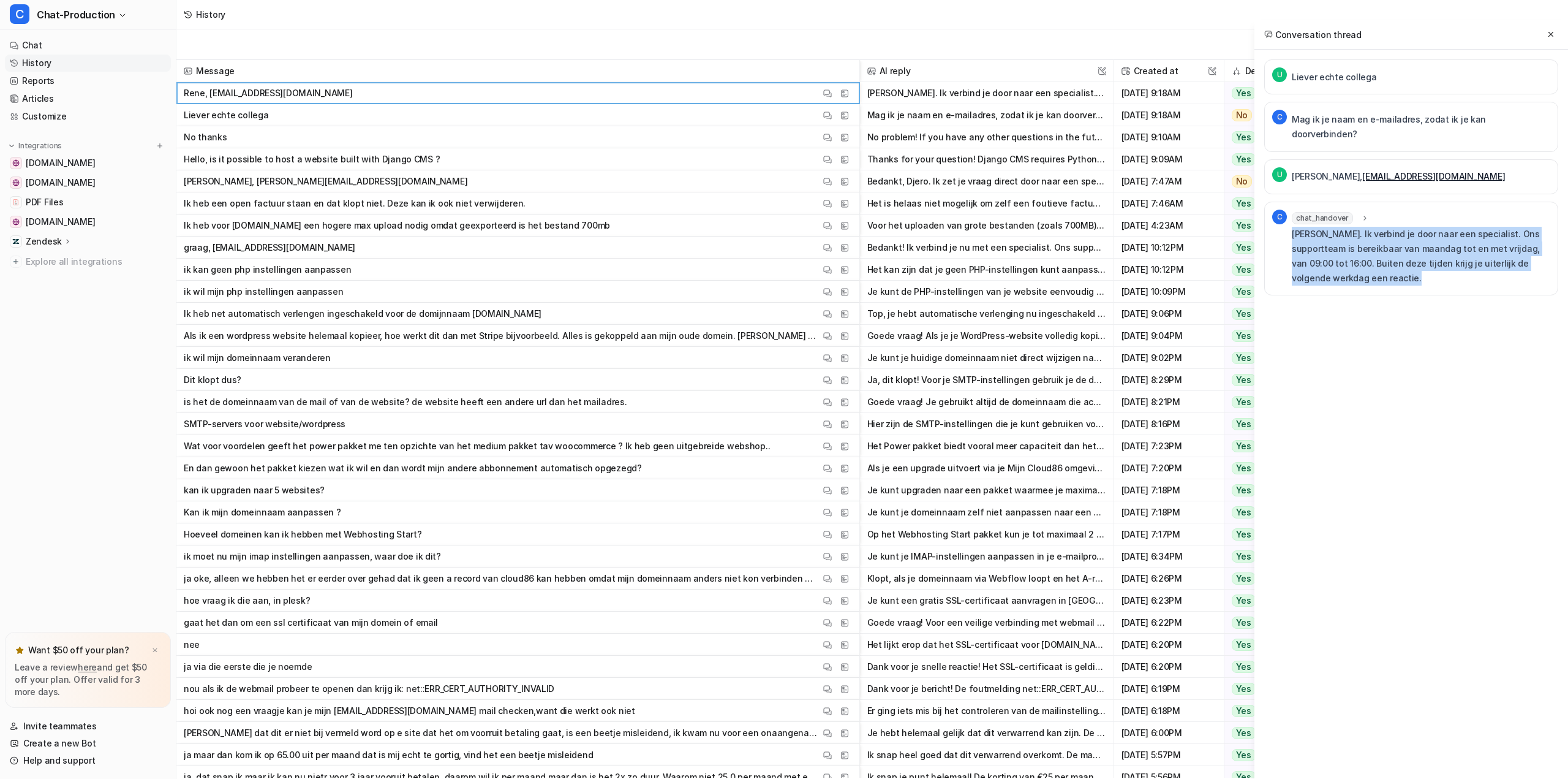
click at [1294, 227] on p "[PERSON_NAME]. Ik verbind je door naar een specialist. Ons supportteam is berei…" at bounding box center [1421, 256] width 259 height 59
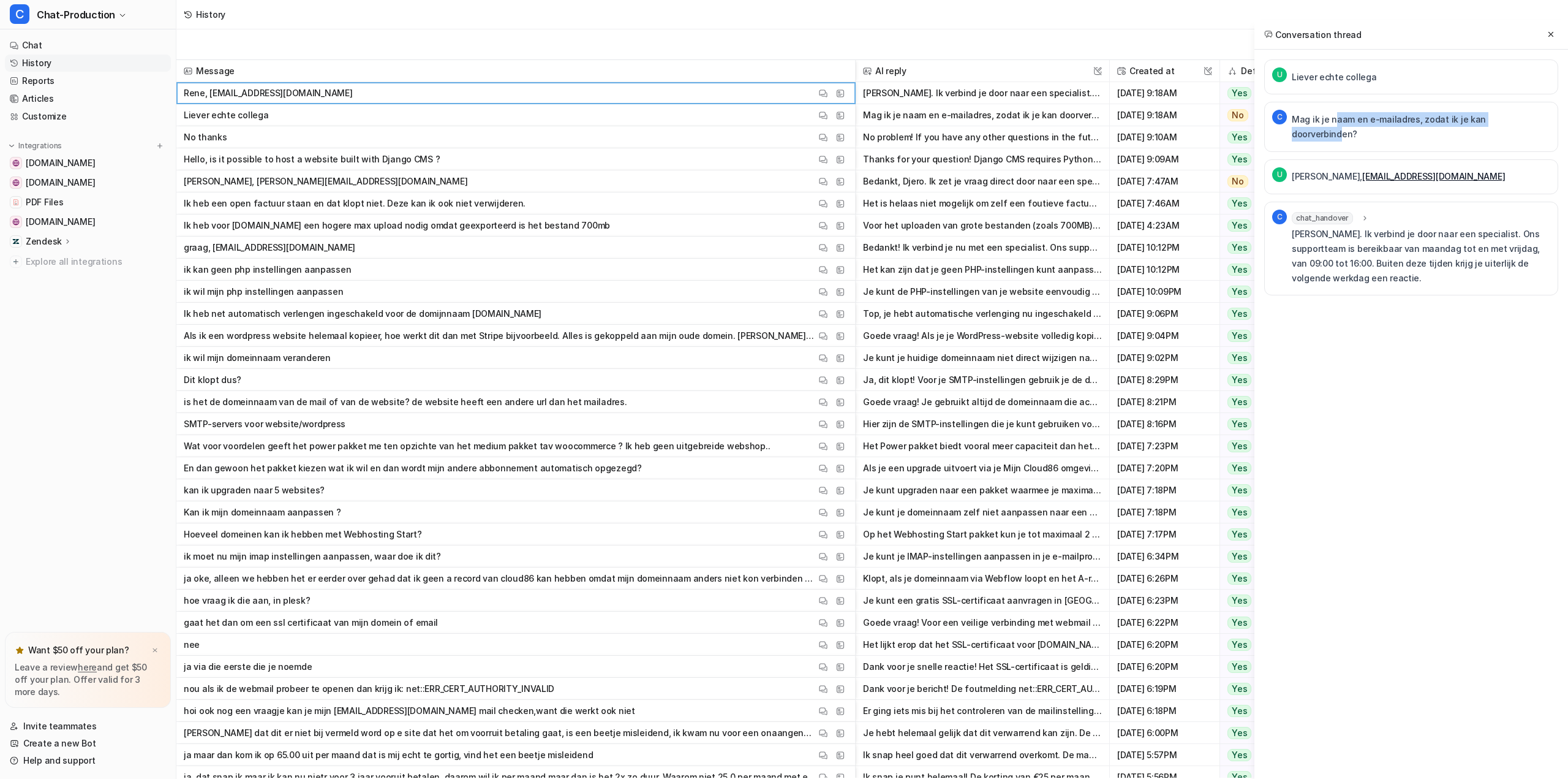
drag, startPoint x: 1333, startPoint y: 120, endPoint x: 1530, endPoint y: 115, distance: 197.1
click at [1529, 115] on p "Mag ik je naam en e-mailadres, zodat ik je kan doorverbinden?" at bounding box center [1421, 127] width 259 height 30
click at [1530, 115] on p "Mag ik je naam en e-mailadres, zodat ik je kan doorverbinden?" at bounding box center [1421, 127] width 259 height 30
drag, startPoint x: 1538, startPoint y: 117, endPoint x: 1346, endPoint y: 112, distance: 192.1
click at [1346, 112] on div "C Mag ik je naam en e-mailadres, zodat ik je kan doorverbinden?" at bounding box center [1412, 127] width 294 height 50
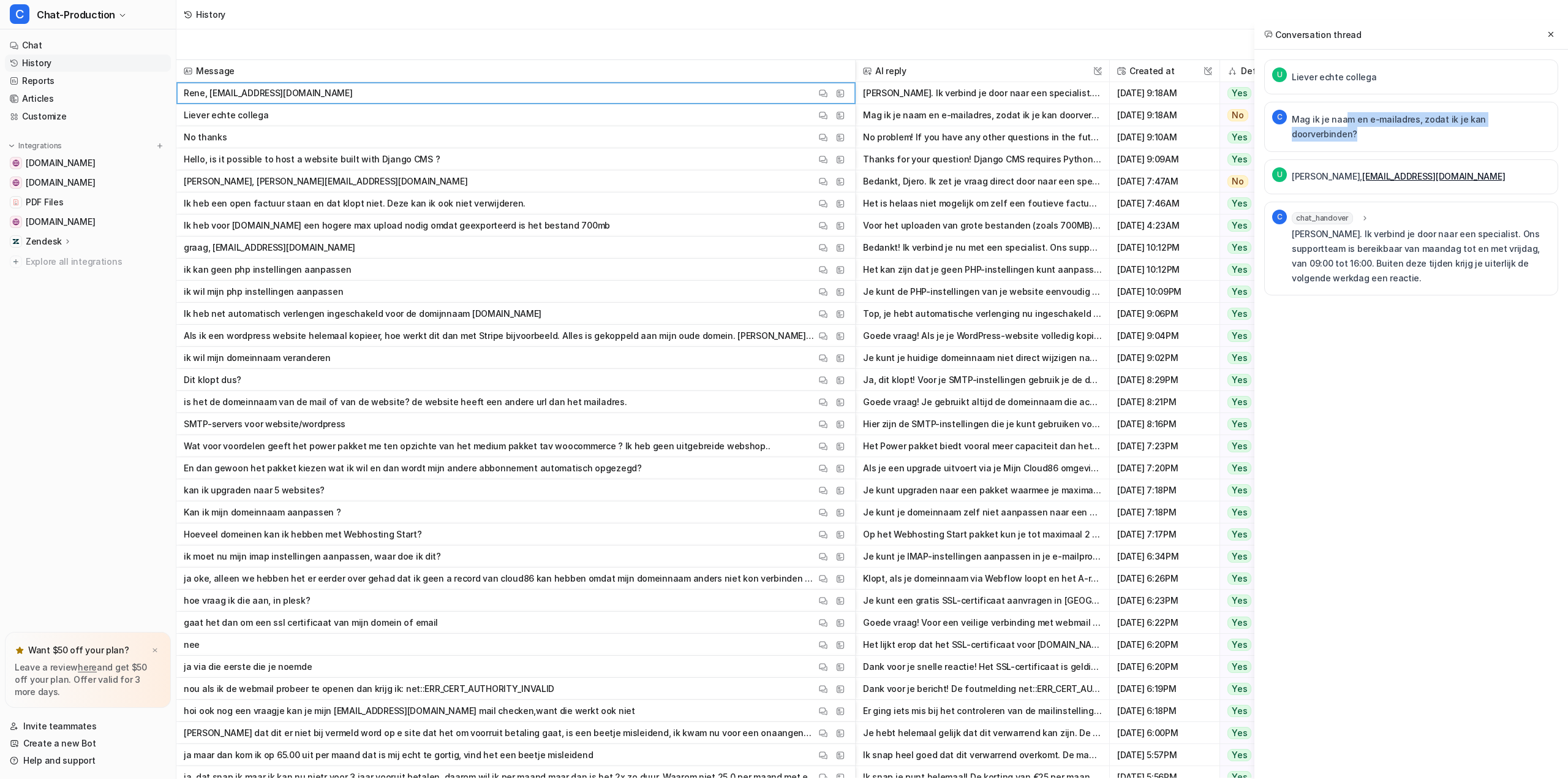
click at [1346, 112] on p "Mag ik je naam en e-mailadres, zodat ik je kan doorverbinden?" at bounding box center [1421, 127] width 259 height 30
drag, startPoint x: 1369, startPoint y: 160, endPoint x: 1474, endPoint y: 163, distance: 105.0
click at [1474, 163] on div "U Rene, [EMAIL_ADDRESS][DOMAIN_NAME]" at bounding box center [1412, 177] width 294 height 35
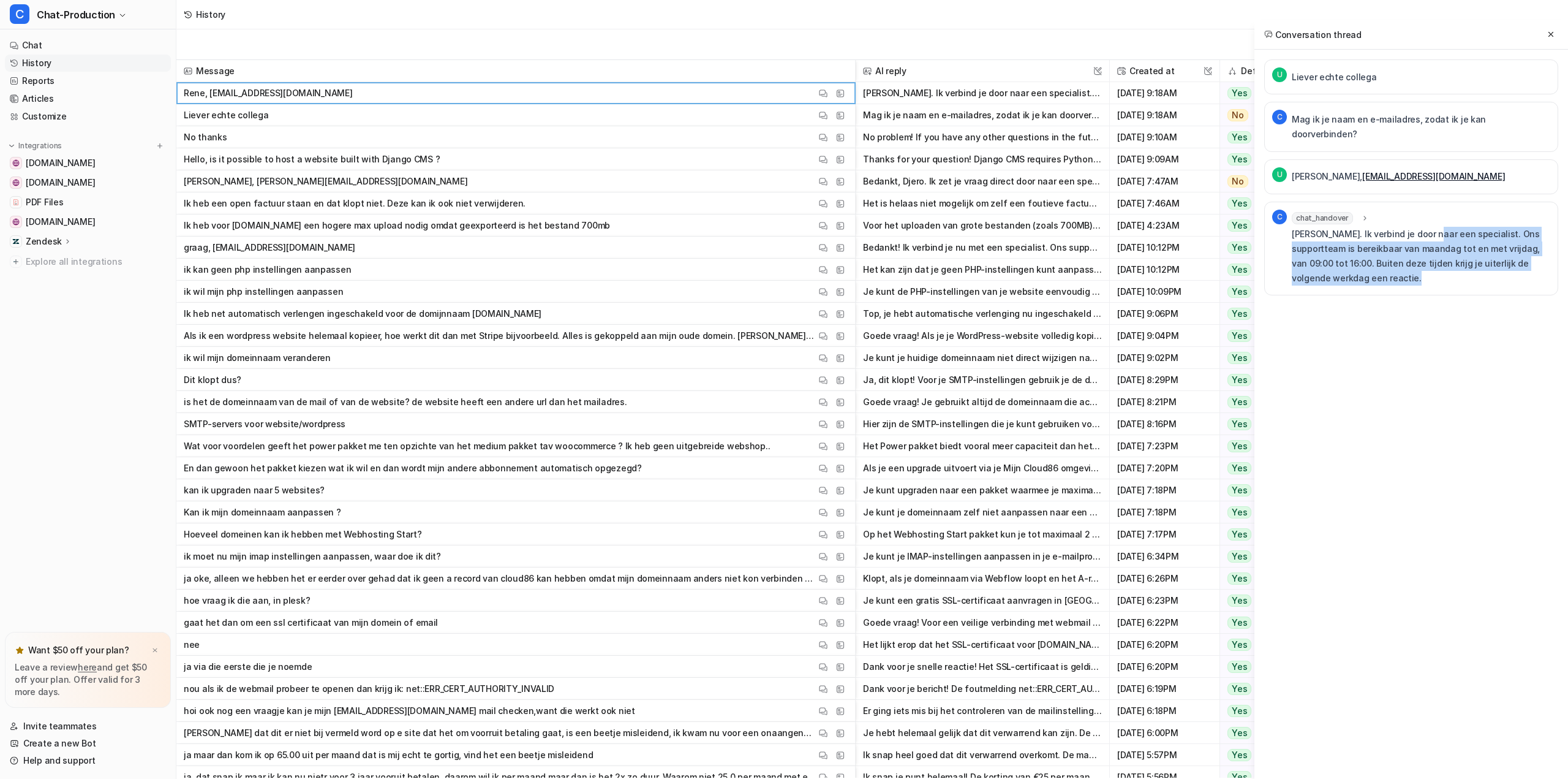
drag, startPoint x: 1428, startPoint y: 222, endPoint x: 1484, endPoint y: 269, distance: 73.1
click at [1484, 269] on p "[PERSON_NAME]. Ik verbind je door naar een specialist. Ons supportteam is berei…" at bounding box center [1421, 256] width 259 height 59
drag, startPoint x: 1484, startPoint y: 269, endPoint x: 1360, endPoint y: 230, distance: 130.0
click at [1364, 231] on p "[PERSON_NAME]. Ik verbind je door naar een specialist. Ons supportteam is berei…" at bounding box center [1421, 256] width 259 height 59
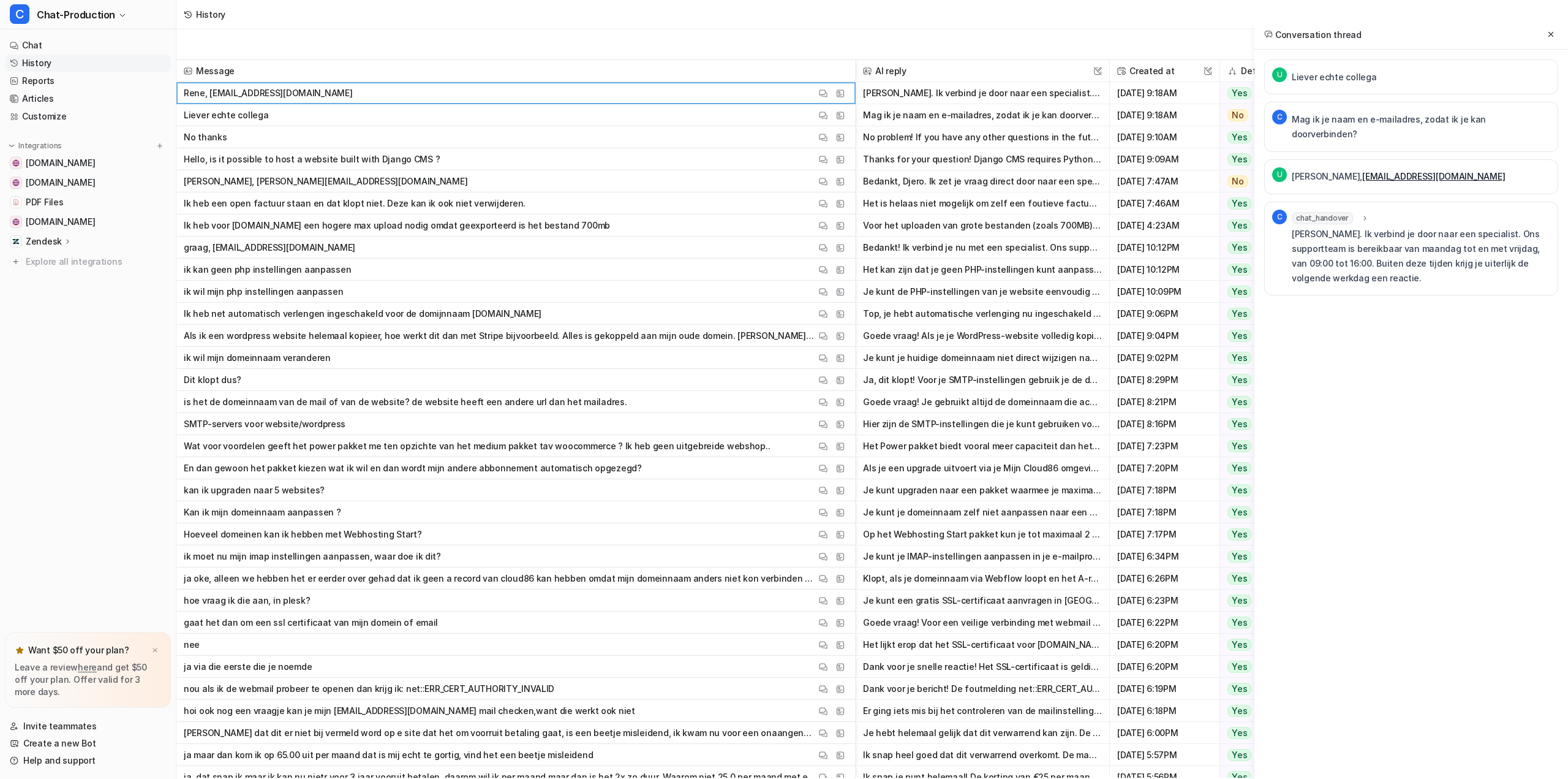
click at [1360, 230] on p "[PERSON_NAME]. Ik verbind je door naar een specialist. Ons supportteam is berei…" at bounding box center [1421, 256] width 259 height 59
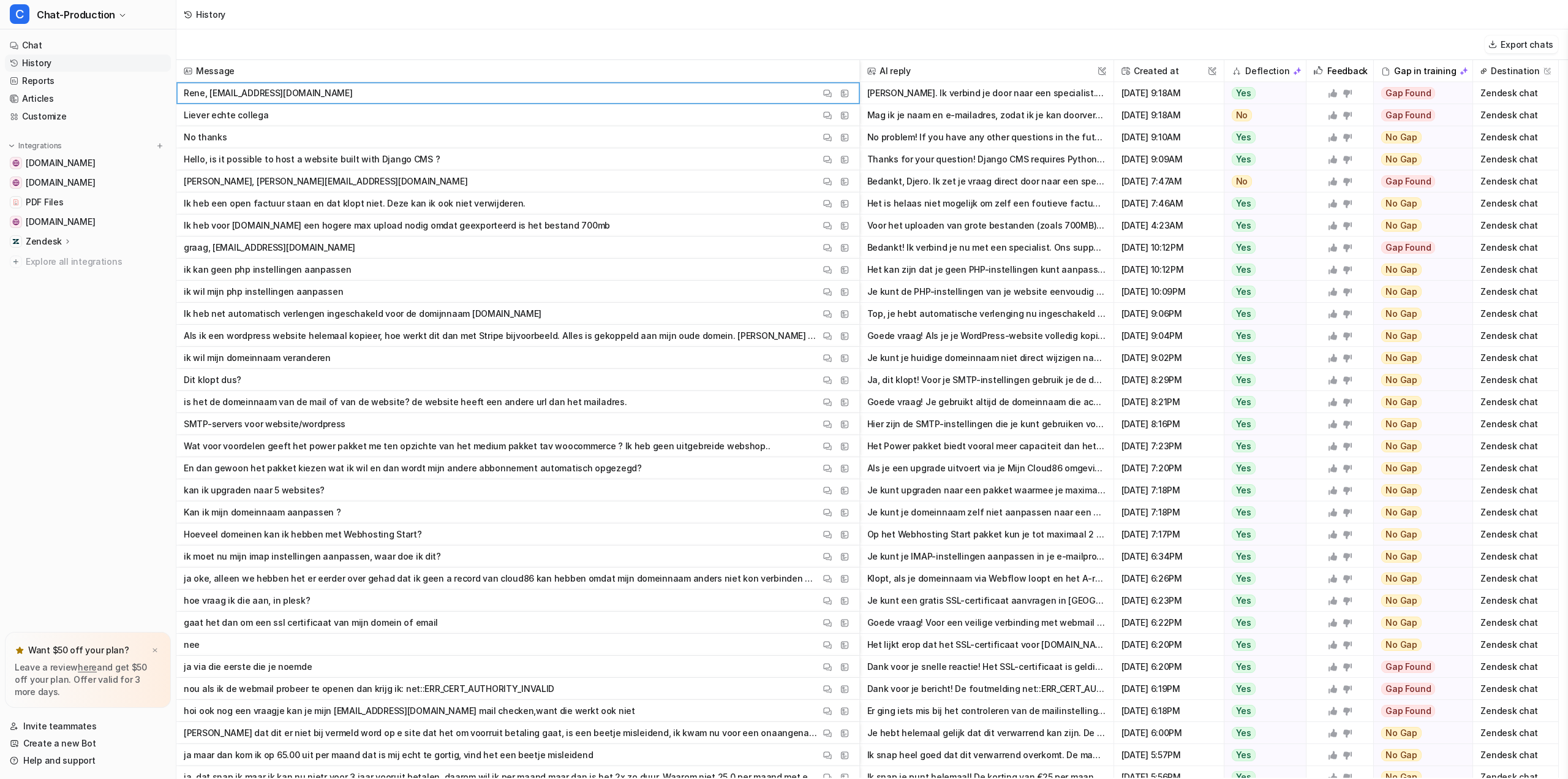
click at [307, 120] on span "Liever echte collega View Thread View Sources" at bounding box center [518, 115] width 673 height 22
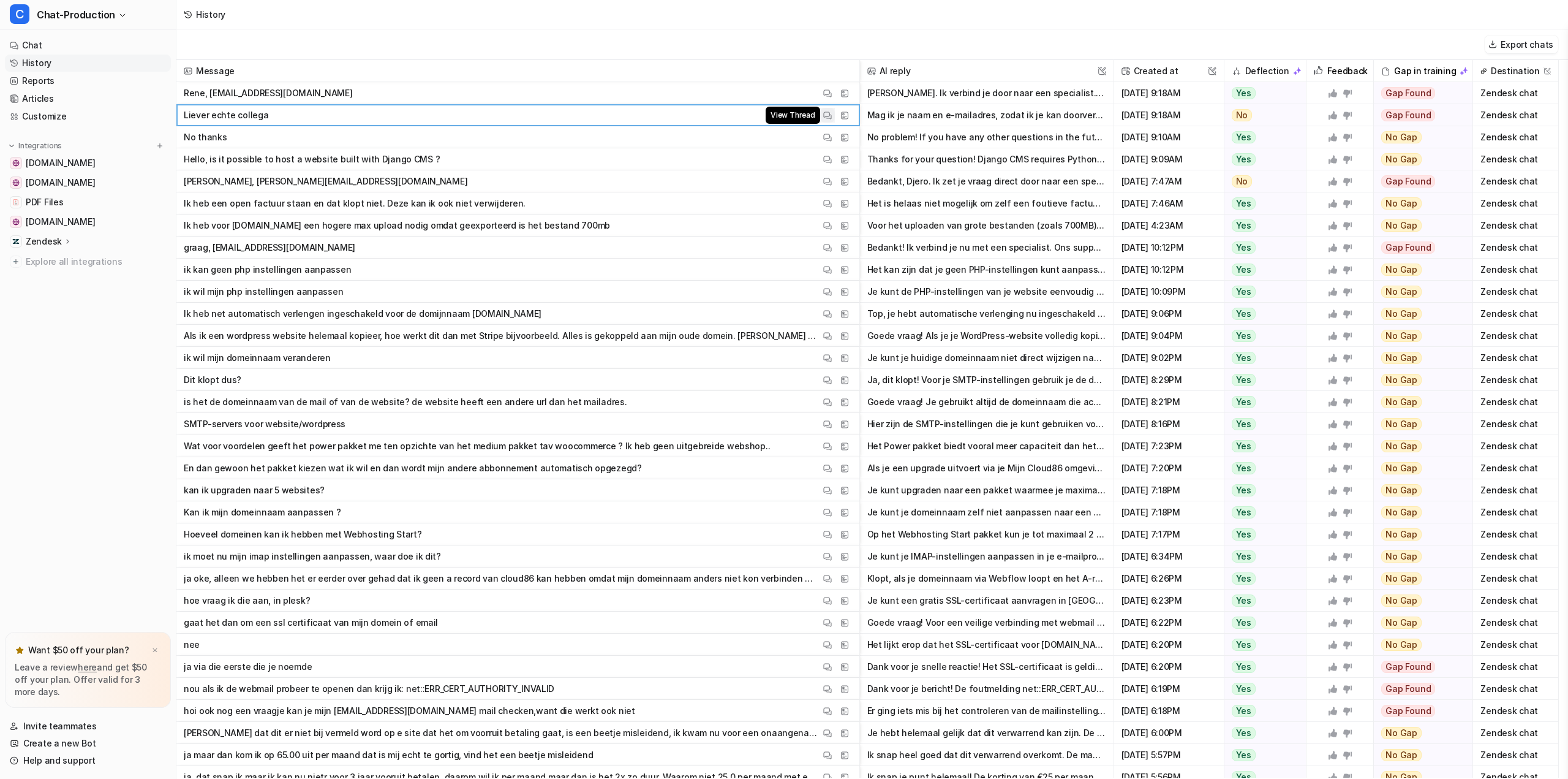
click at [826, 114] on img at bounding box center [827, 116] width 9 height 9
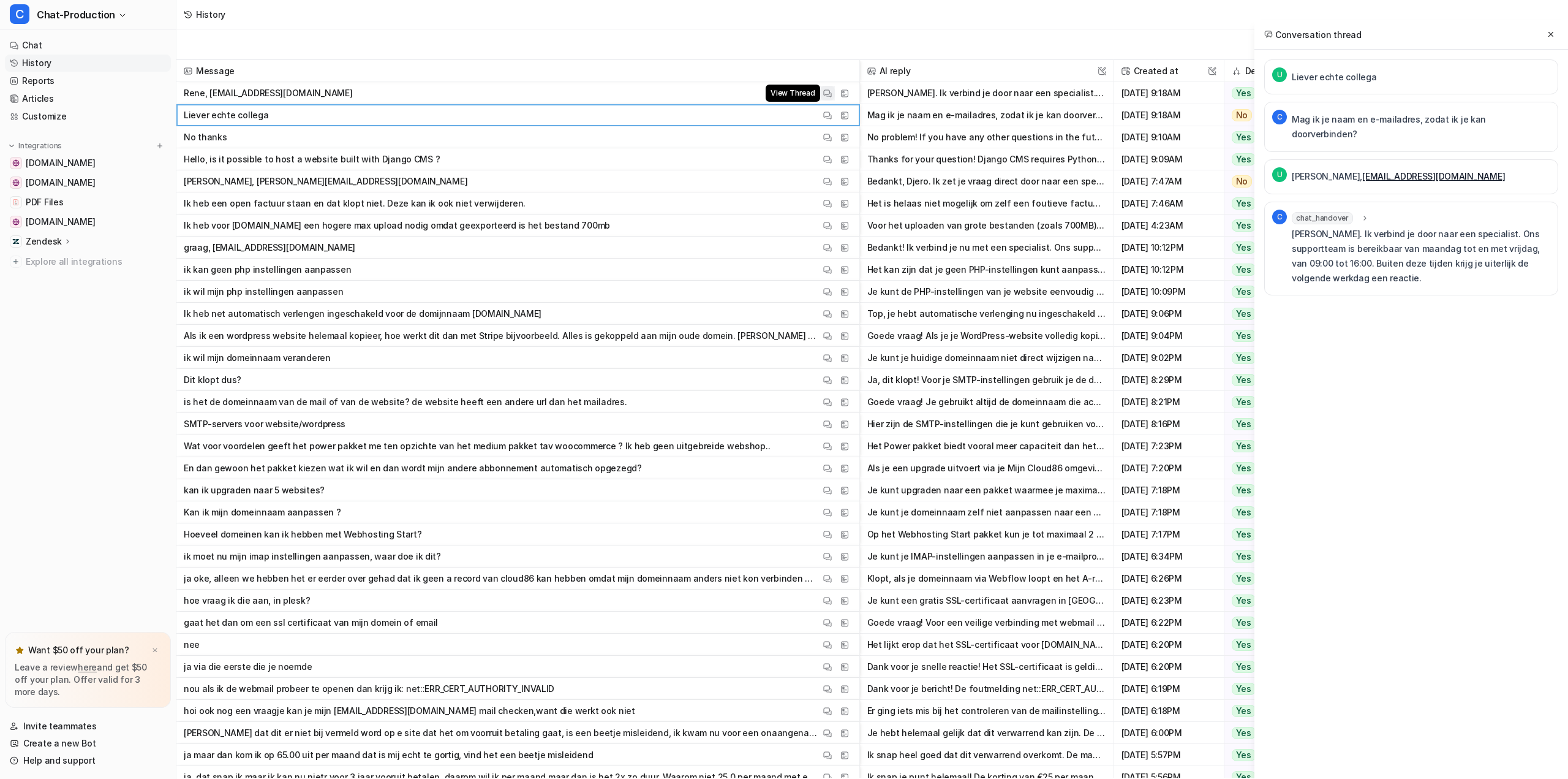
click at [826, 94] on img at bounding box center [827, 94] width 9 height 9
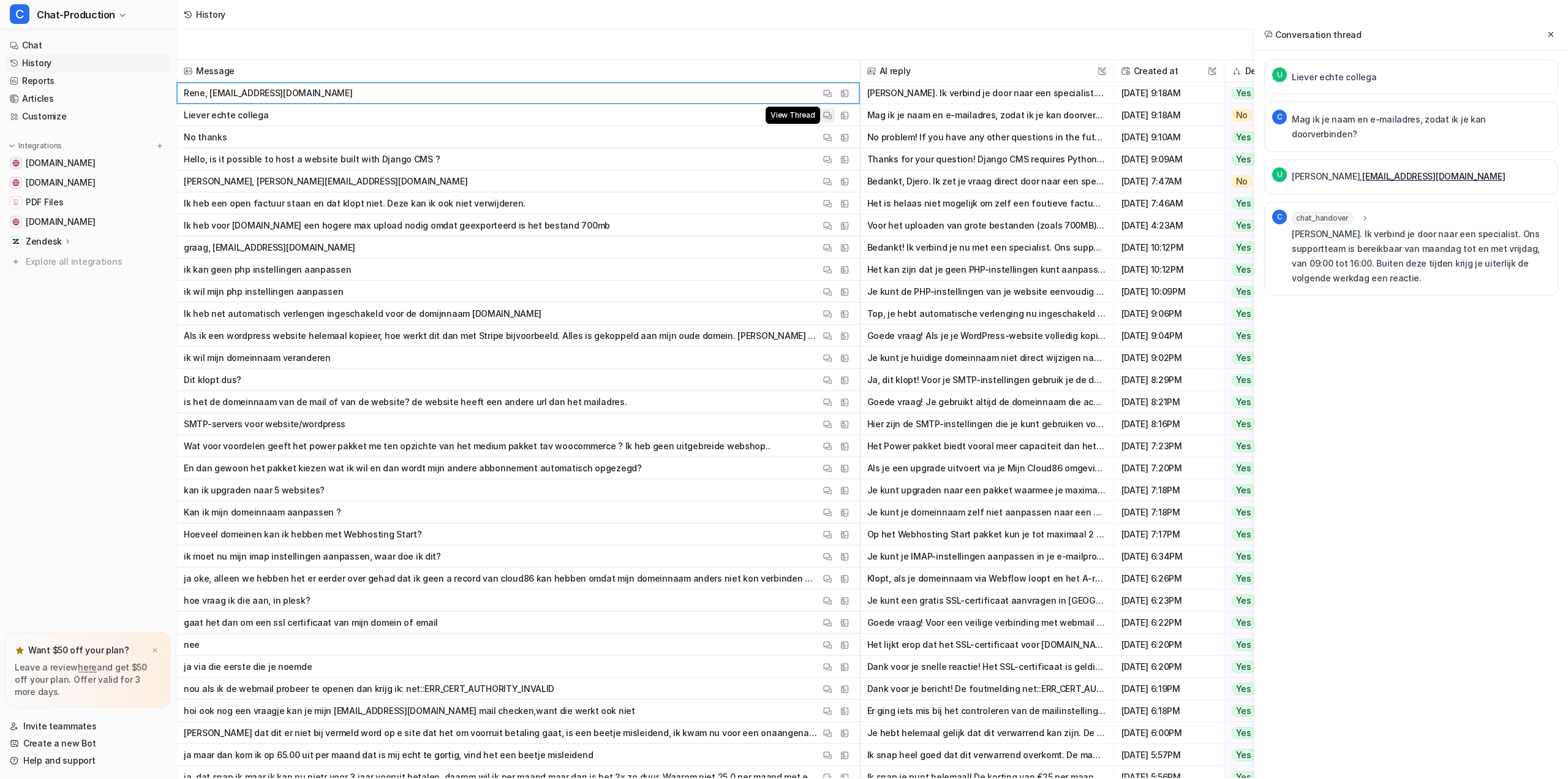
click at [827, 111] on img at bounding box center [827, 116] width 9 height 9
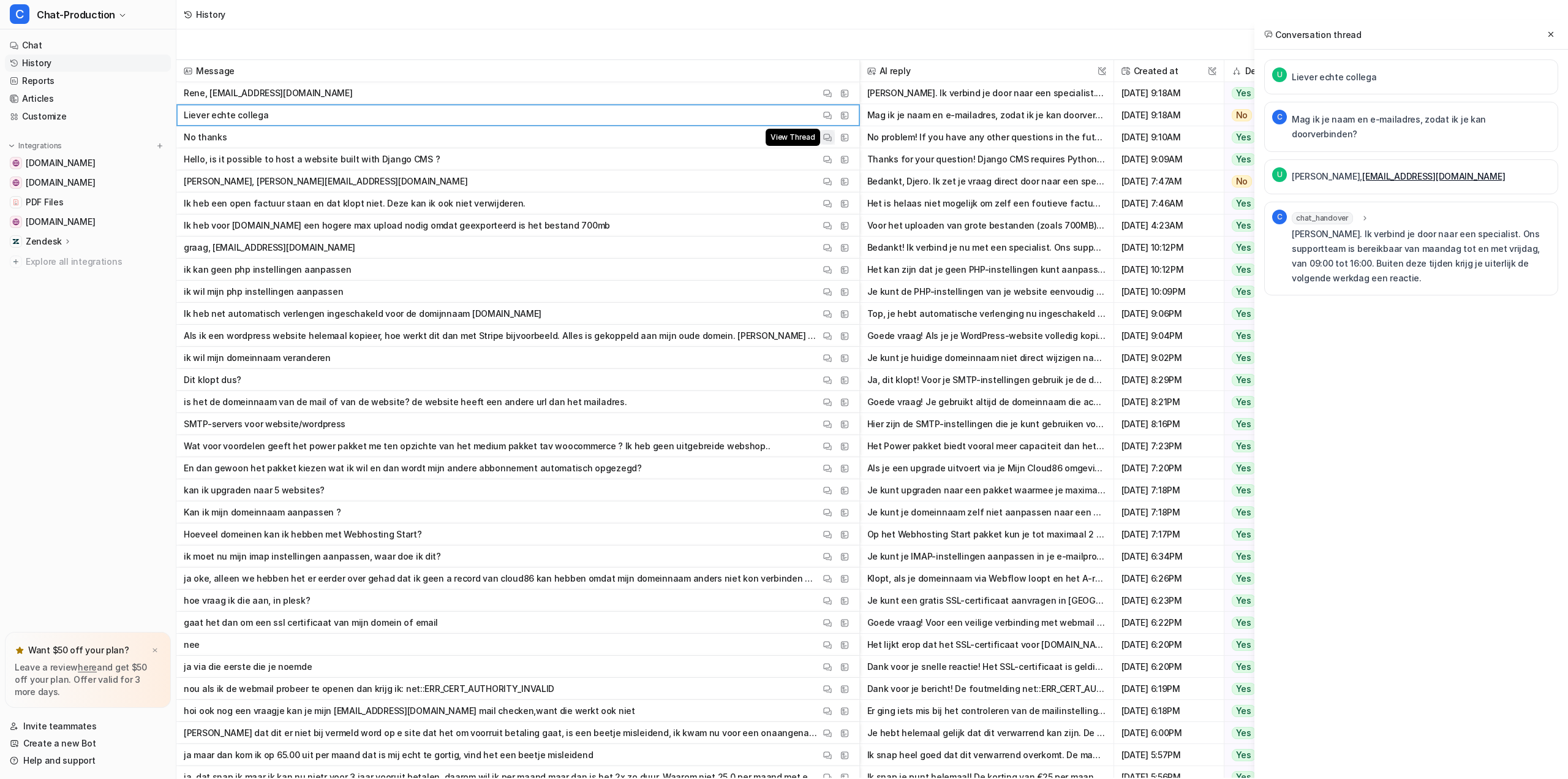
click at [829, 137] on img at bounding box center [827, 138] width 9 height 9
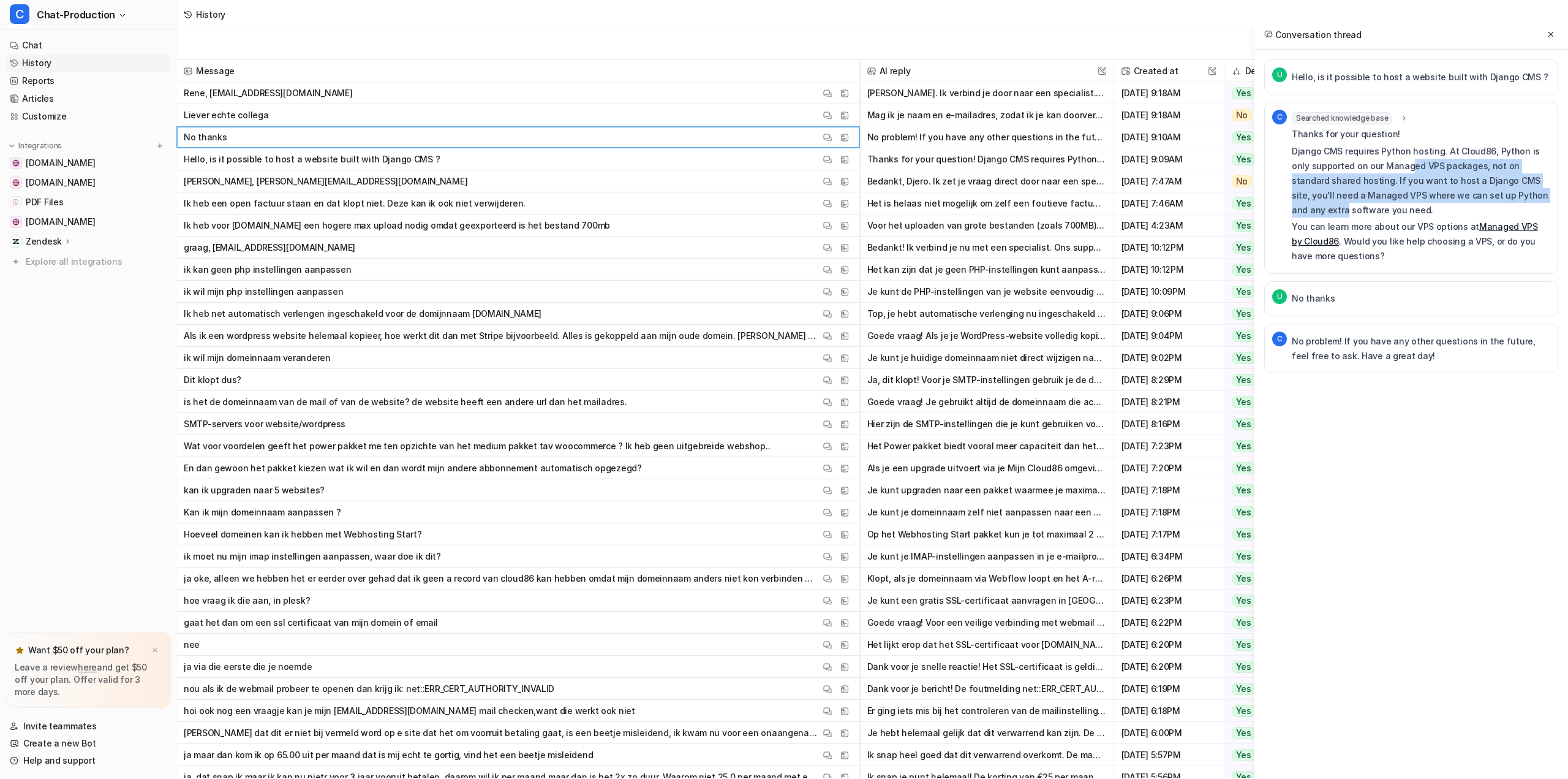
drag, startPoint x: 1391, startPoint y: 164, endPoint x: 1527, endPoint y: 199, distance: 140.4
click at [1527, 199] on p "Django CMS requires Python hosting. At Cloud86, Python is only supported on our…" at bounding box center [1421, 181] width 259 height 74
drag, startPoint x: 1428, startPoint y: 203, endPoint x: 1337, endPoint y: 177, distance: 94.6
click at [1337, 177] on p "Django CMS requires Python hosting. At Cloud86, Python is only supported on our…" at bounding box center [1421, 181] width 259 height 74
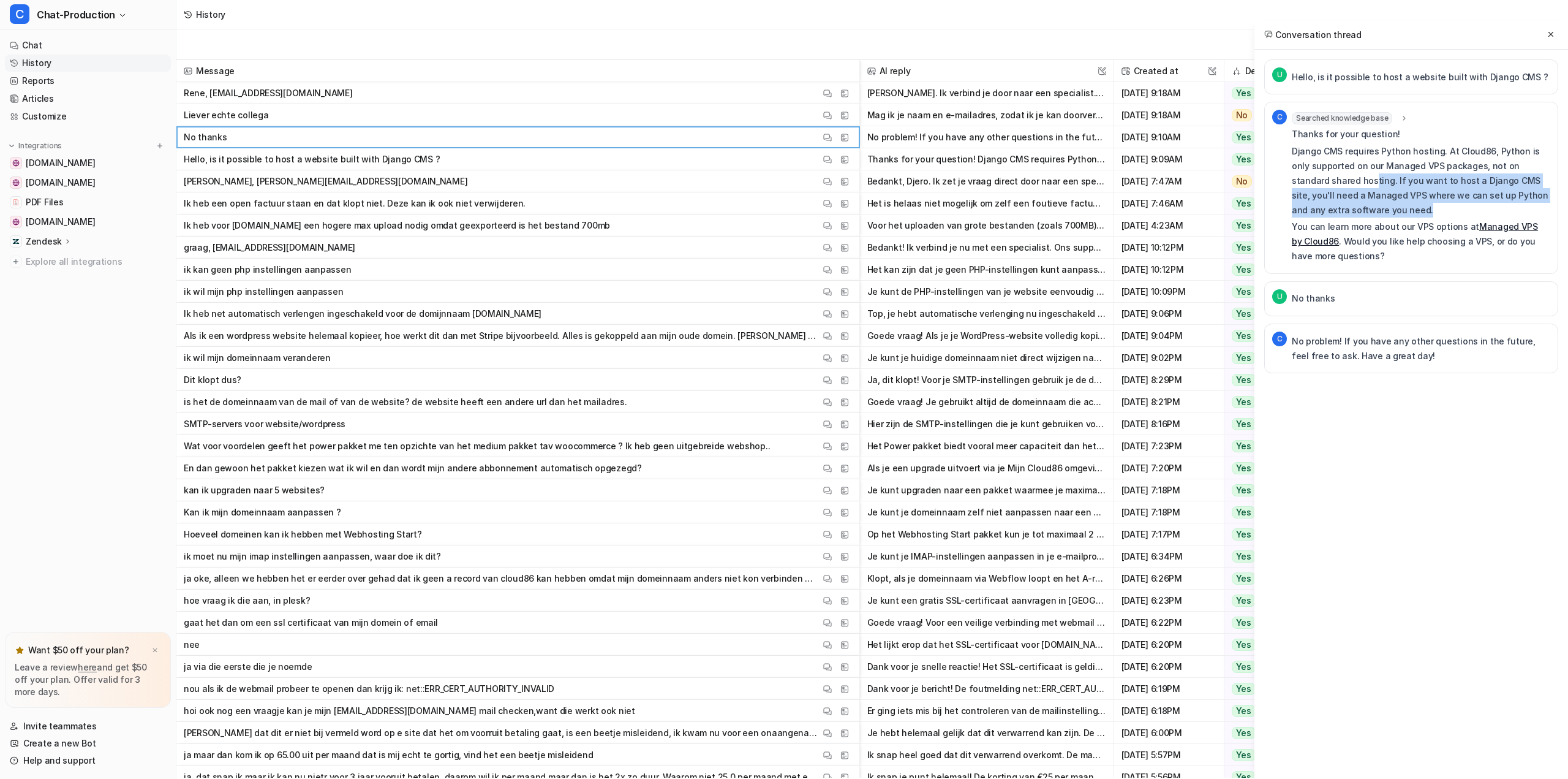
click at [1337, 177] on p "Django CMS requires Python hosting. At Cloud86, Python is only supported on our…" at bounding box center [1421, 181] width 259 height 74
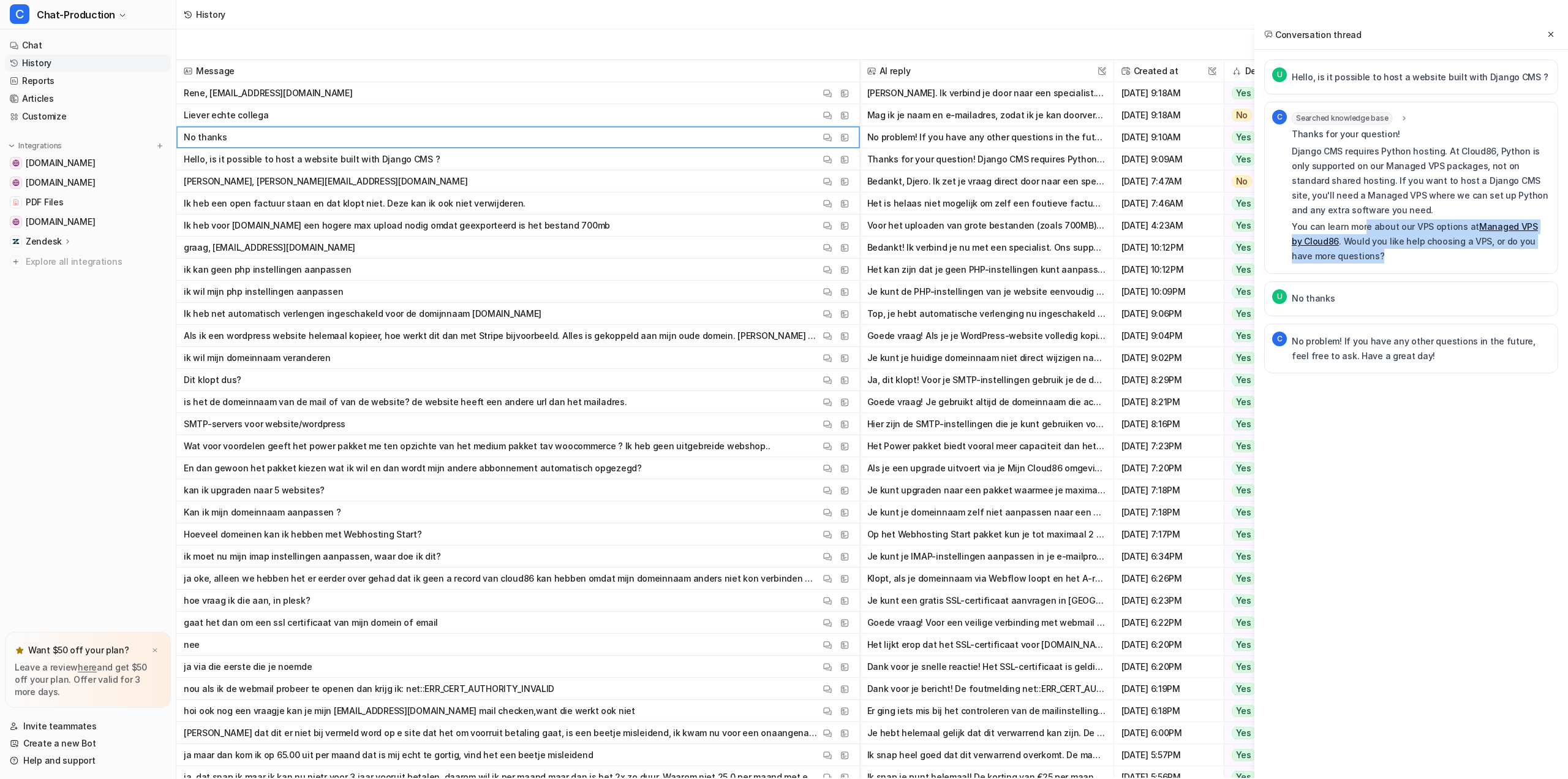
drag, startPoint x: 1363, startPoint y: 219, endPoint x: 1462, endPoint y: 249, distance: 103.4
click at [1462, 249] on div "Thanks for your question! Django CMS requires Python hosting. At Cloud86, Pytho…" at bounding box center [1421, 195] width 259 height 137
click at [1462, 249] on p "You can learn more about our VPS options at Managed VPS by Cloud86 . Would you …" at bounding box center [1421, 241] width 259 height 44
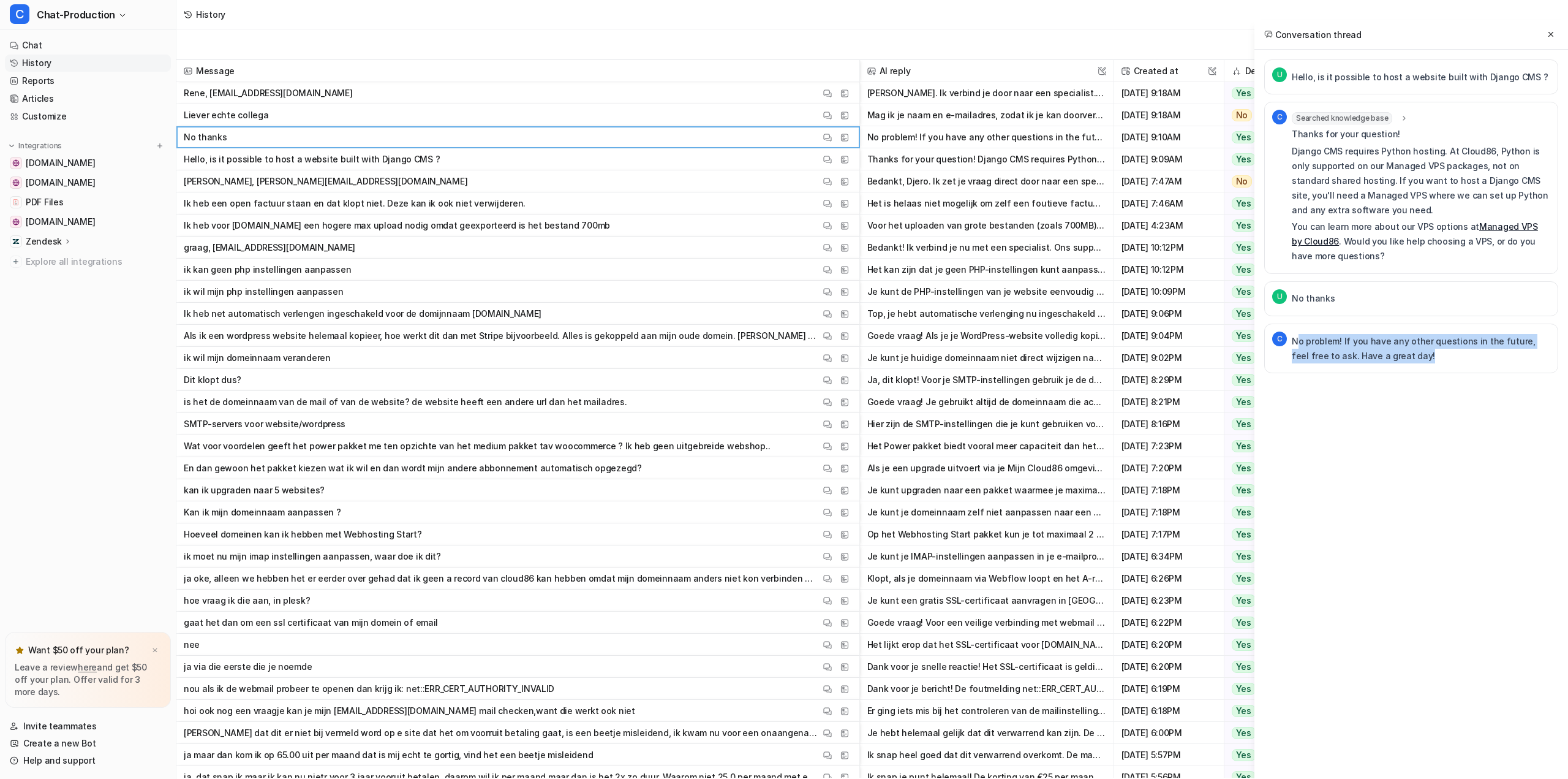
drag, startPoint x: 1297, startPoint y: 341, endPoint x: 1452, endPoint y: 356, distance: 155.7
click at [1452, 356] on p "No problem! If you have any other questions in the future, feel free to ask. Ha…" at bounding box center [1421, 349] width 259 height 30
drag, startPoint x: 1461, startPoint y: 352, endPoint x: 1416, endPoint y: 354, distance: 45.0
click at [1416, 354] on p "No problem! If you have any other questions in the future, feel free to ask. Ha…" at bounding box center [1421, 349] width 259 height 30
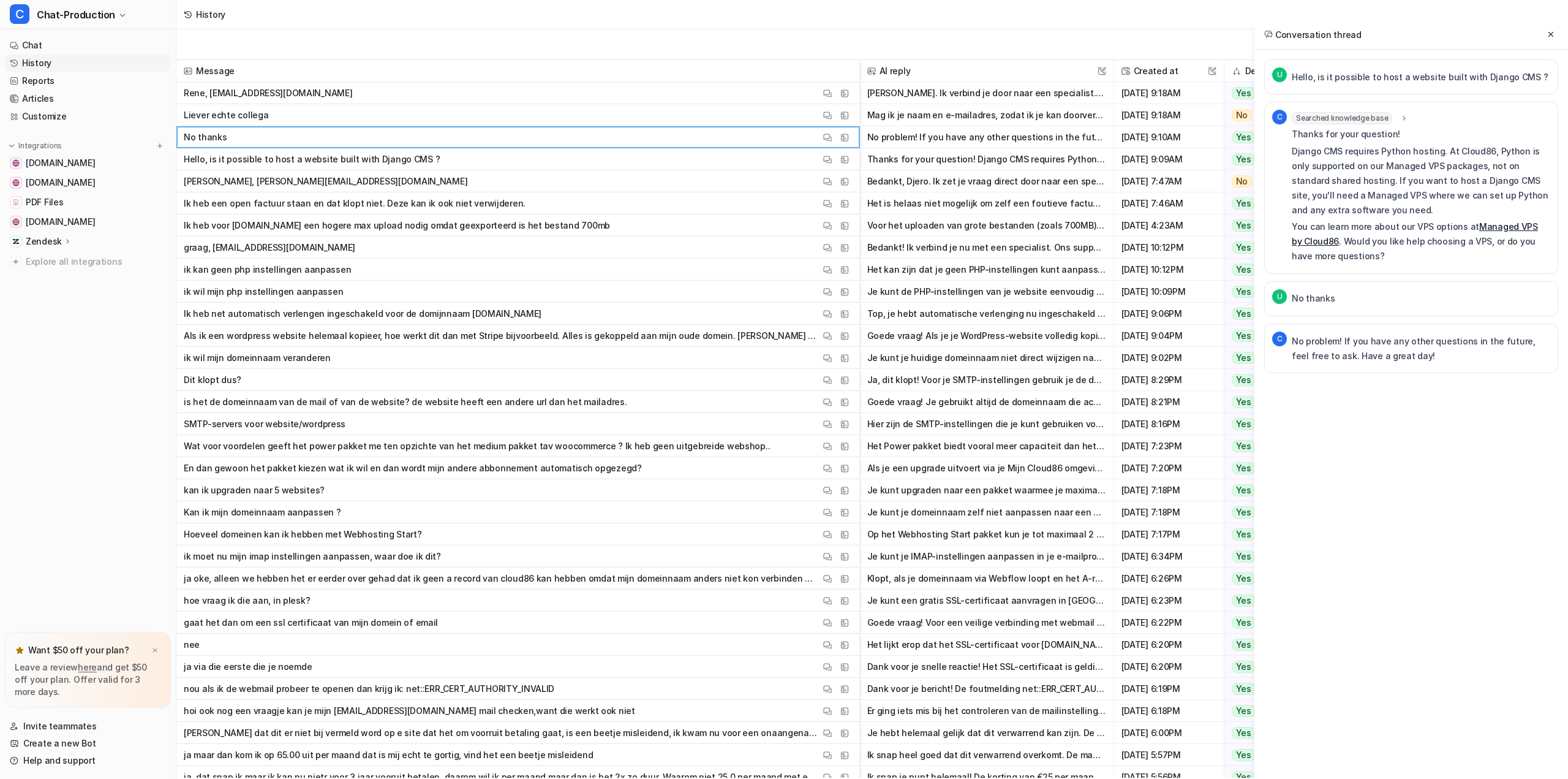
click at [1429, 354] on p "No problem! If you have any other questions in the future, feel free to ask. Ha…" at bounding box center [1421, 349] width 259 height 30
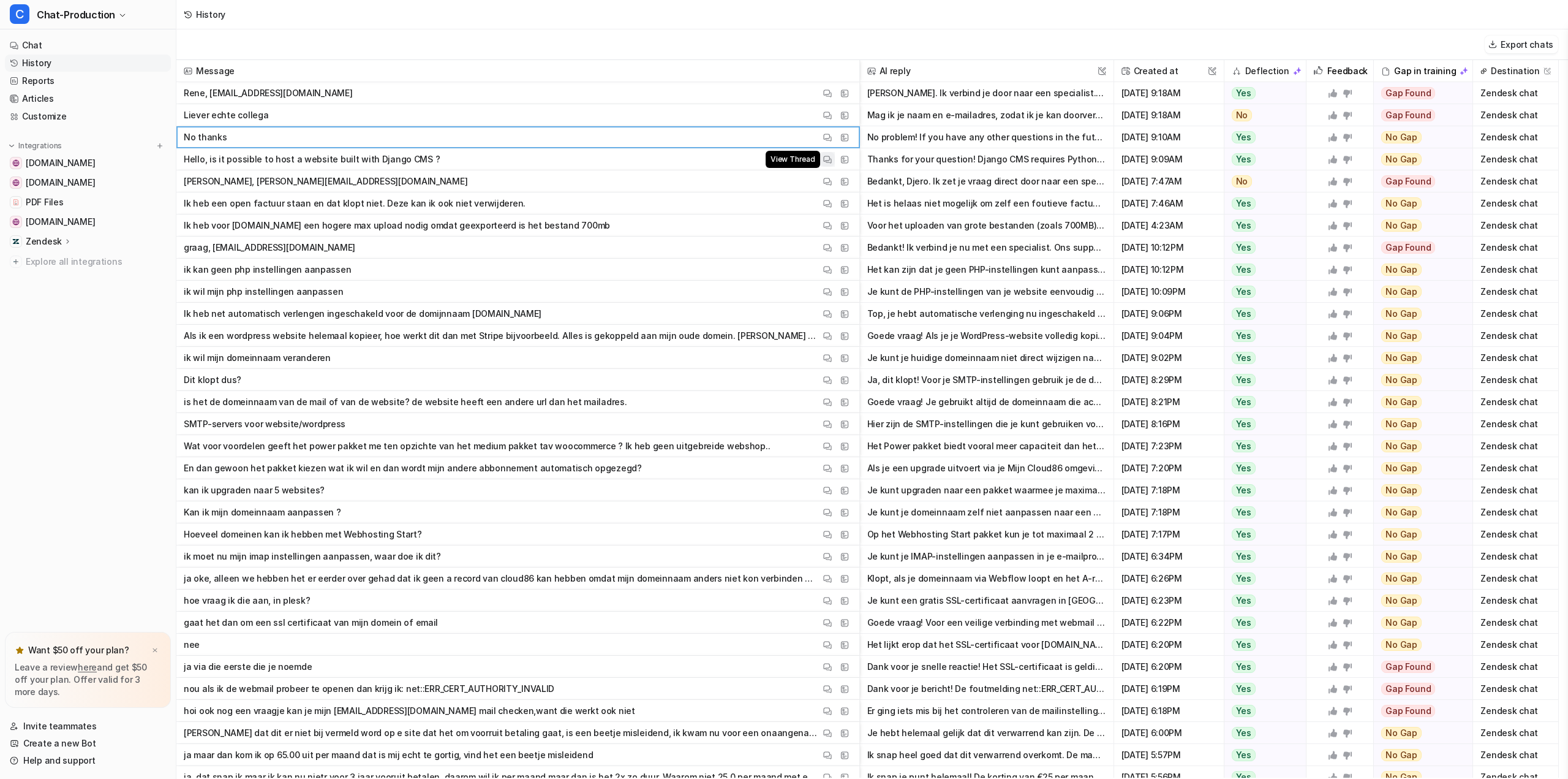
click at [824, 158] on img at bounding box center [827, 160] width 9 height 9
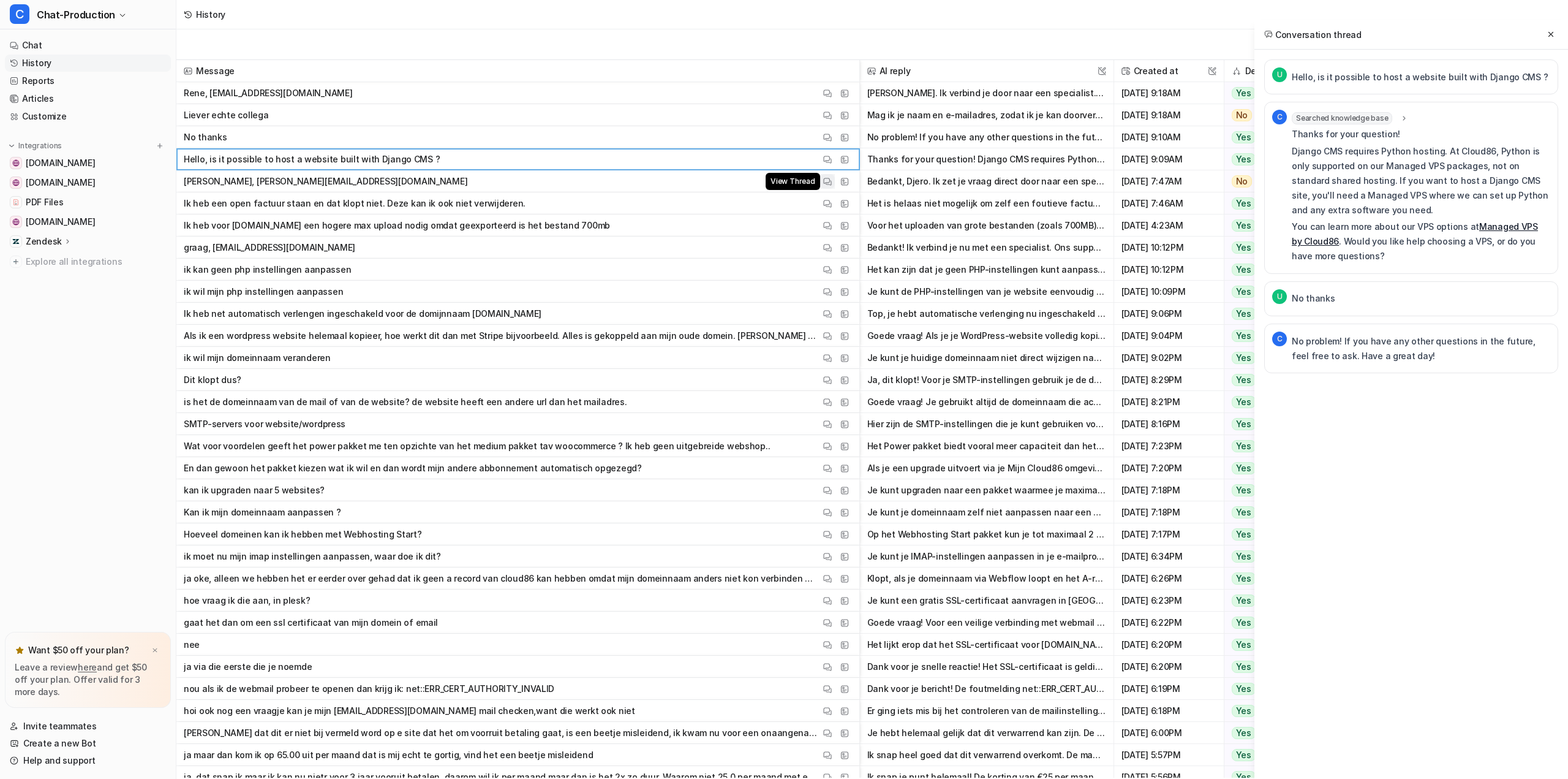
click at [828, 180] on img at bounding box center [827, 181] width 9 height 9
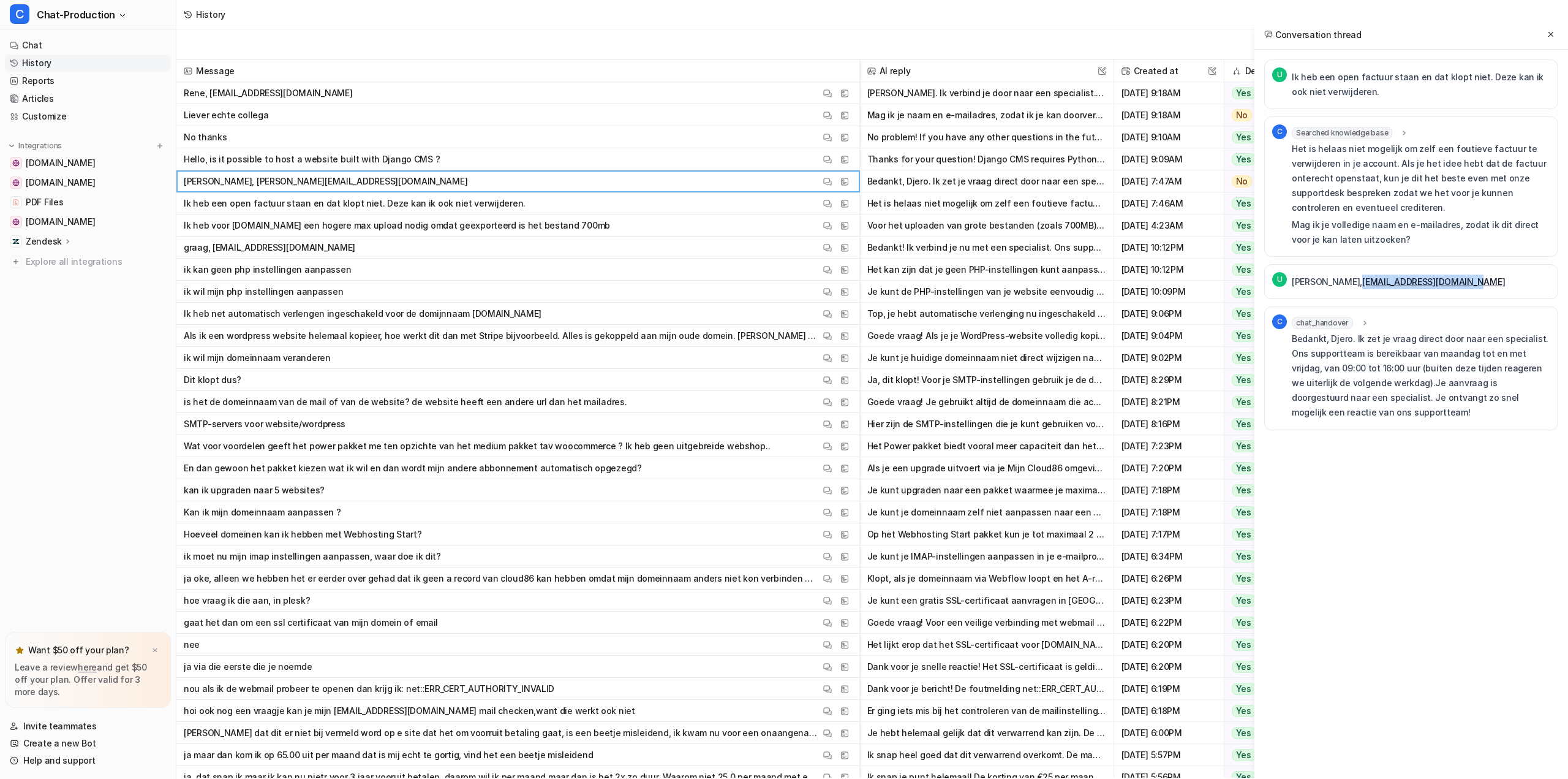
drag, startPoint x: 1482, startPoint y: 289, endPoint x: 1362, endPoint y: 276, distance: 120.7
click at [1362, 276] on div "U [PERSON_NAME], [EMAIL_ADDRESS][DOMAIN_NAME]" at bounding box center [1412, 282] width 294 height 35
copy link "[EMAIL_ADDRESS][DOMAIN_NAME]"
click at [1530, 285] on div "U [PERSON_NAME], [EMAIL_ADDRESS][DOMAIN_NAME]" at bounding box center [1412, 282] width 294 height 35
drag, startPoint x: 1418, startPoint y: 282, endPoint x: 1362, endPoint y: 285, distance: 56.1
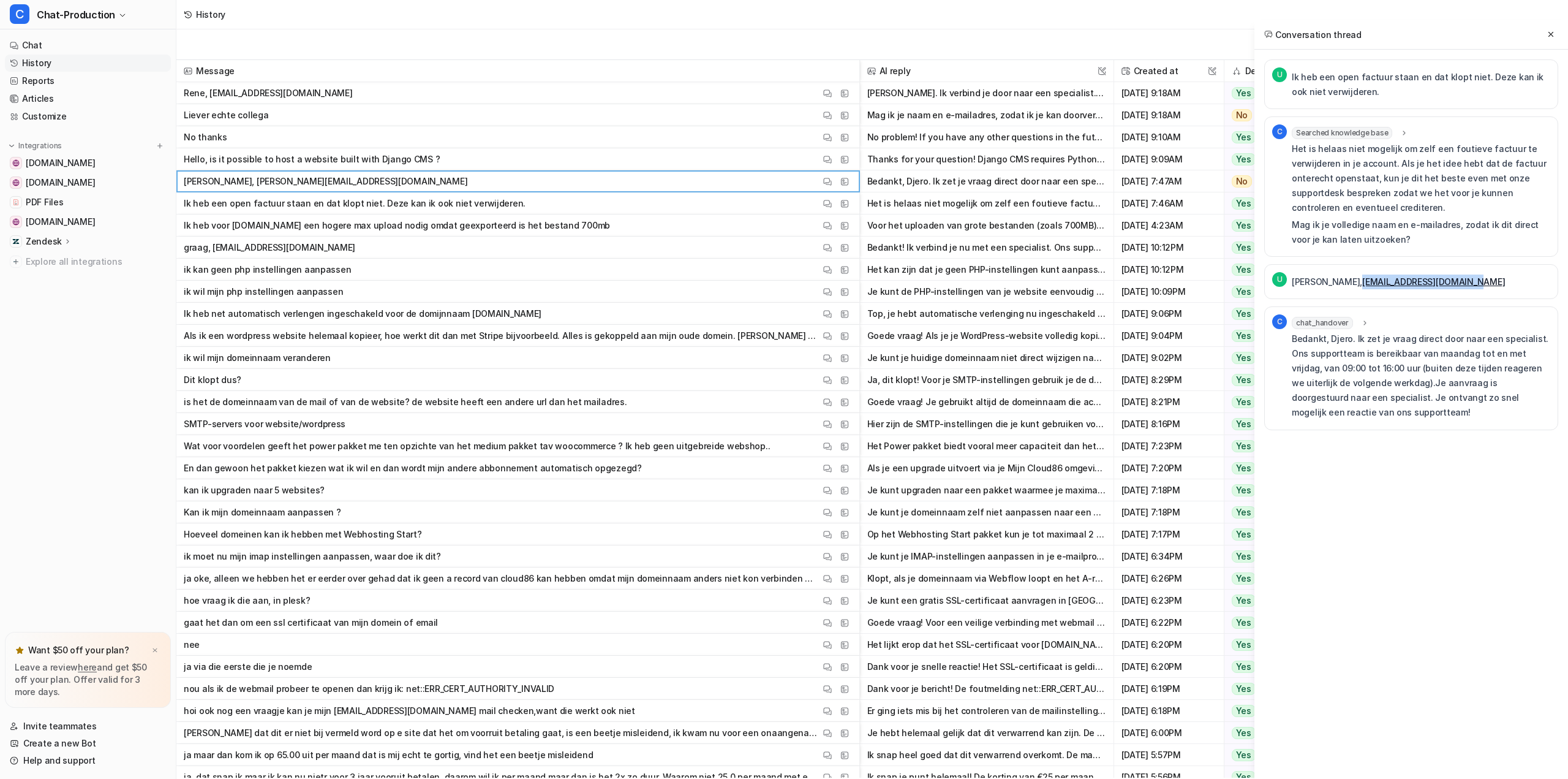
click at [1362, 285] on div "U [PERSON_NAME], [EMAIL_ADDRESS][DOMAIN_NAME]" at bounding box center [1412, 282] width 294 height 35
copy link "[EMAIL_ADDRESS][DOMAIN_NAME]"
